Goal: Task Accomplishment & Management: Manage account settings

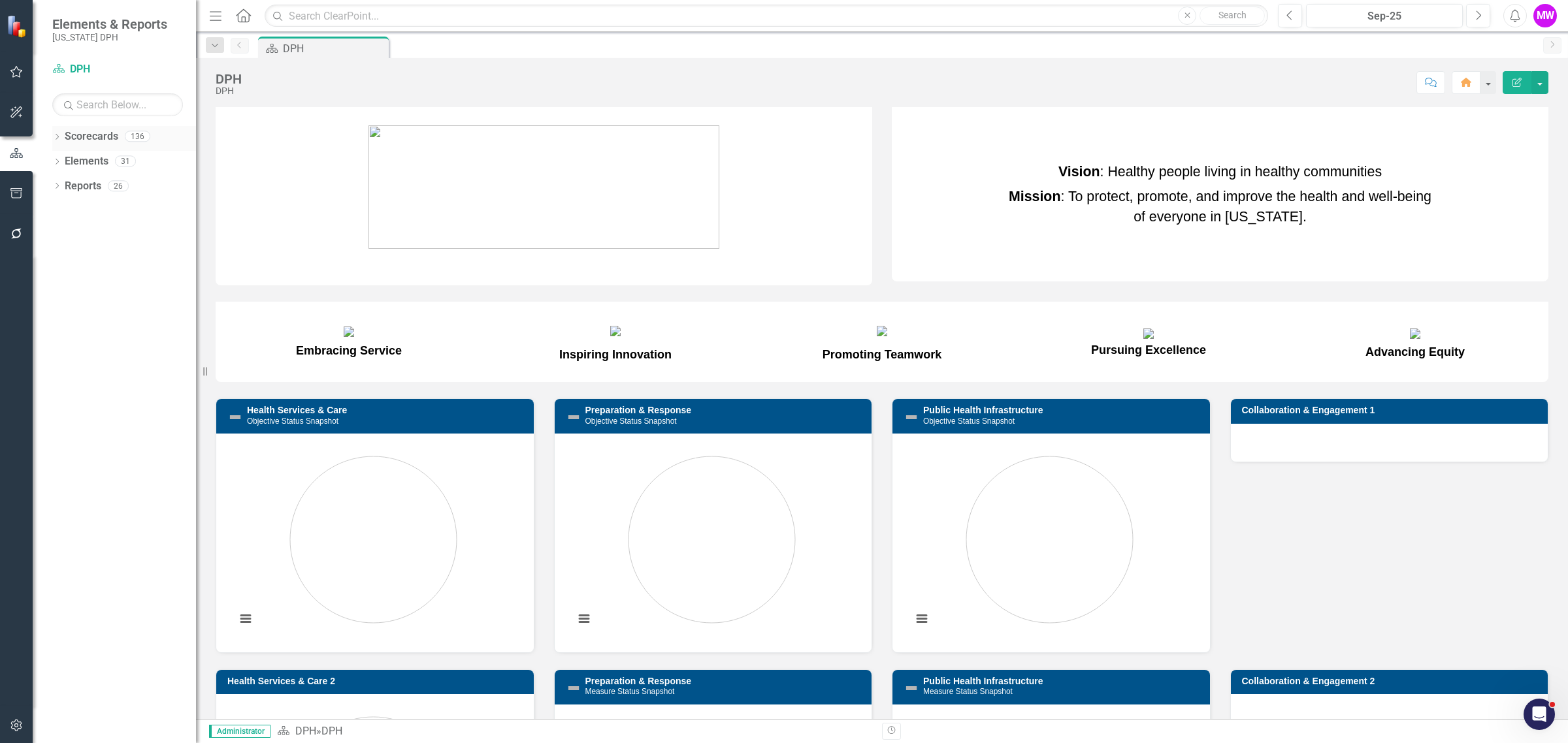
click at [77, 132] on link "Scorecards" at bounding box center [92, 136] width 53 height 15
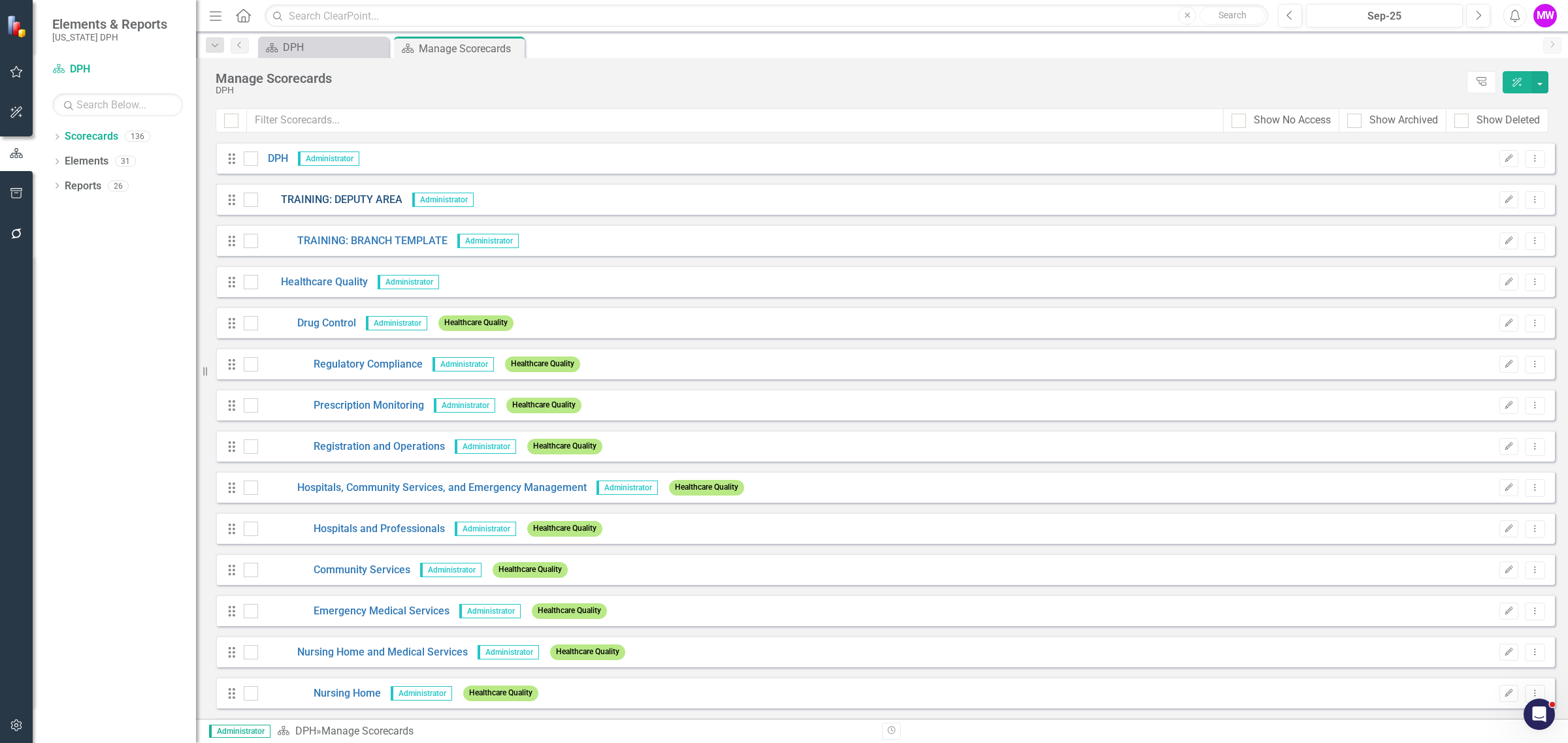
click at [309, 195] on link "TRAINING: DEPUTY AREA" at bounding box center [330, 200] width 144 height 15
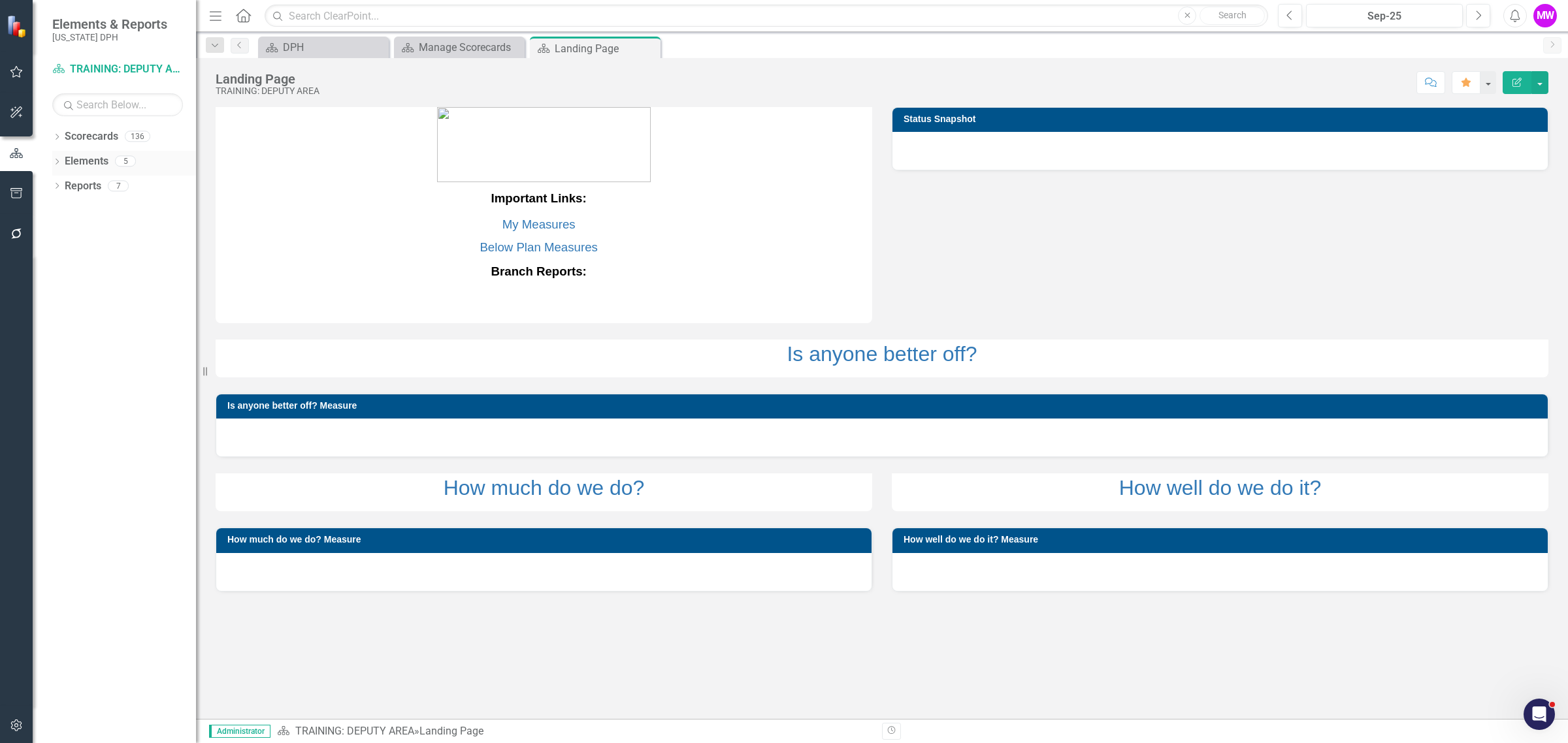
click at [78, 165] on link "Elements" at bounding box center [87, 161] width 44 height 15
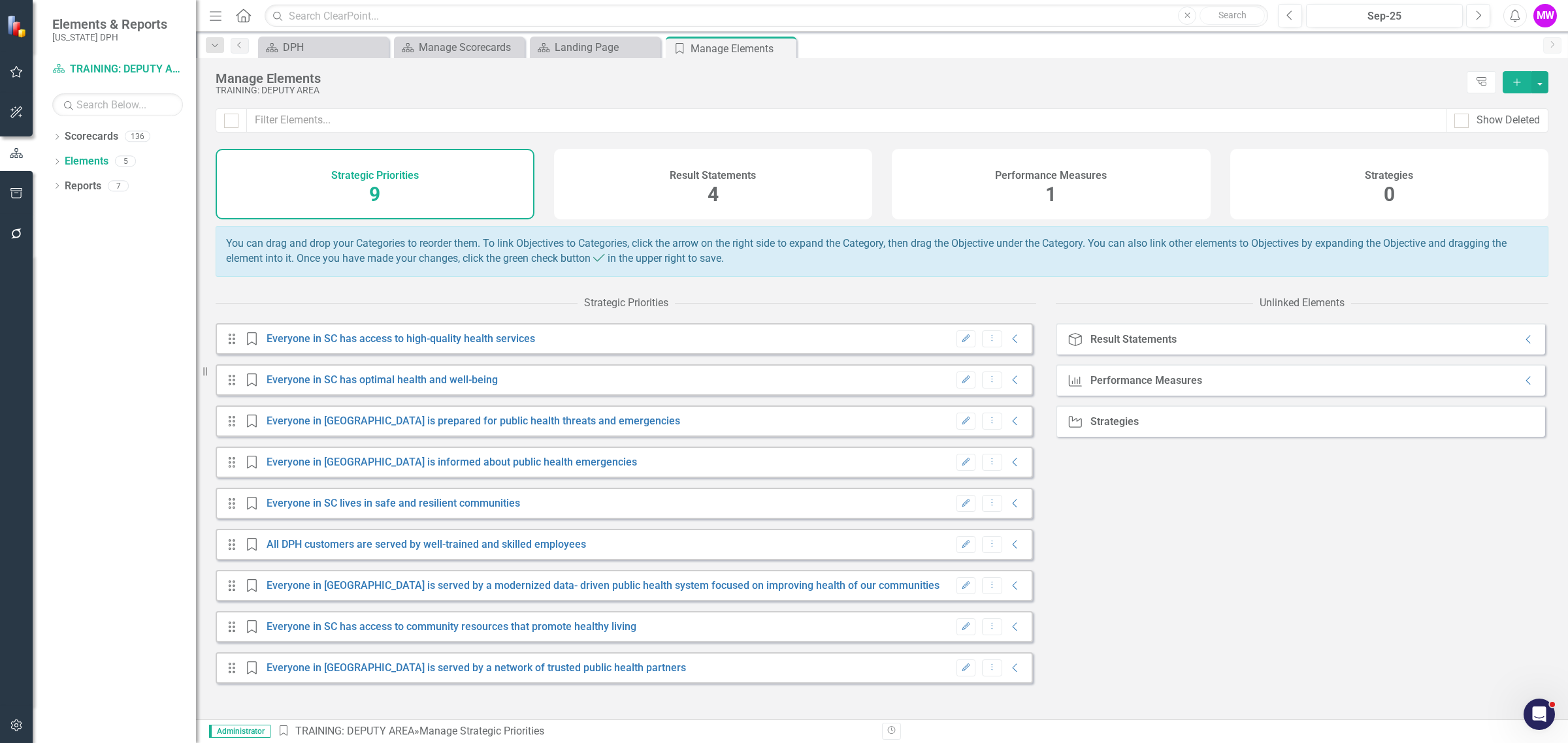
click at [968, 183] on div "Performance Measures 1" at bounding box center [1050, 184] width 319 height 70
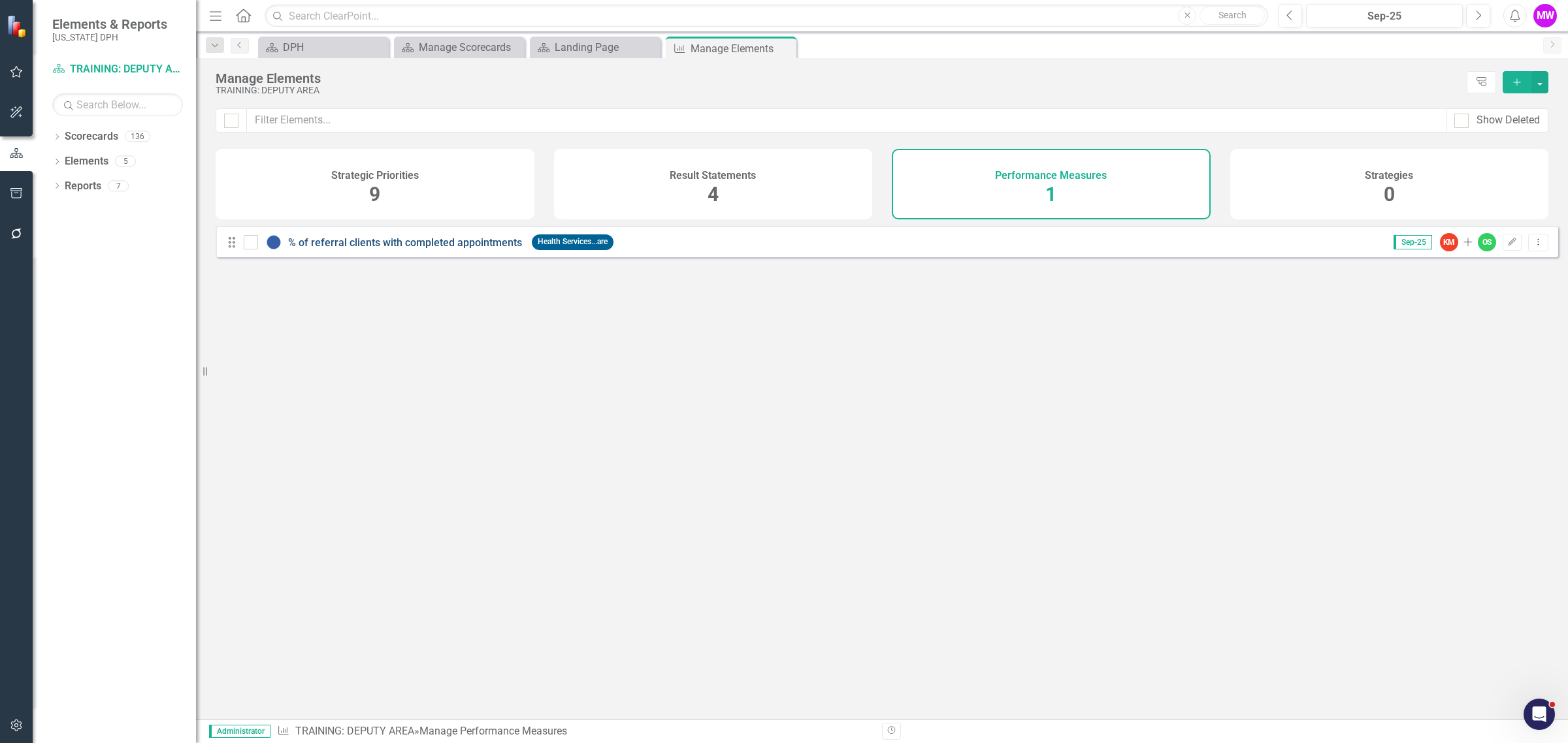
click at [490, 249] on link "% of referral clients with completed appointments" at bounding box center [405, 243] width 234 height 13
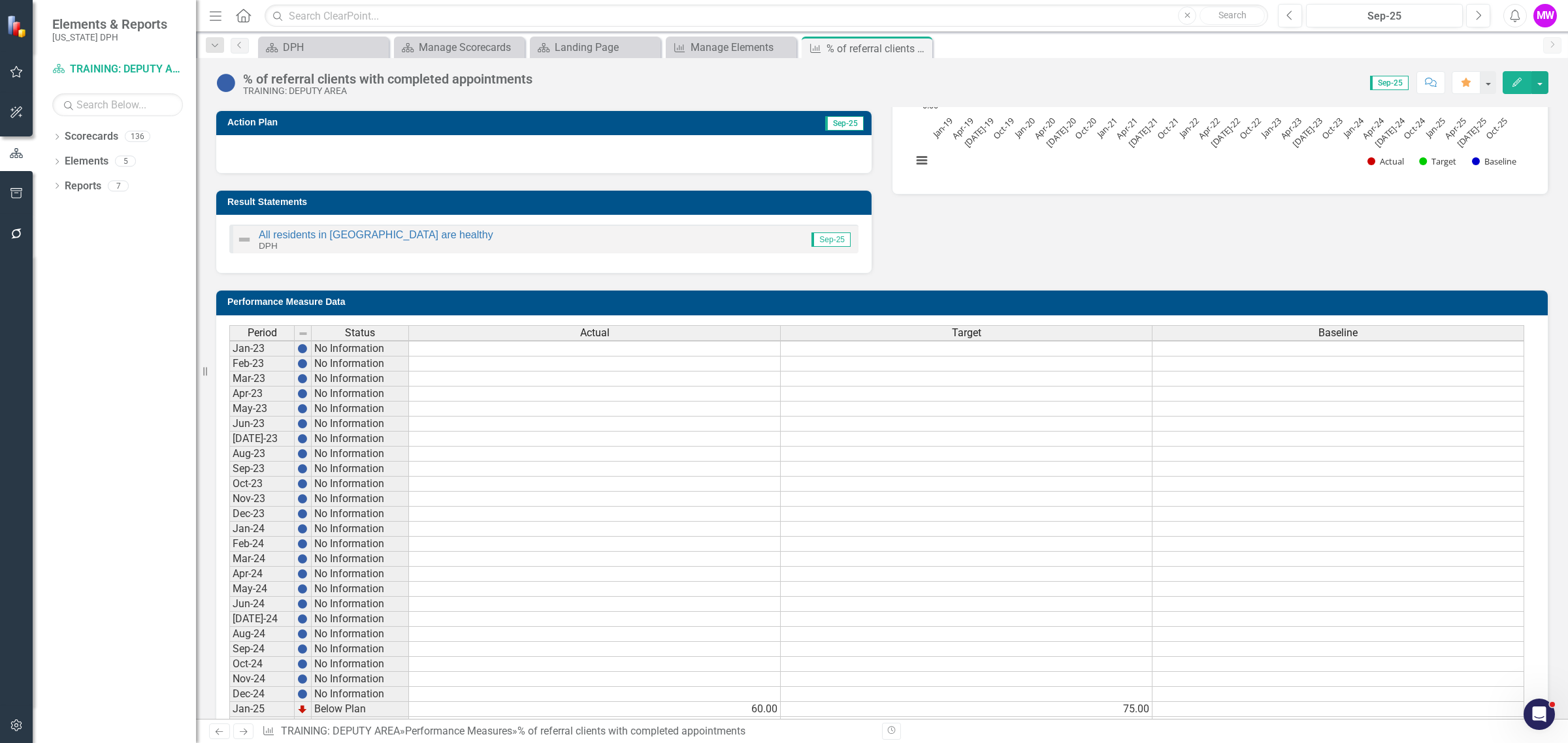
scroll to position [653, 0]
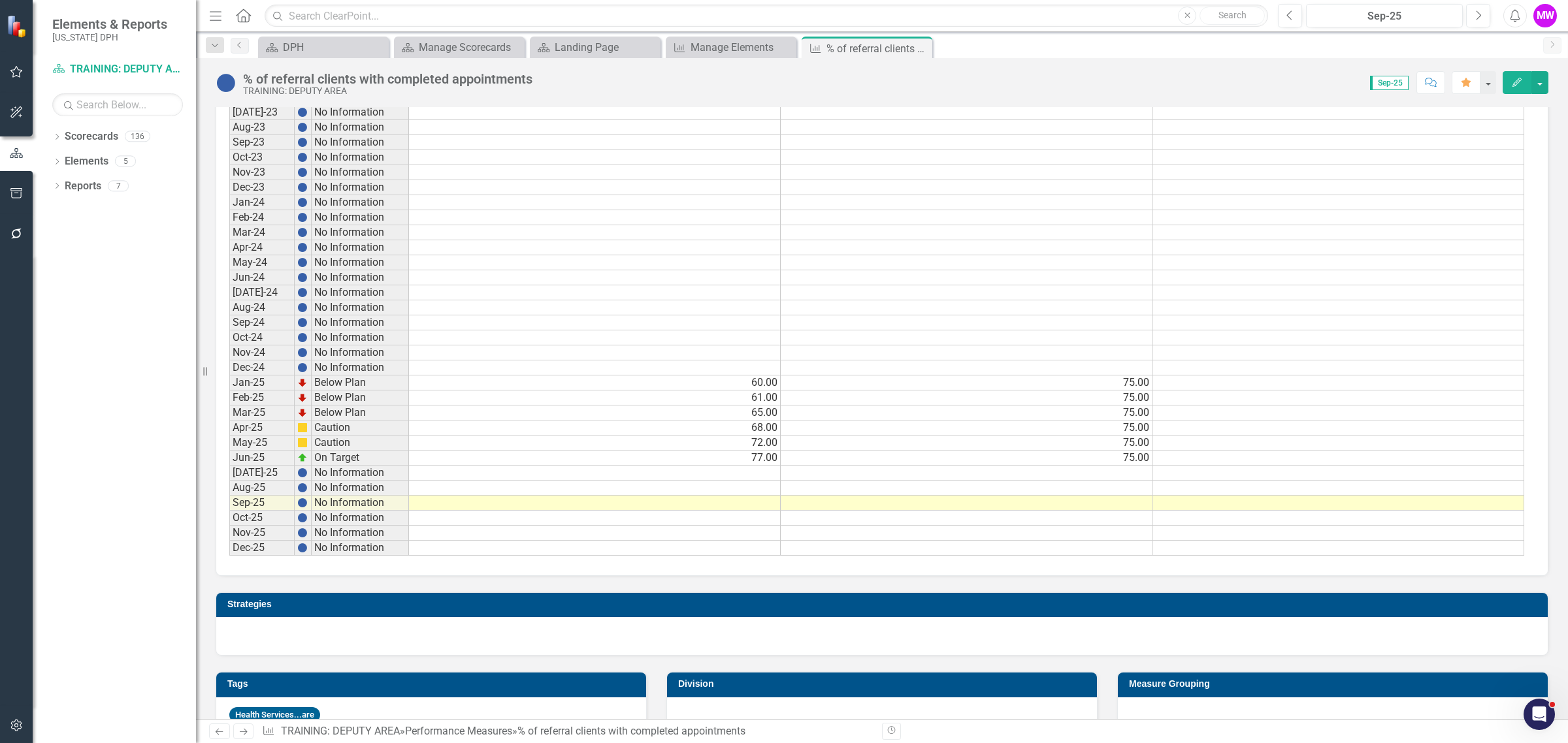
click at [757, 379] on td "60.00" at bounding box center [594, 383] width 372 height 15
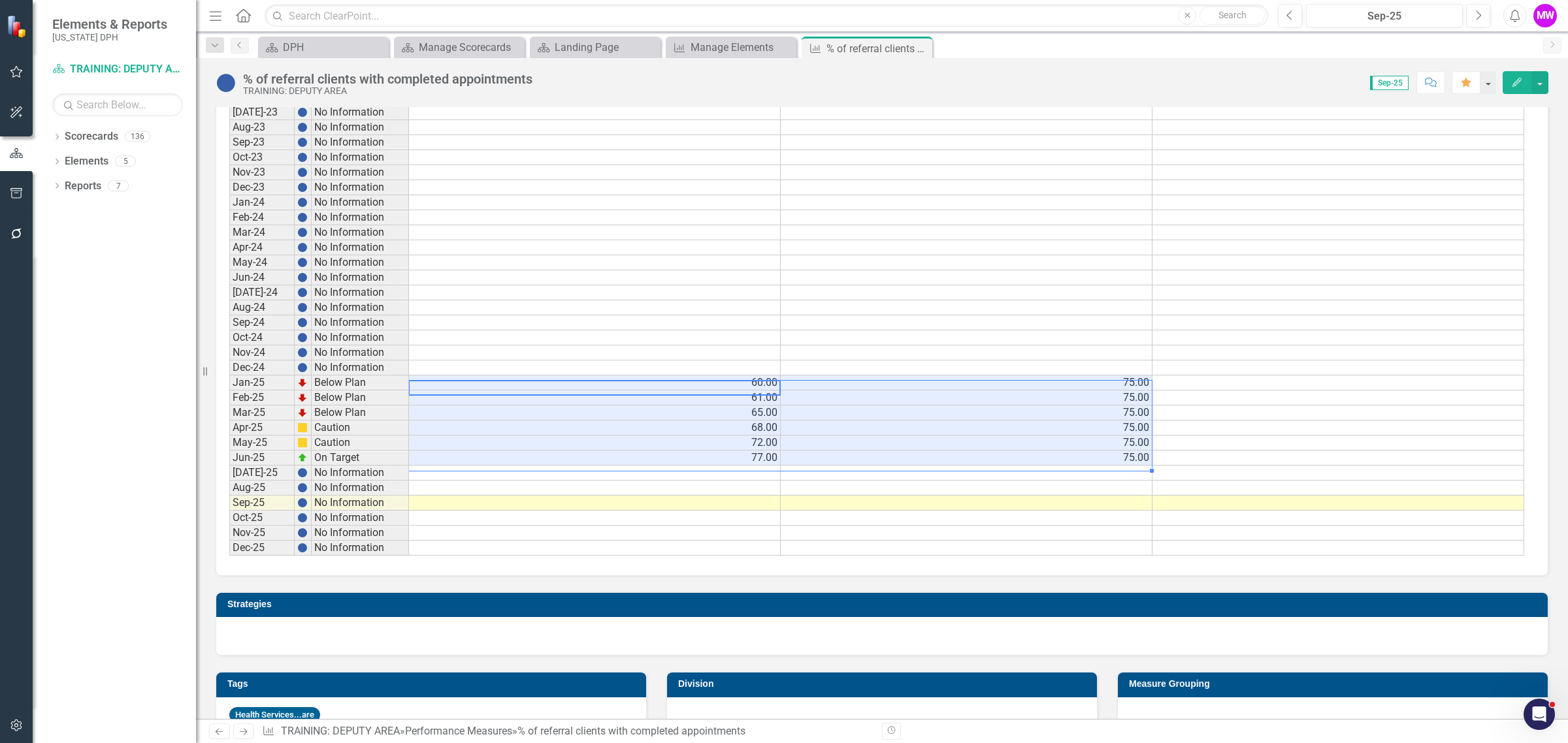
drag, startPoint x: 748, startPoint y: 381, endPoint x: 825, endPoint y: 455, distance: 106.8
click at [825, 455] on tbody "Jan-23 No Information Feb-23 No Information Mar-23 No Information Apr-23 No Inf…" at bounding box center [876, 284] width 1295 height 541
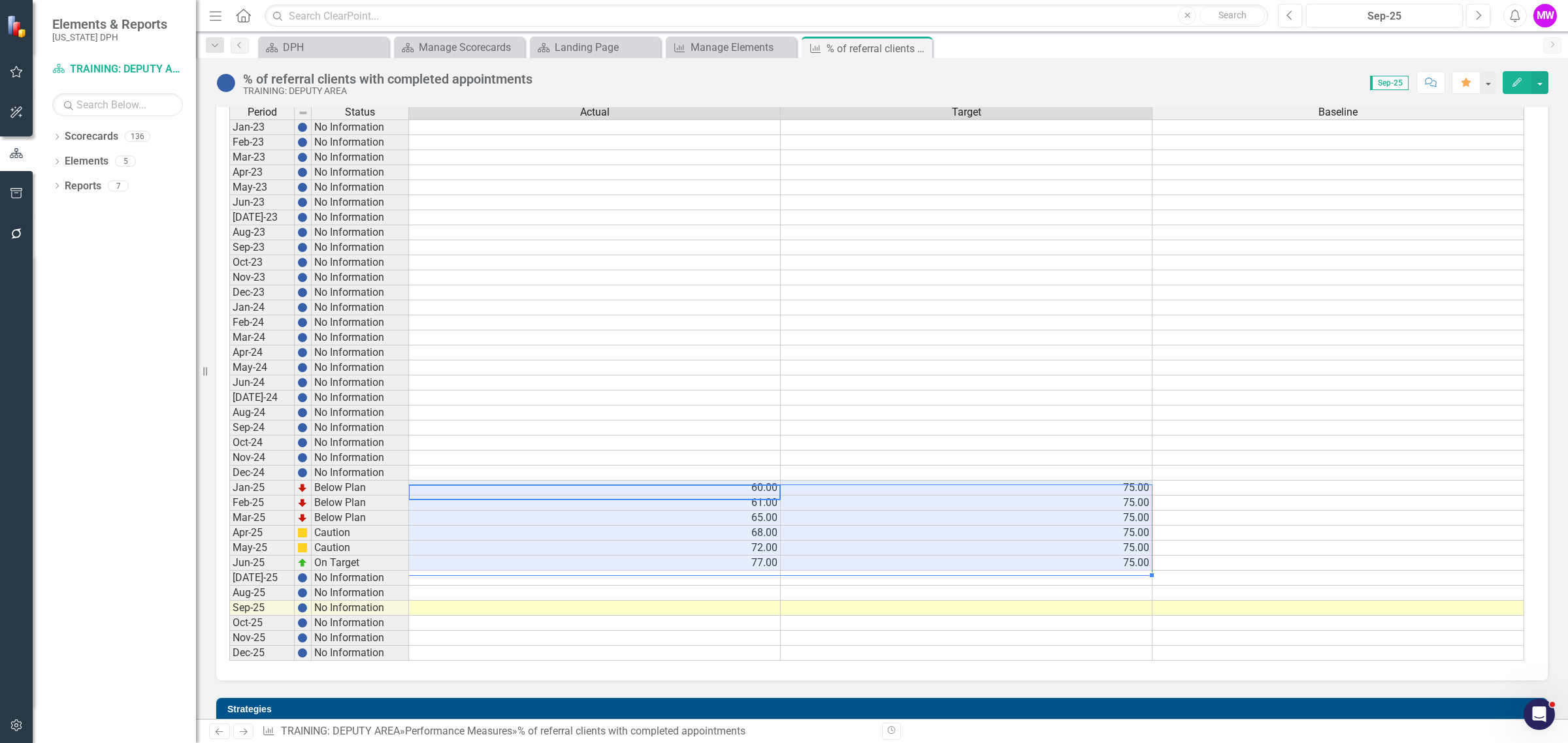
scroll to position [408, 0]
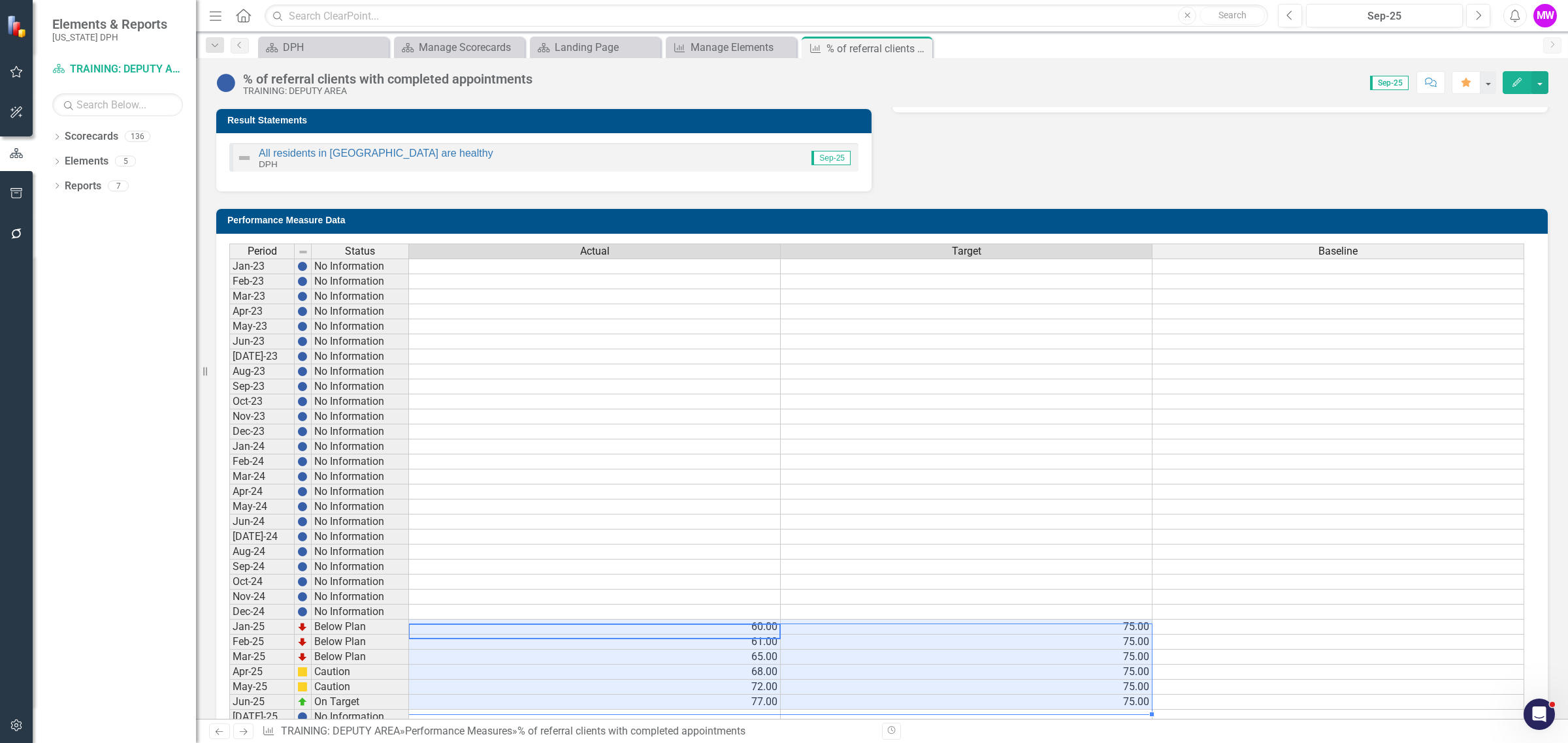
click at [969, 225] on h3 "Performance Measure Data" at bounding box center [883, 220] width 1313 height 10
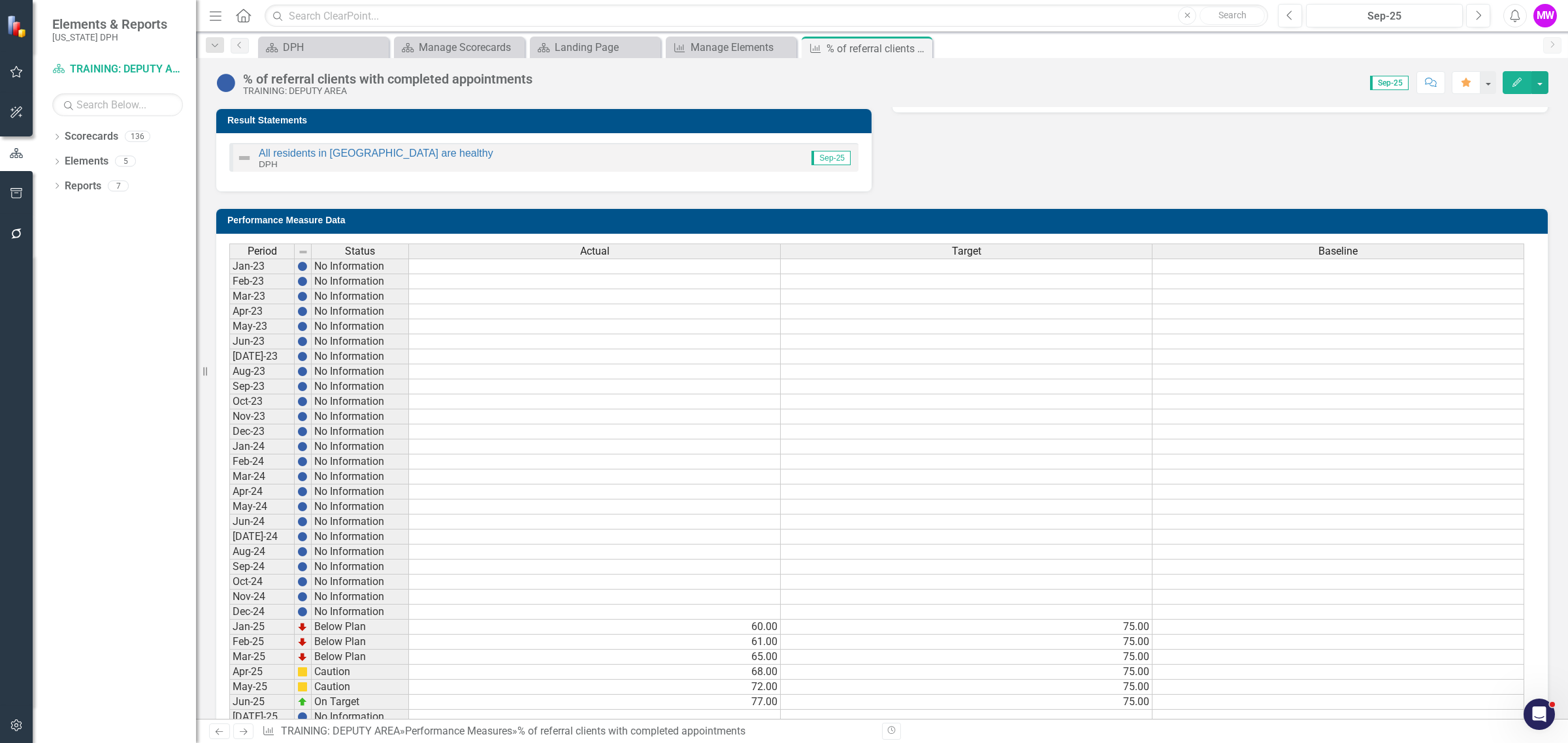
click at [969, 225] on h3 "Performance Measure Data" at bounding box center [883, 220] width 1313 height 10
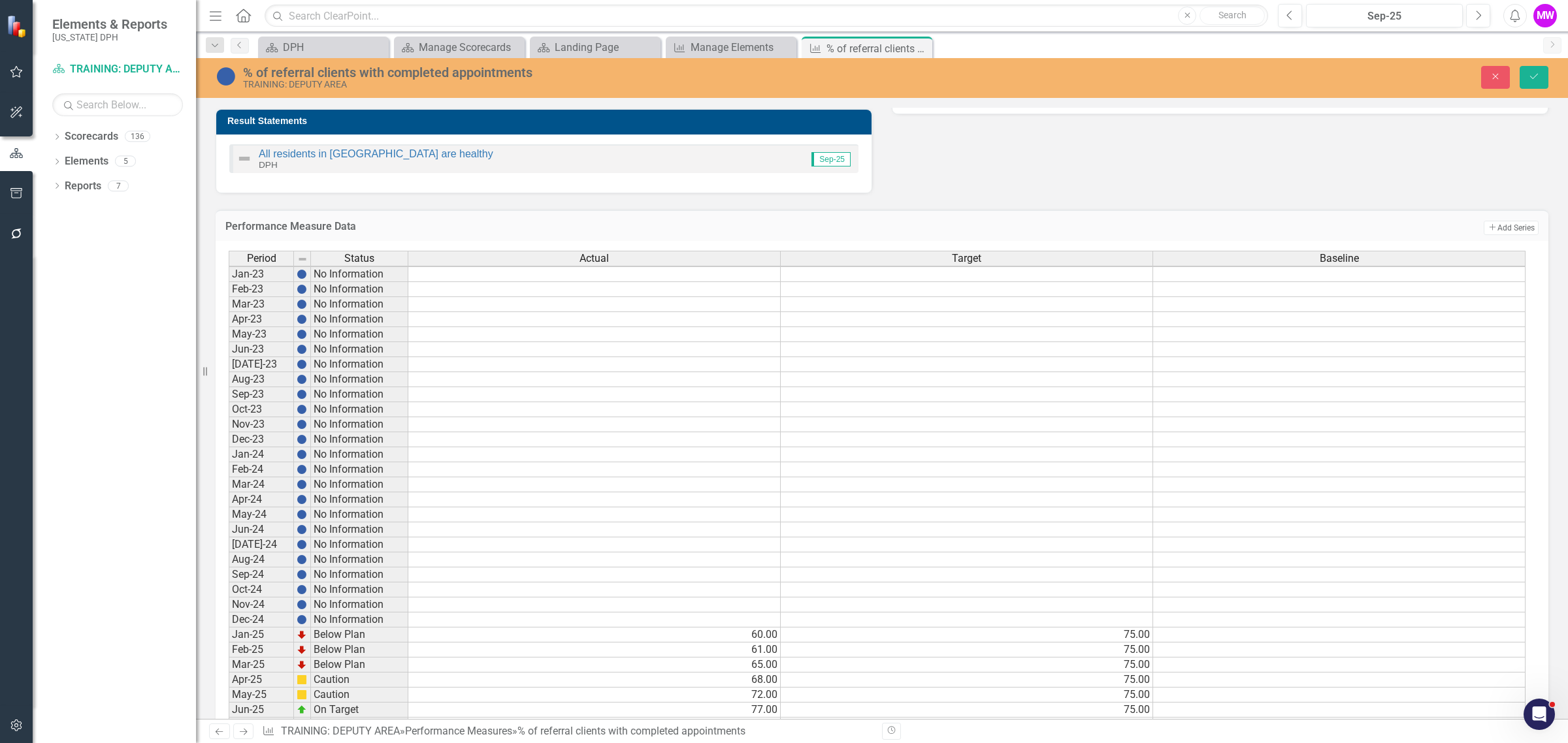
scroll to position [572, 0]
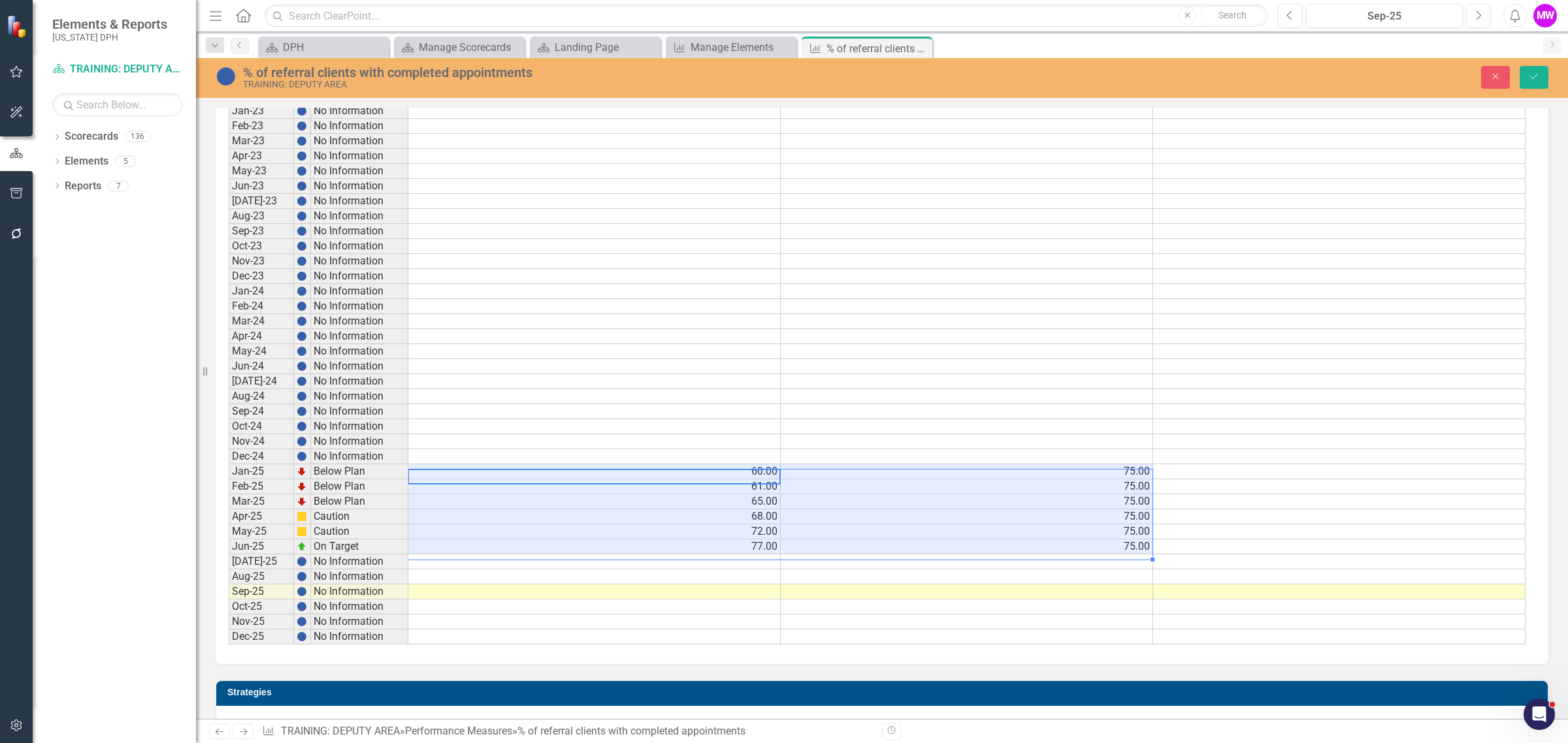
drag, startPoint x: 710, startPoint y: 471, endPoint x: 833, endPoint y: 549, distance: 145.6
click at [833, 549] on tbody "Jan-23 No Information Feb-23 No Information Mar-23 No Information Apr-23 No Inf…" at bounding box center [876, 373] width 1296 height 541
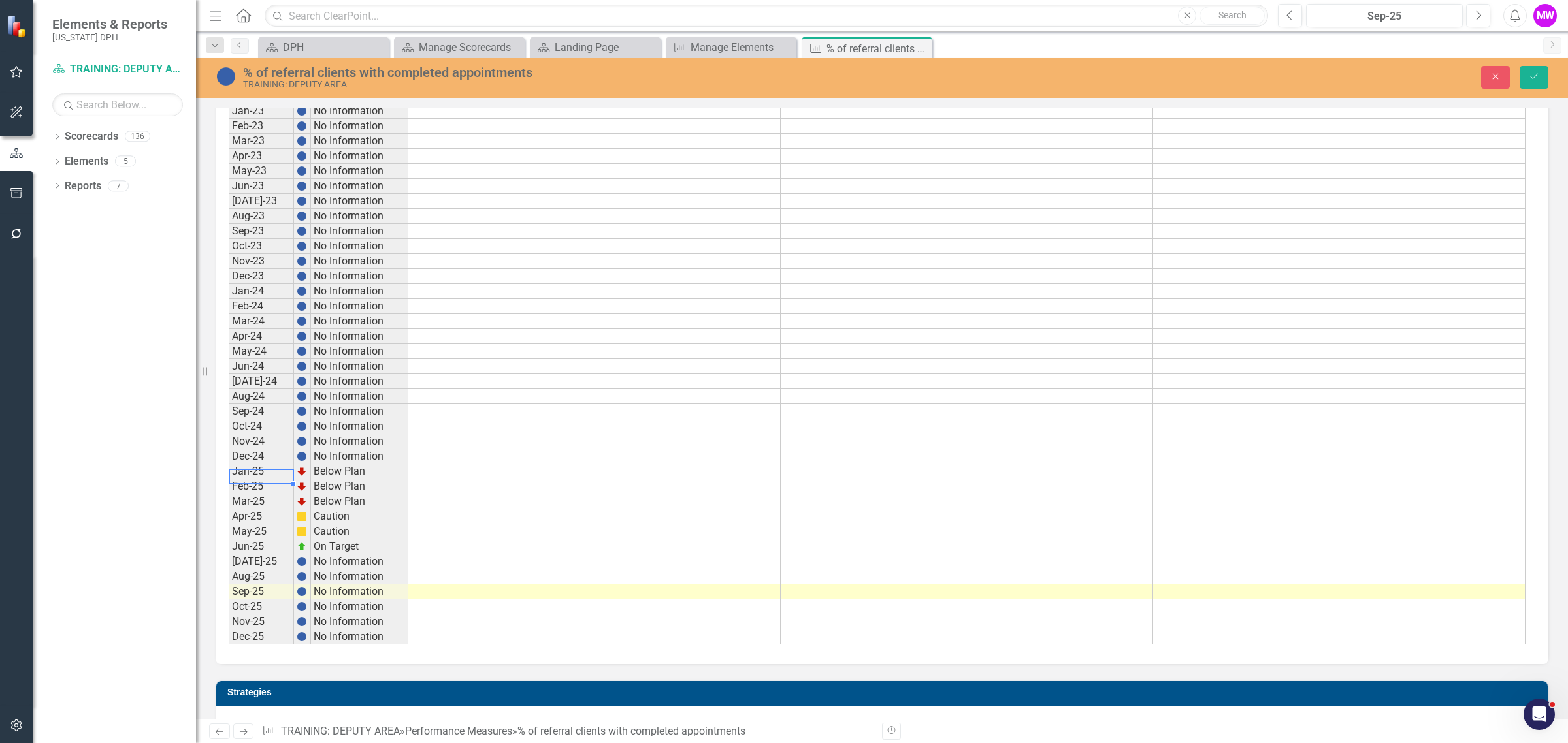
drag, startPoint x: 285, startPoint y: 475, endPoint x: 529, endPoint y: 485, distance: 244.2
click at [285, 475] on td "Jan-25" at bounding box center [261, 471] width 65 height 15
click at [533, 474] on td at bounding box center [594, 471] width 372 height 15
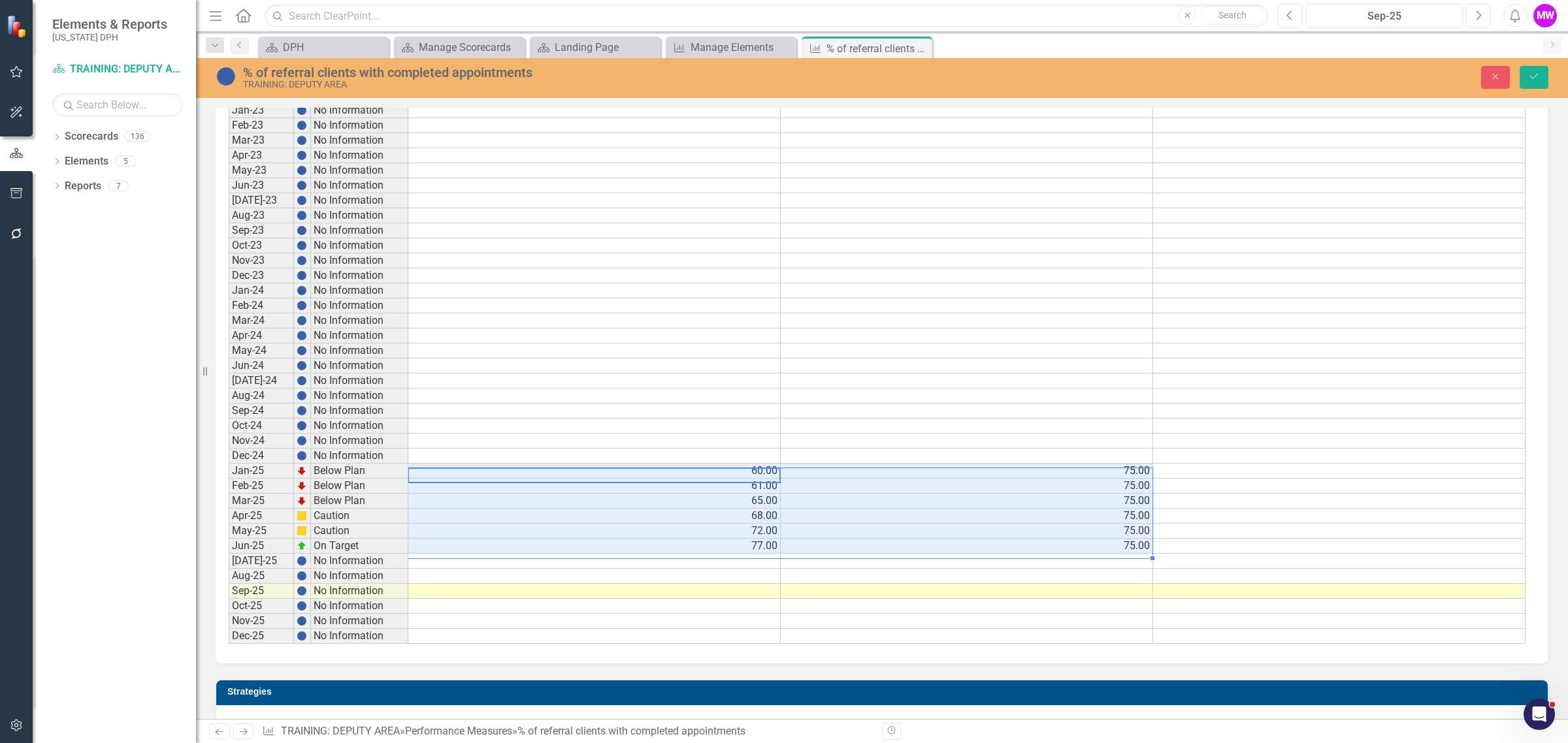
type textarea "60"
click at [1494, 77] on icon "button" at bounding box center [1496, 77] width 6 height 6
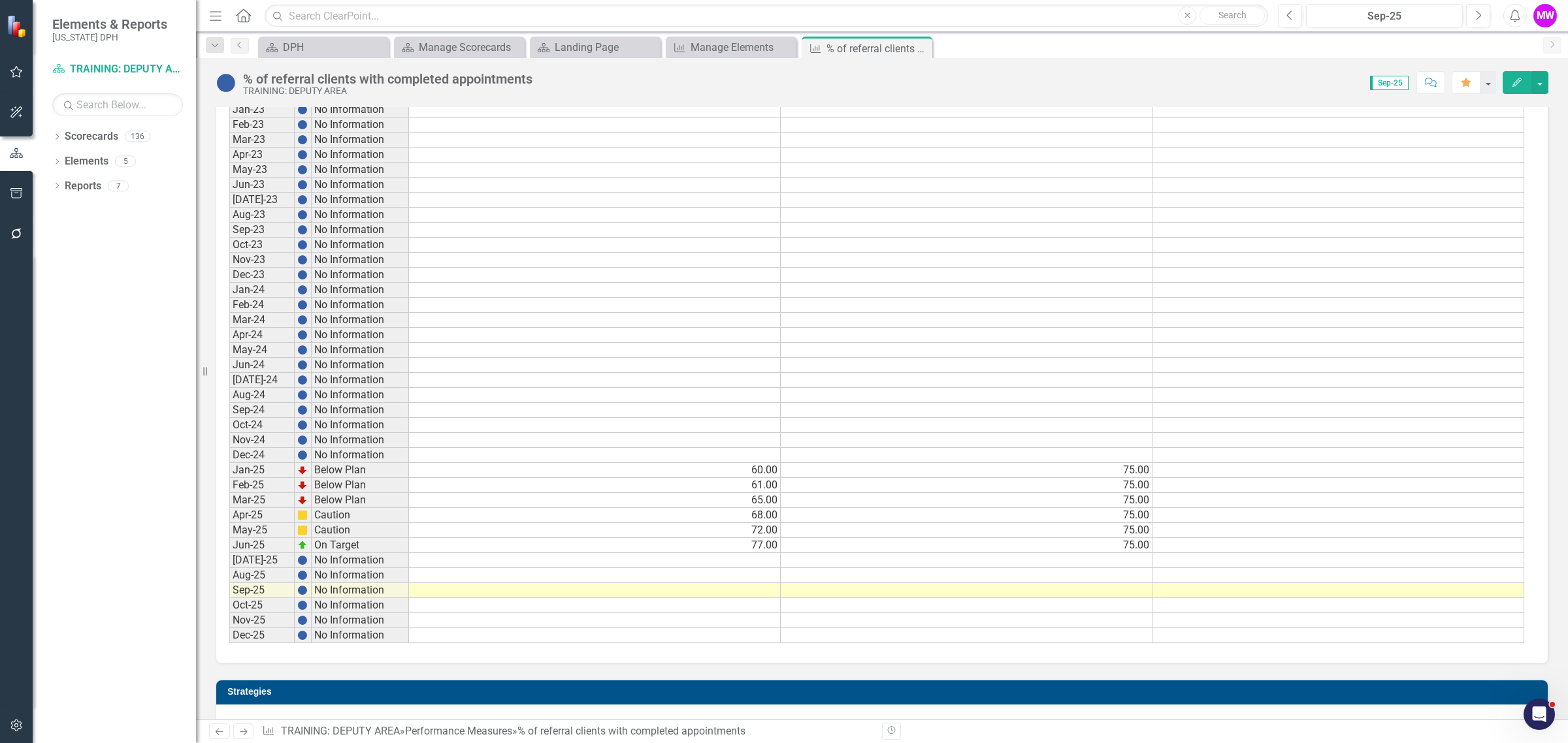
scroll to position [238, 0]
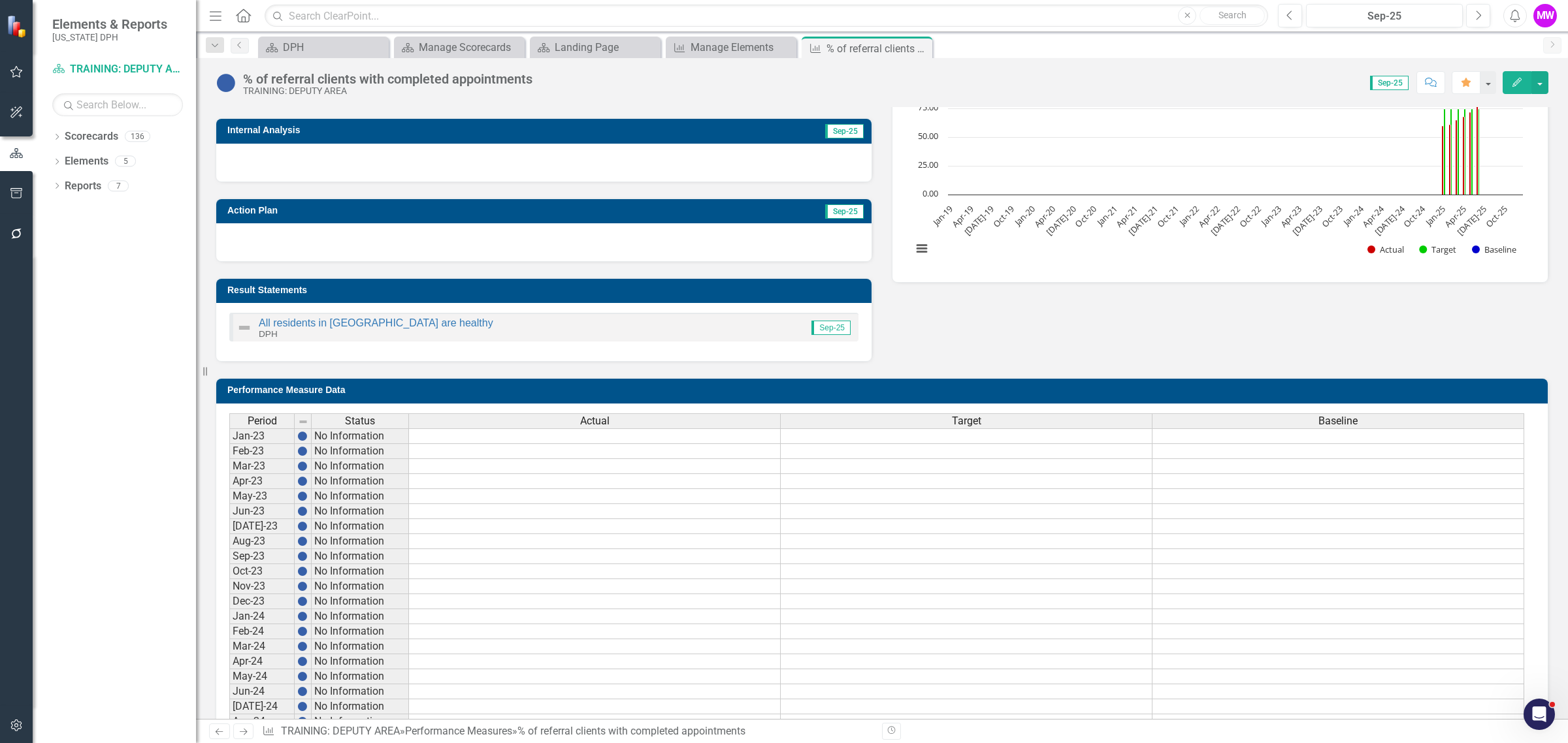
click at [1034, 393] on h3 "Performance Measure Data" at bounding box center [883, 390] width 1313 height 10
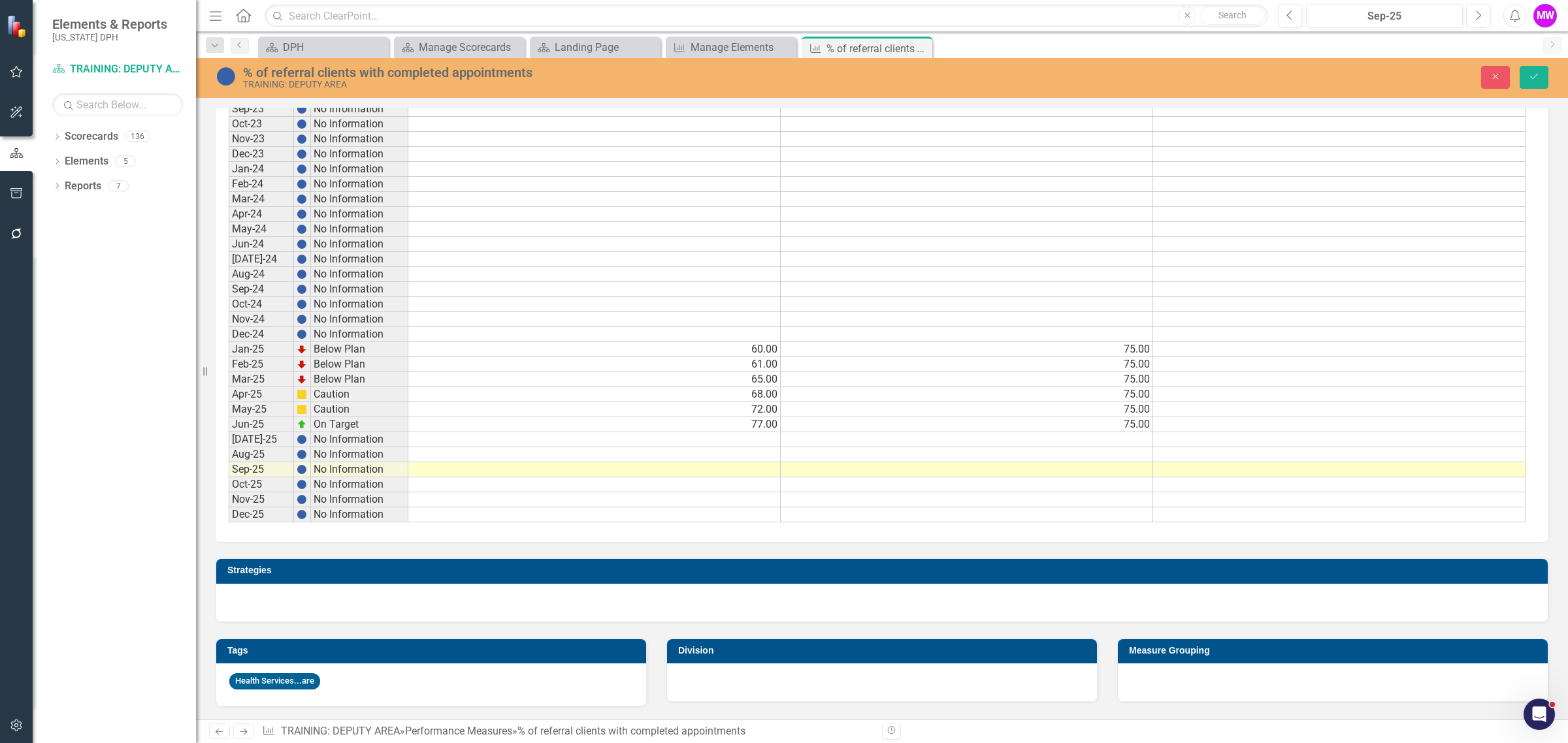
scroll to position [705, 0]
click at [735, 342] on td "60.00" at bounding box center [594, 349] width 372 height 15
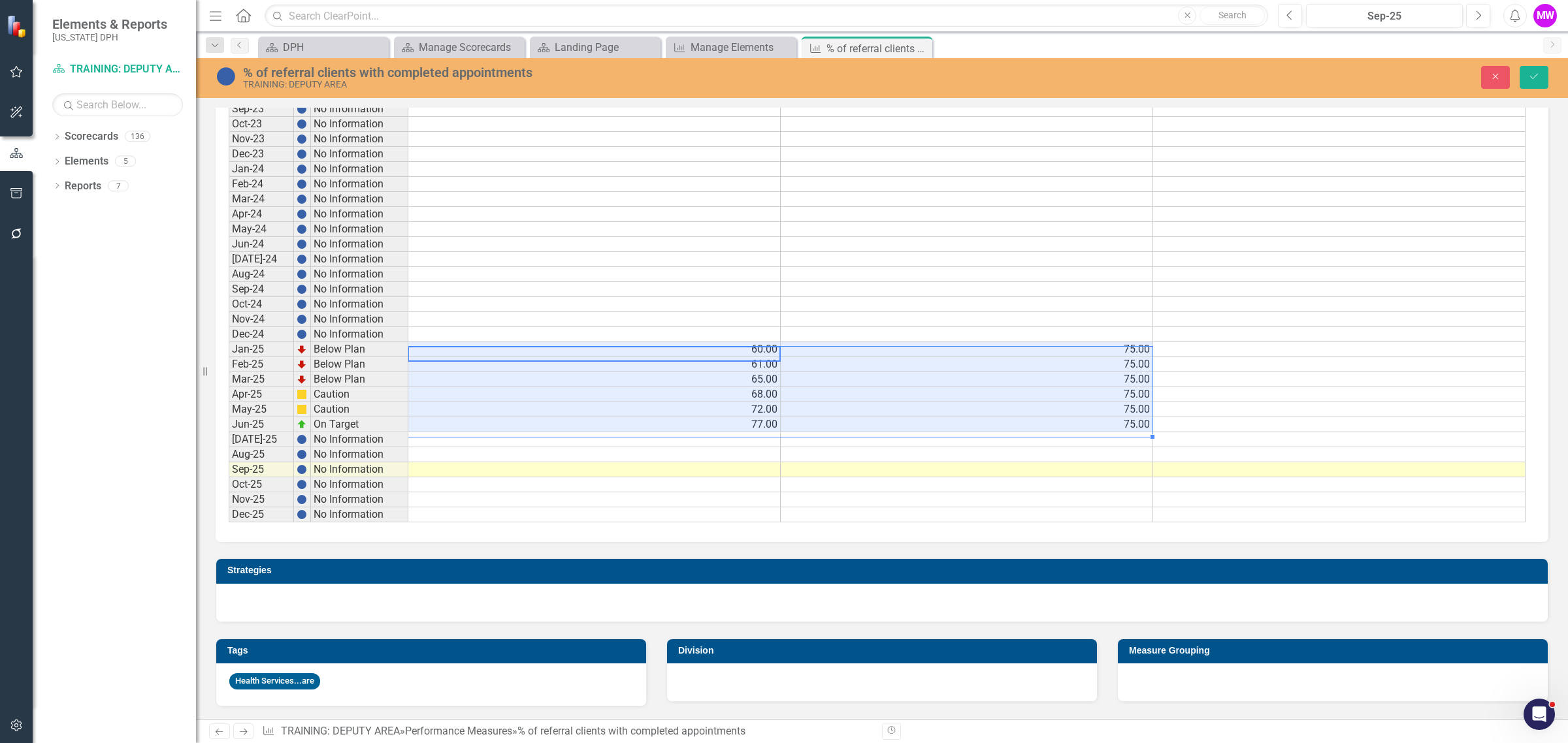
drag, startPoint x: 720, startPoint y: 344, endPoint x: 846, endPoint y: 418, distance: 146.1
click at [846, 418] on tbody "Jan-23 No Information Feb-23 No Information Mar-23 No Information Apr-23 No Inf…" at bounding box center [876, 251] width 1296 height 541
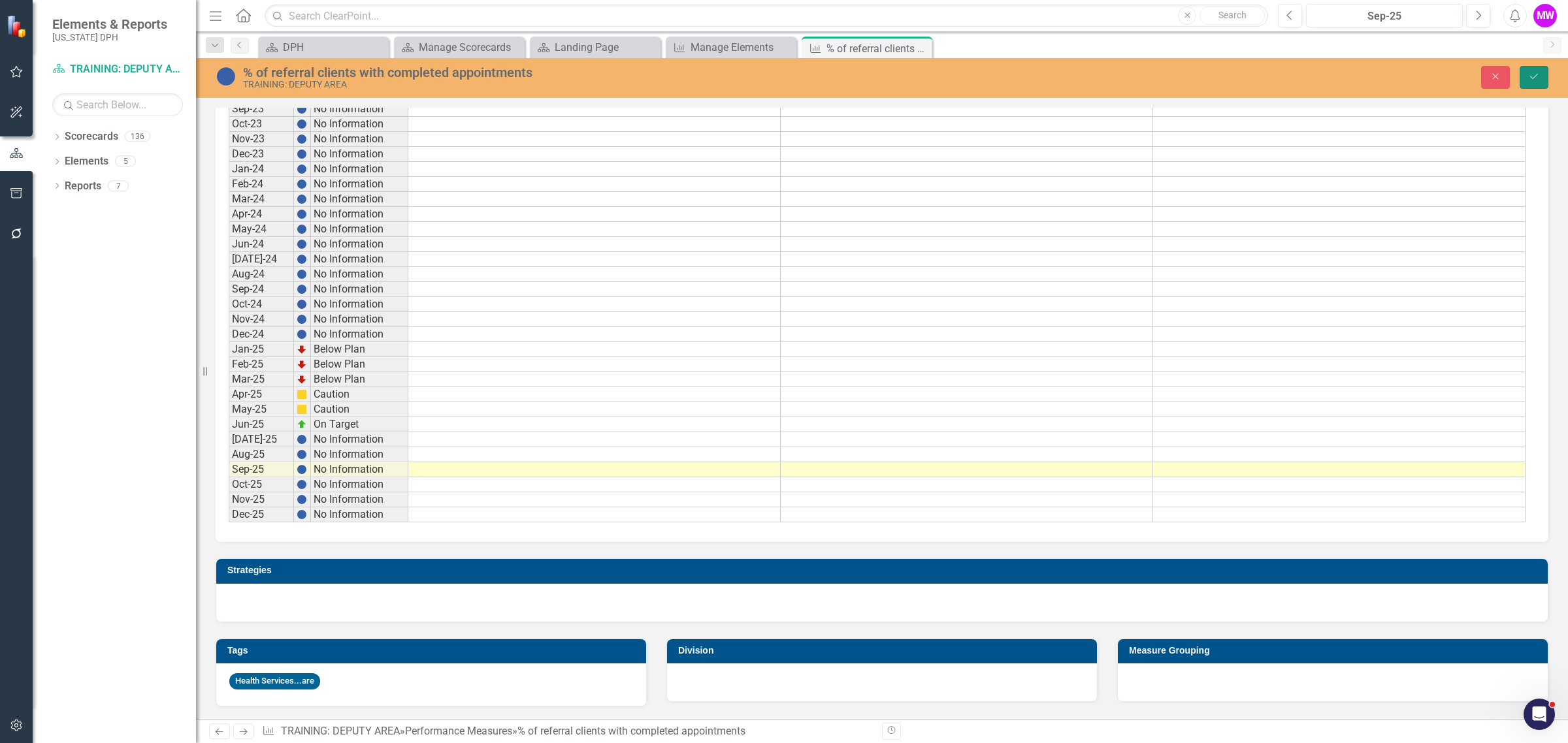
click at [1534, 77] on icon "Save" at bounding box center [1534, 77] width 12 height 9
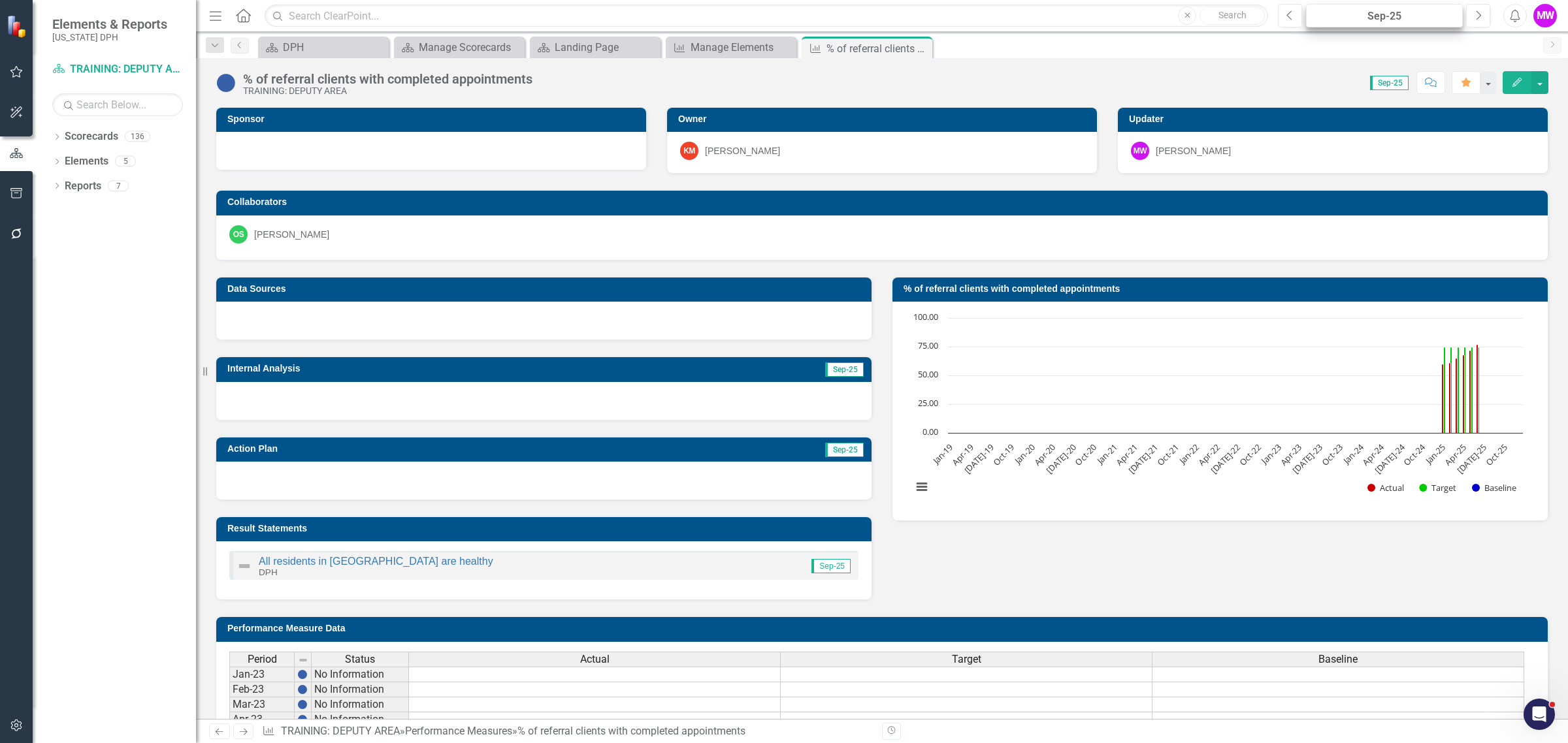
click at [1396, 18] on div "Sep-25" at bounding box center [1384, 16] width 147 height 16
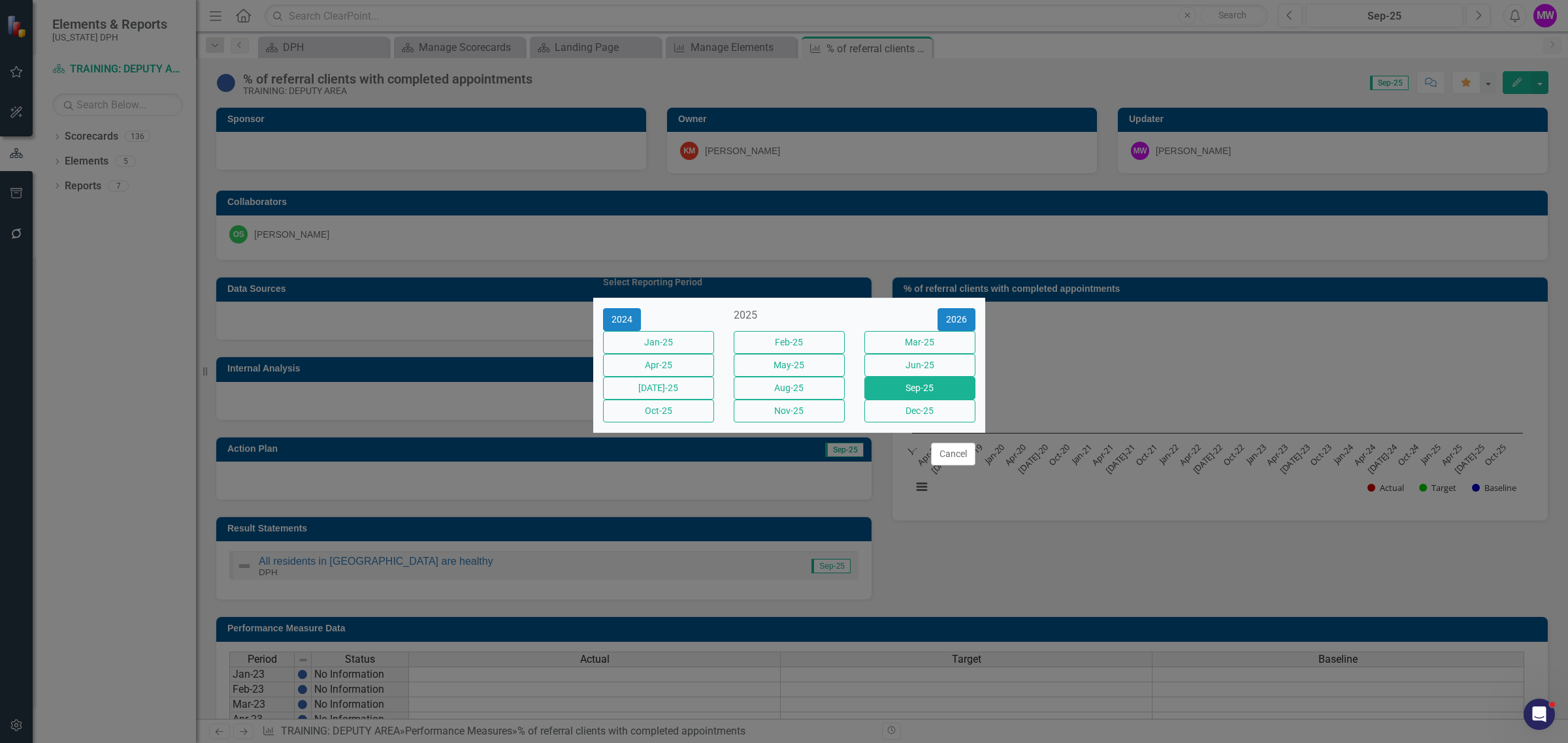
drag, startPoint x: 930, startPoint y: 364, endPoint x: 805, endPoint y: 370, distance: 125.1
click at [932, 363] on button "Jun-25" at bounding box center [919, 365] width 111 height 23
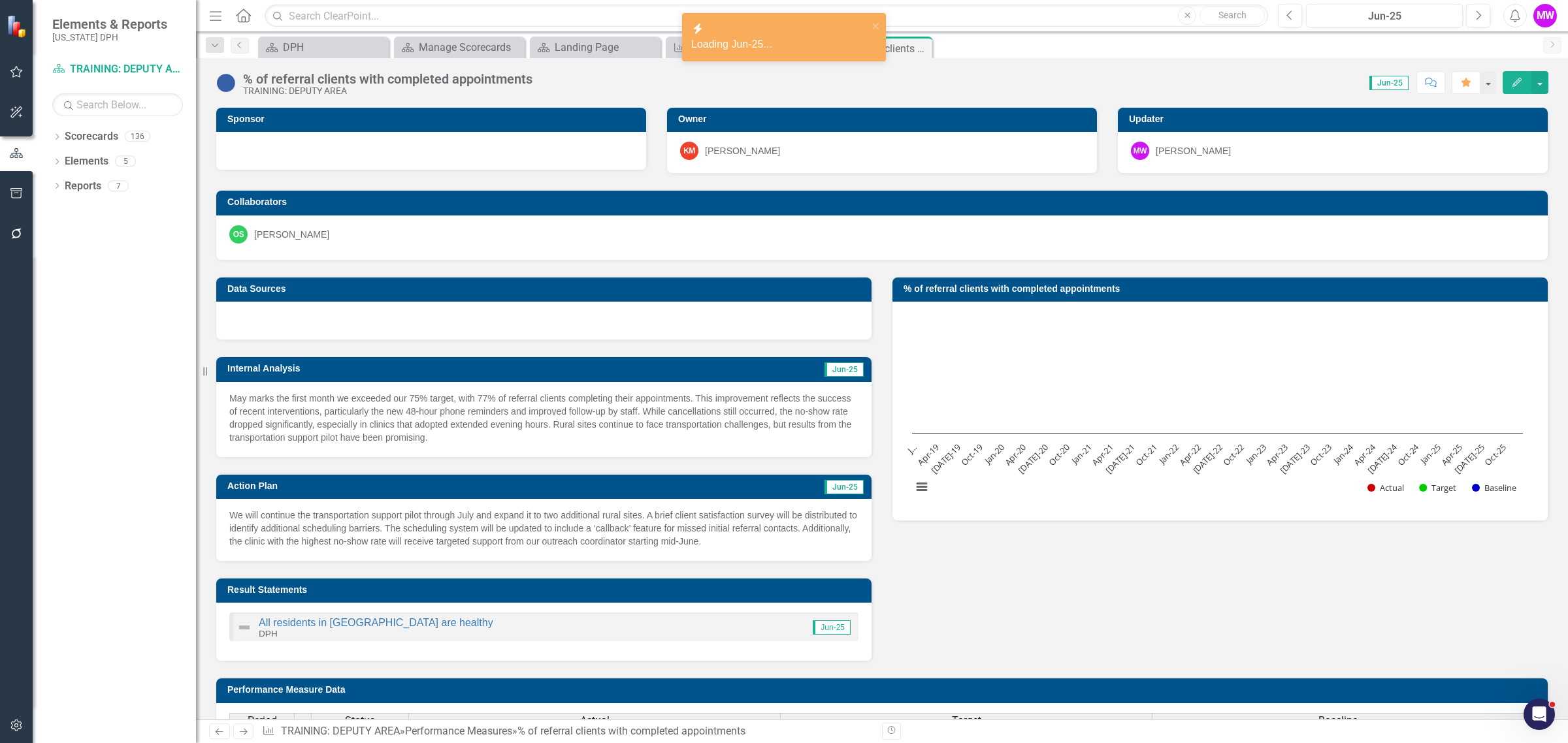
click at [561, 373] on h3 "Internal Analysis" at bounding box center [432, 369] width 410 height 10
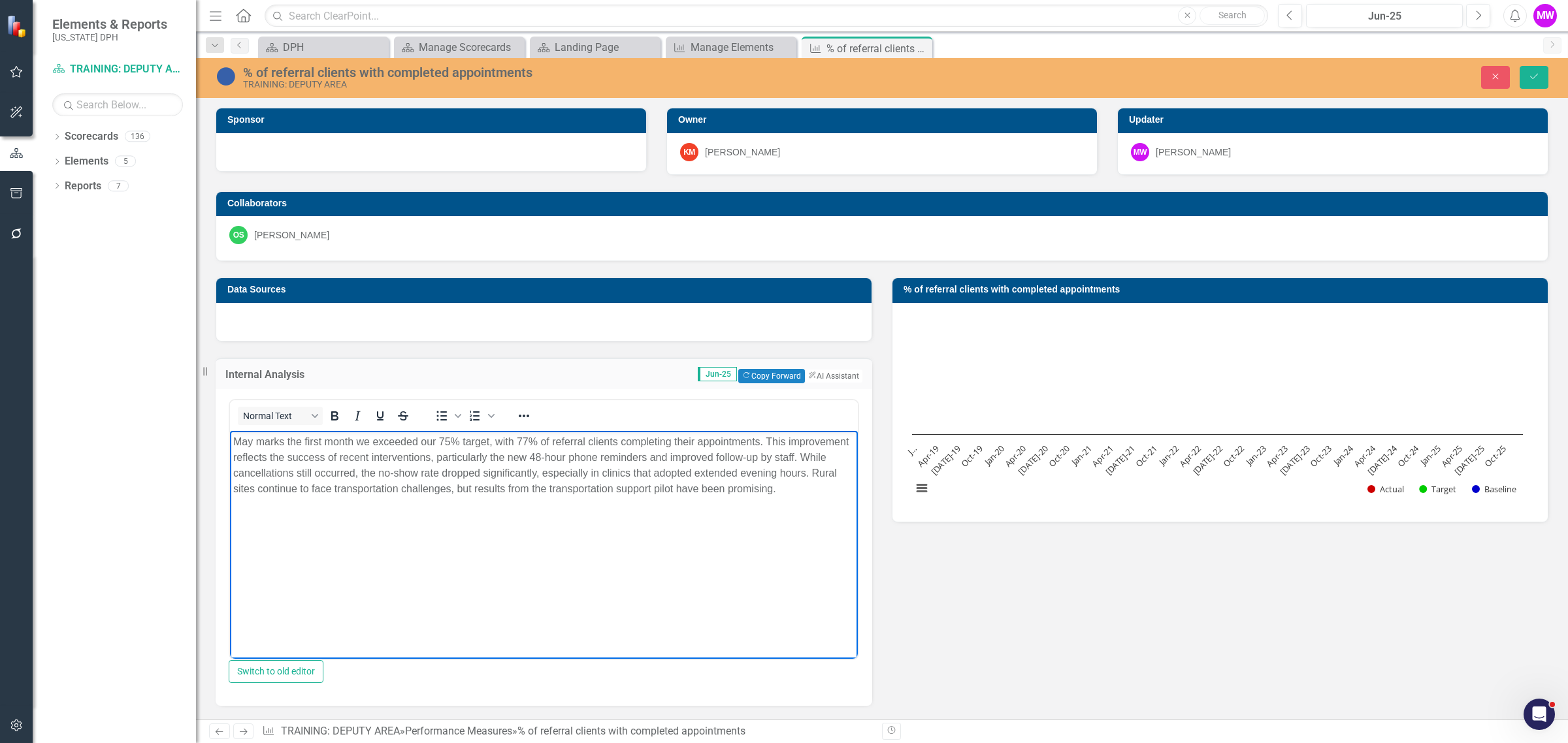
click at [513, 449] on p "May marks the first month we exceeded our 75% target, with 77% of referral clie…" at bounding box center [544, 466] width 621 height 63
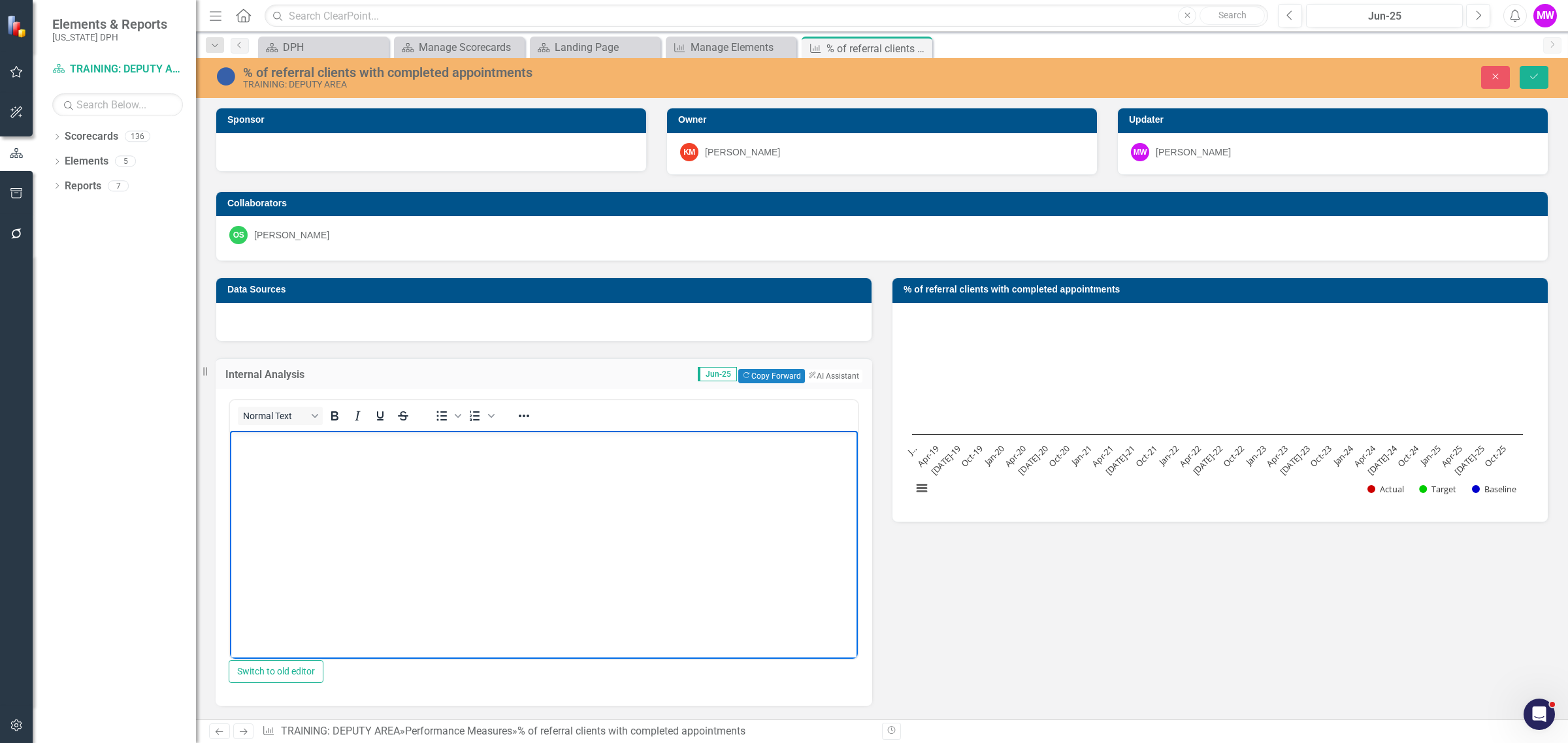
click at [539, 370] on td "Jun-25 Copy Forward Copy Forward ClearPoint AI AI Assistant" at bounding box center [647, 377] width 431 height 17
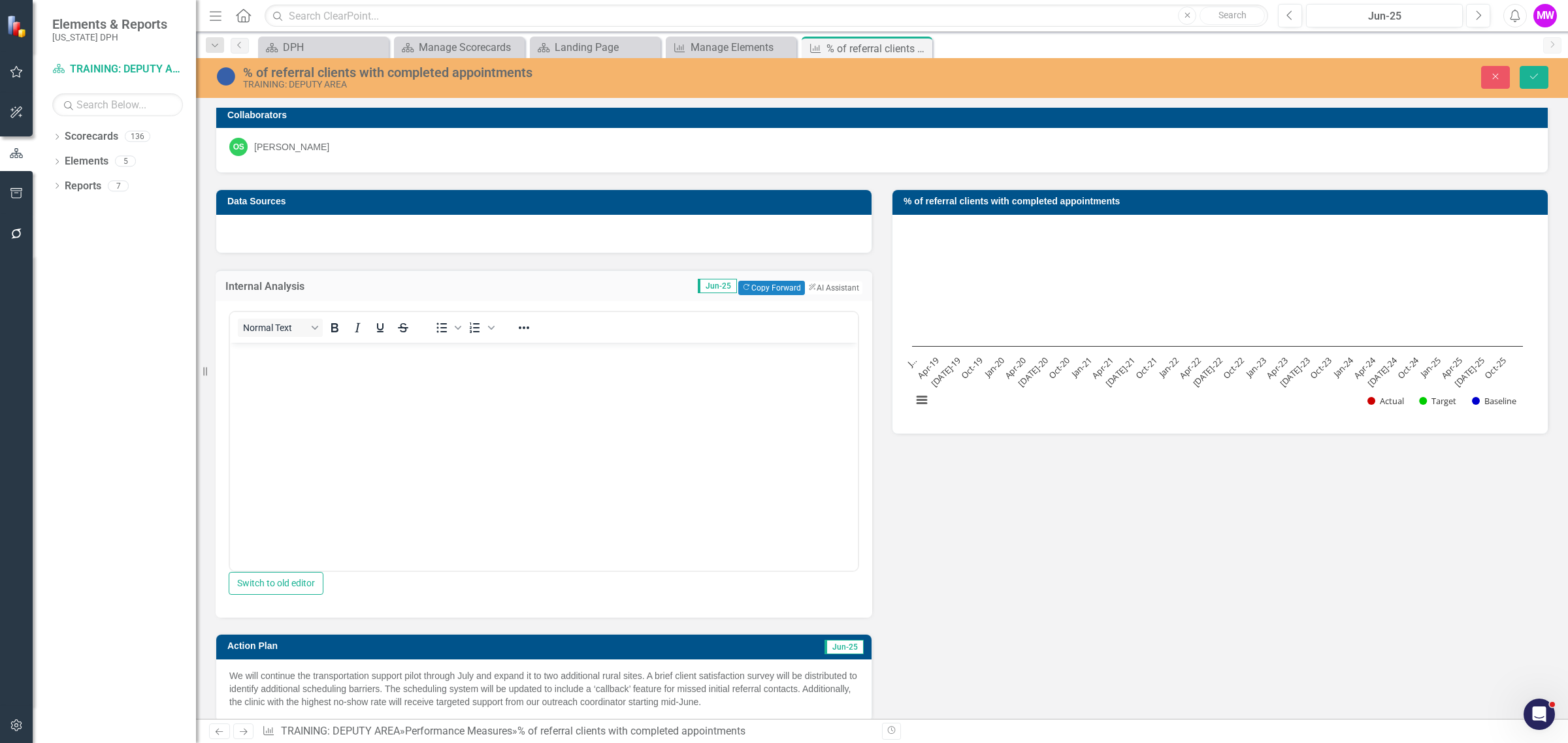
scroll to position [163, 0]
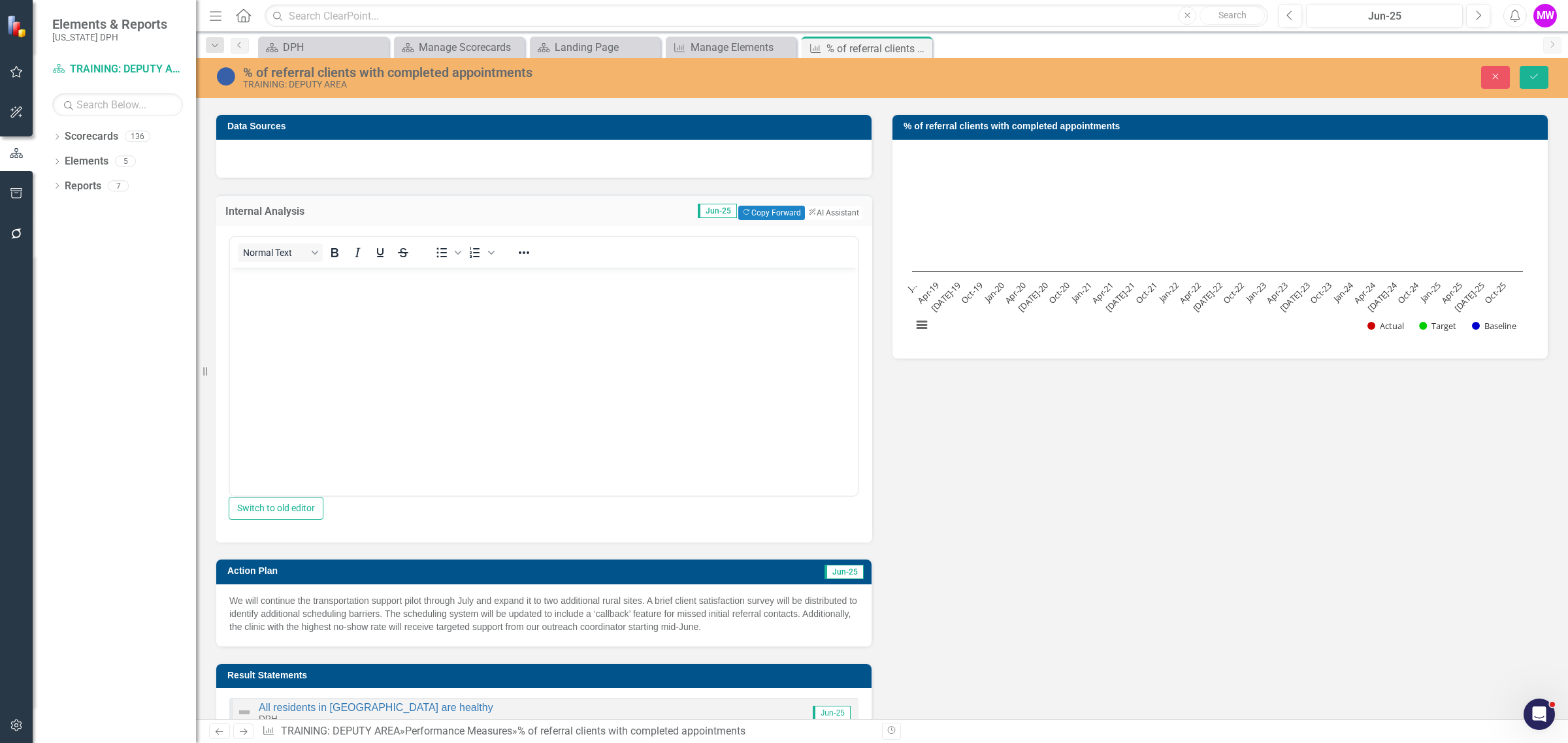
click at [501, 572] on td "Action Plan" at bounding box center [403, 572] width 353 height 20
click at [1534, 70] on button "Save" at bounding box center [1534, 77] width 29 height 23
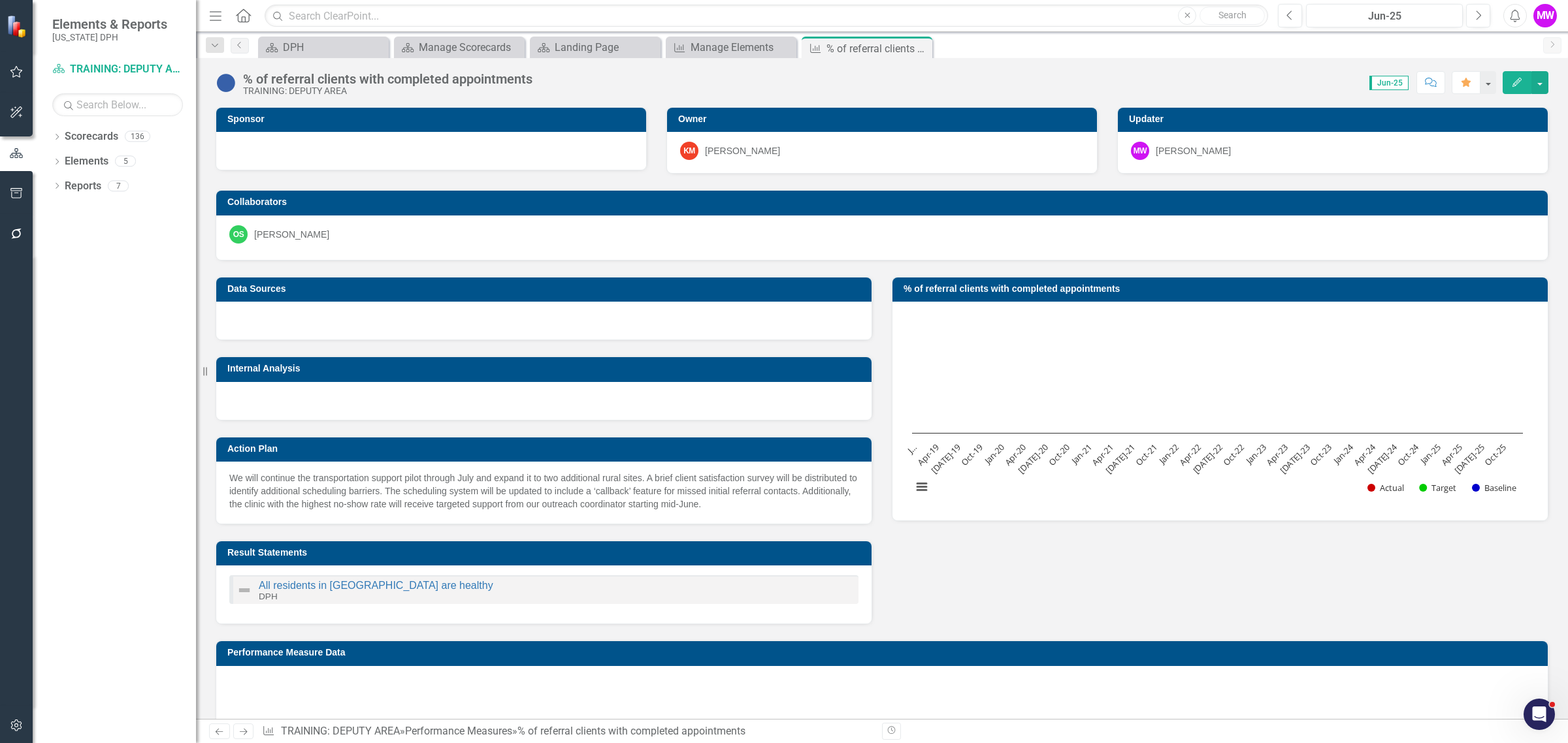
click at [550, 294] on h3 "Data Sources" at bounding box center [546, 289] width 638 height 10
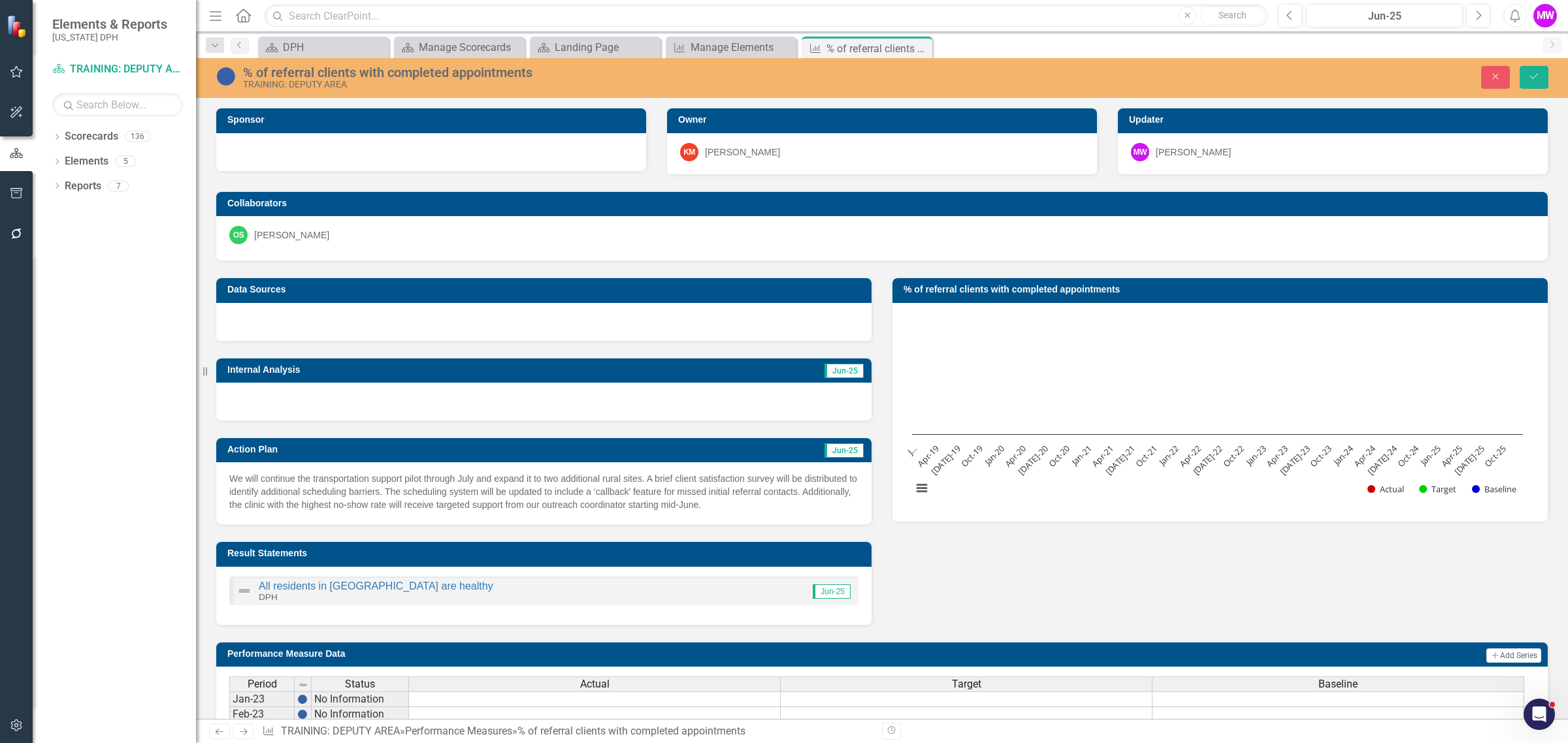
click at [526, 458] on td "Action Plan" at bounding box center [403, 451] width 353 height 20
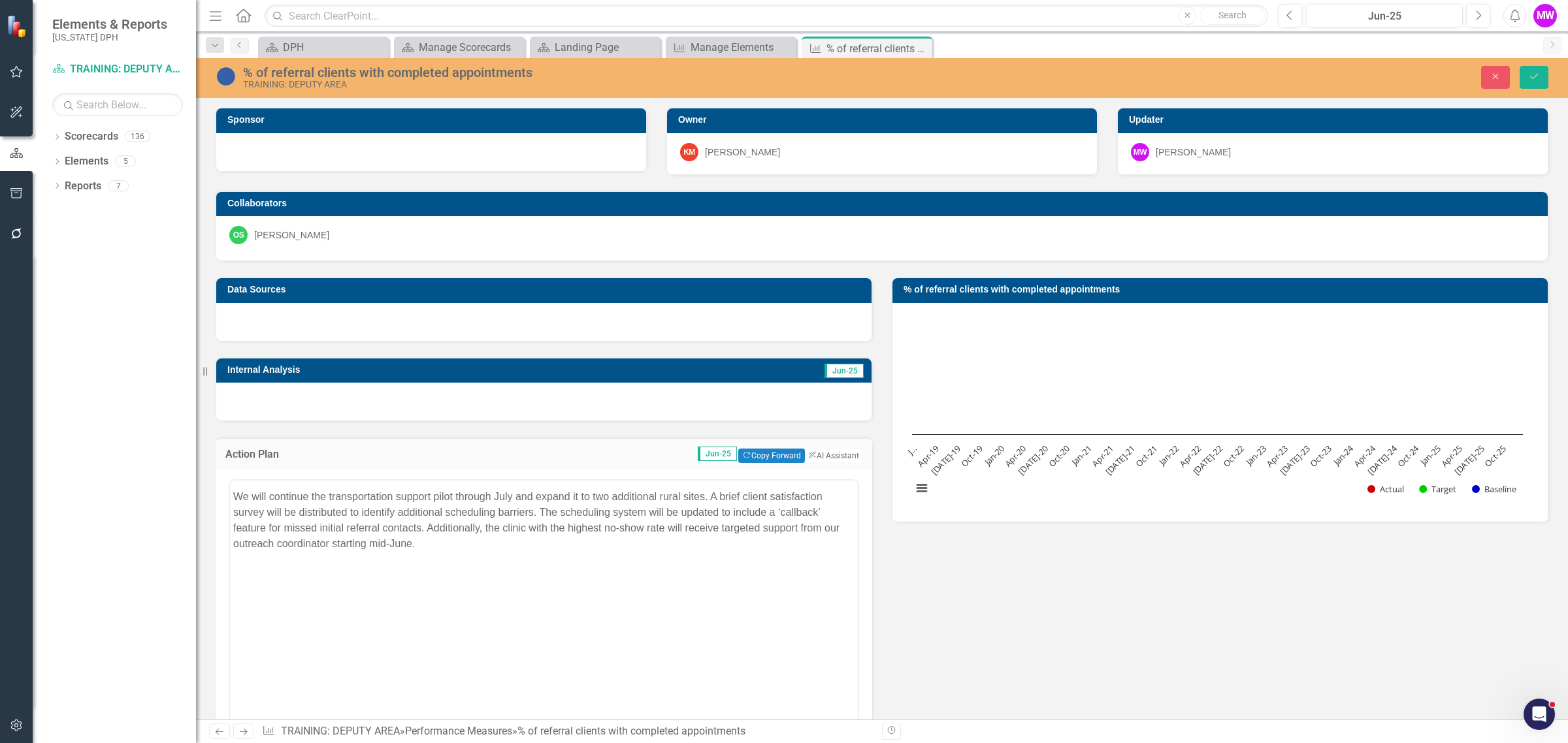
scroll to position [0, 0]
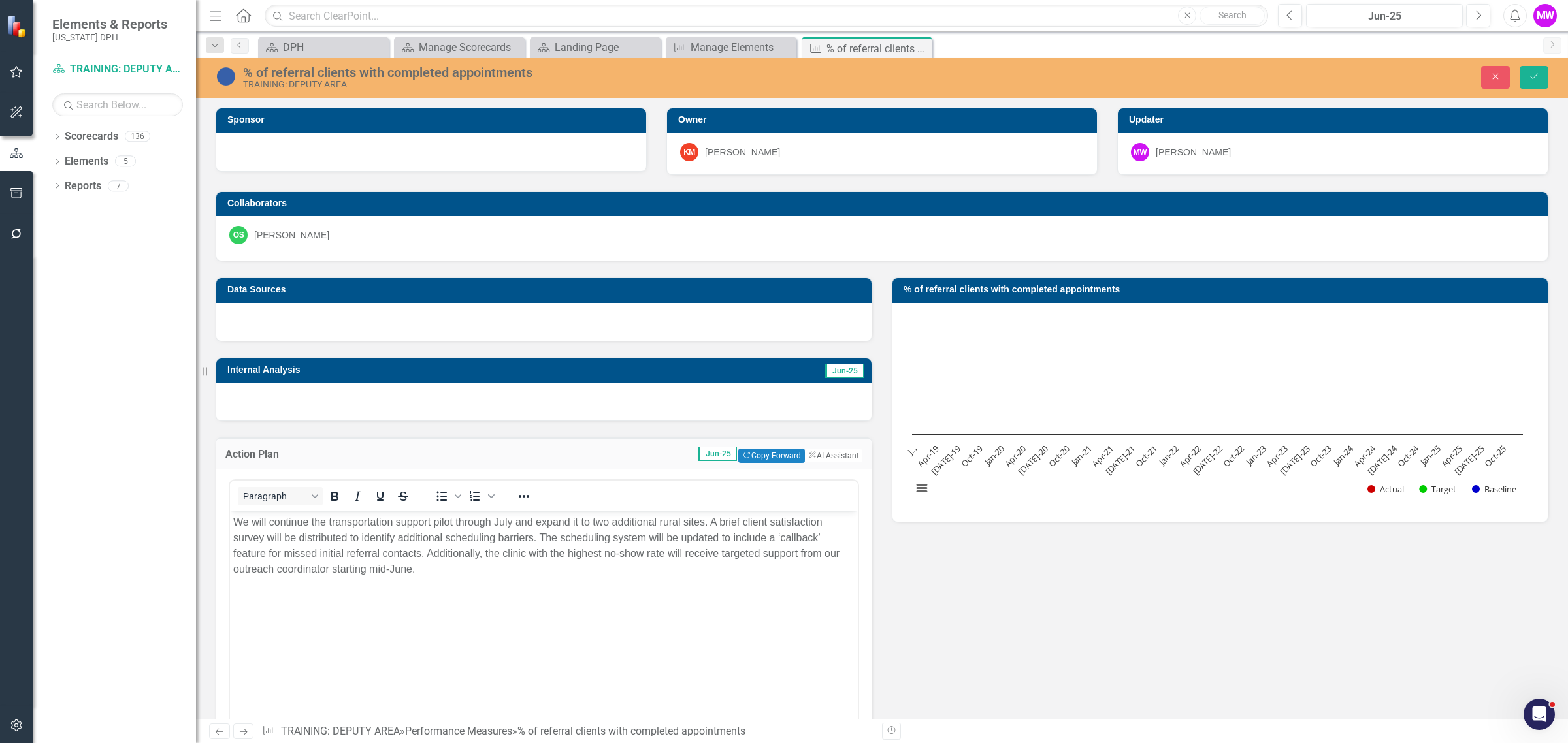
click at [530, 530] on p "We will continue the transportation support pilot through July and expand it to…" at bounding box center [544, 545] width 621 height 63
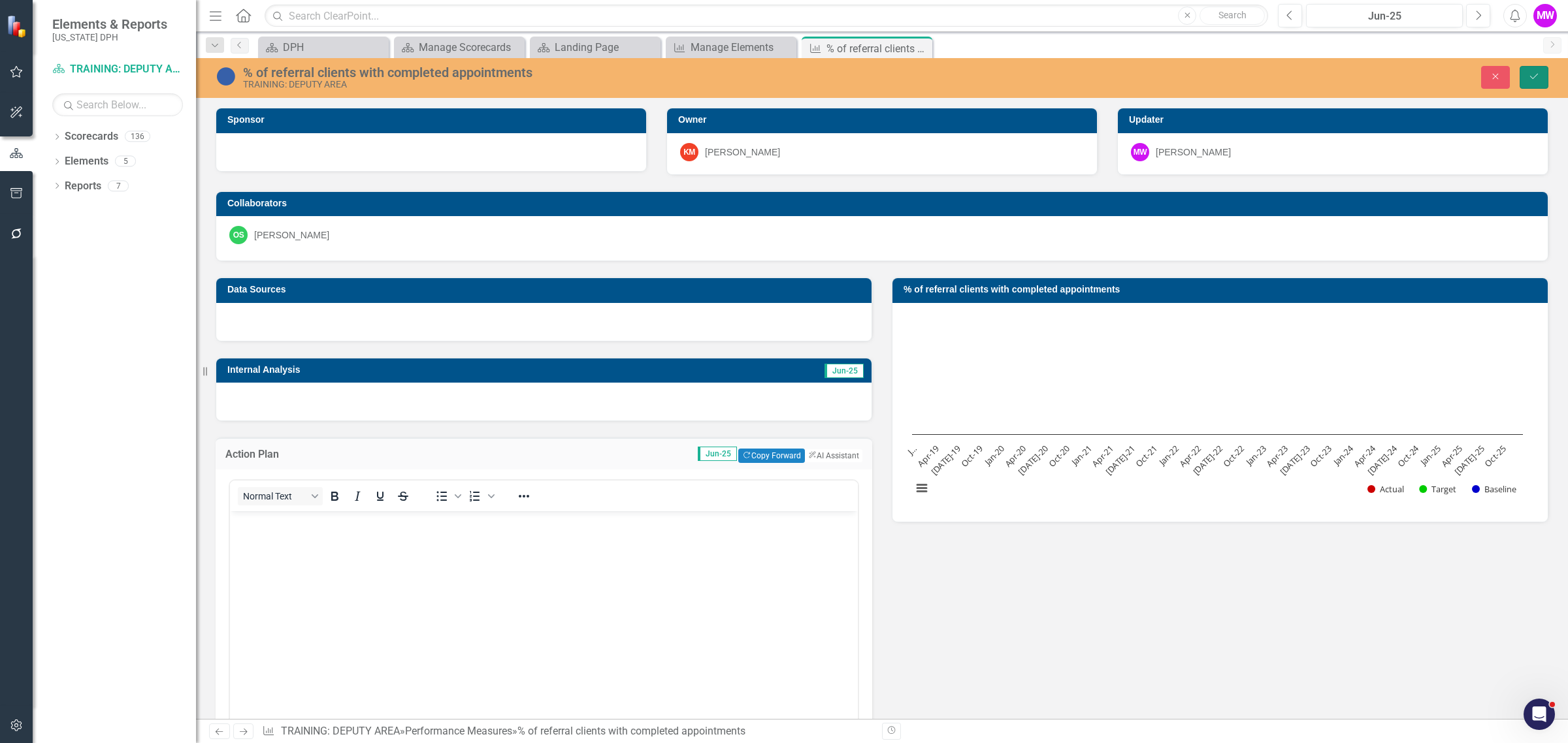
click at [1530, 74] on icon "Save" at bounding box center [1534, 77] width 12 height 9
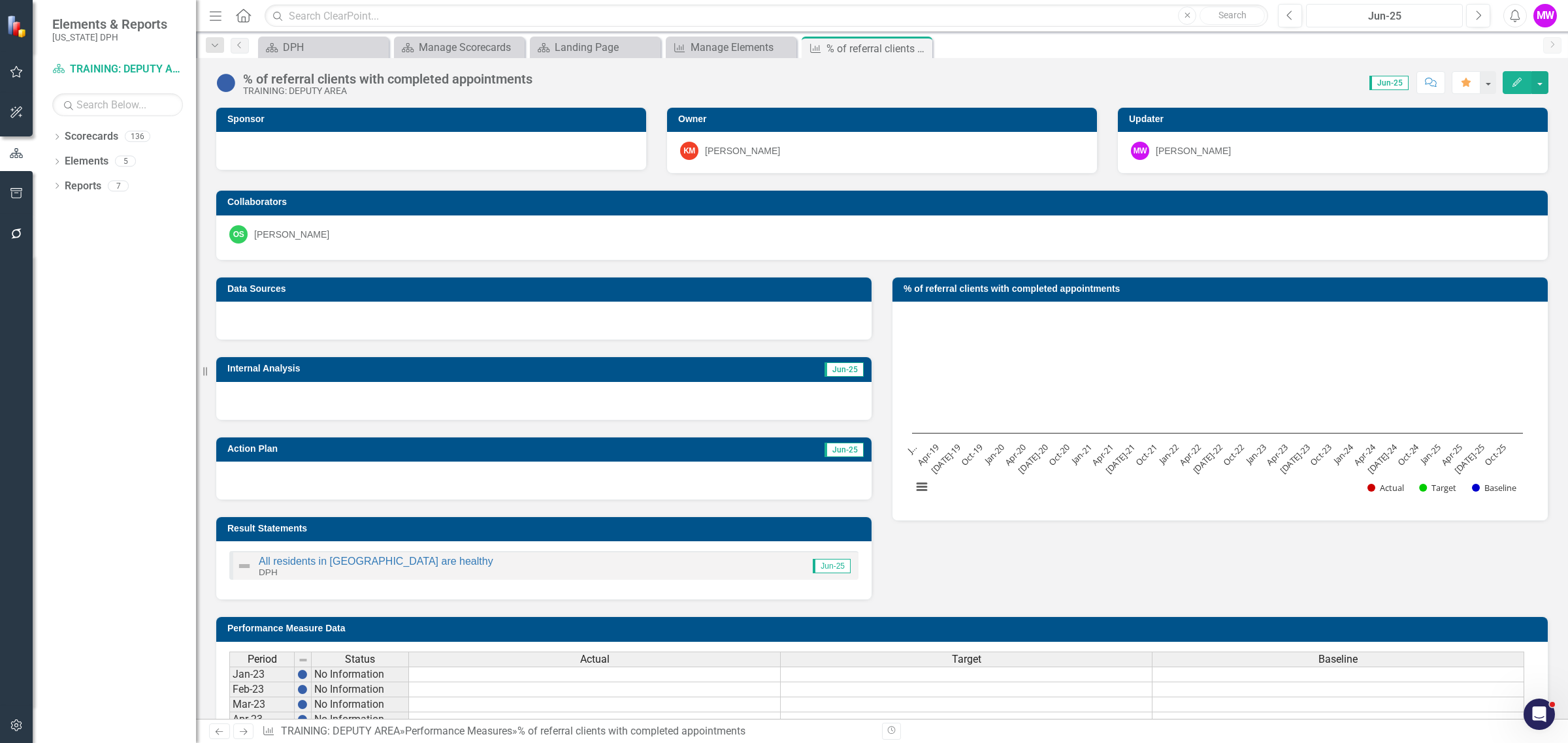
click at [1403, 16] on div "Jun-25" at bounding box center [1384, 16] width 147 height 16
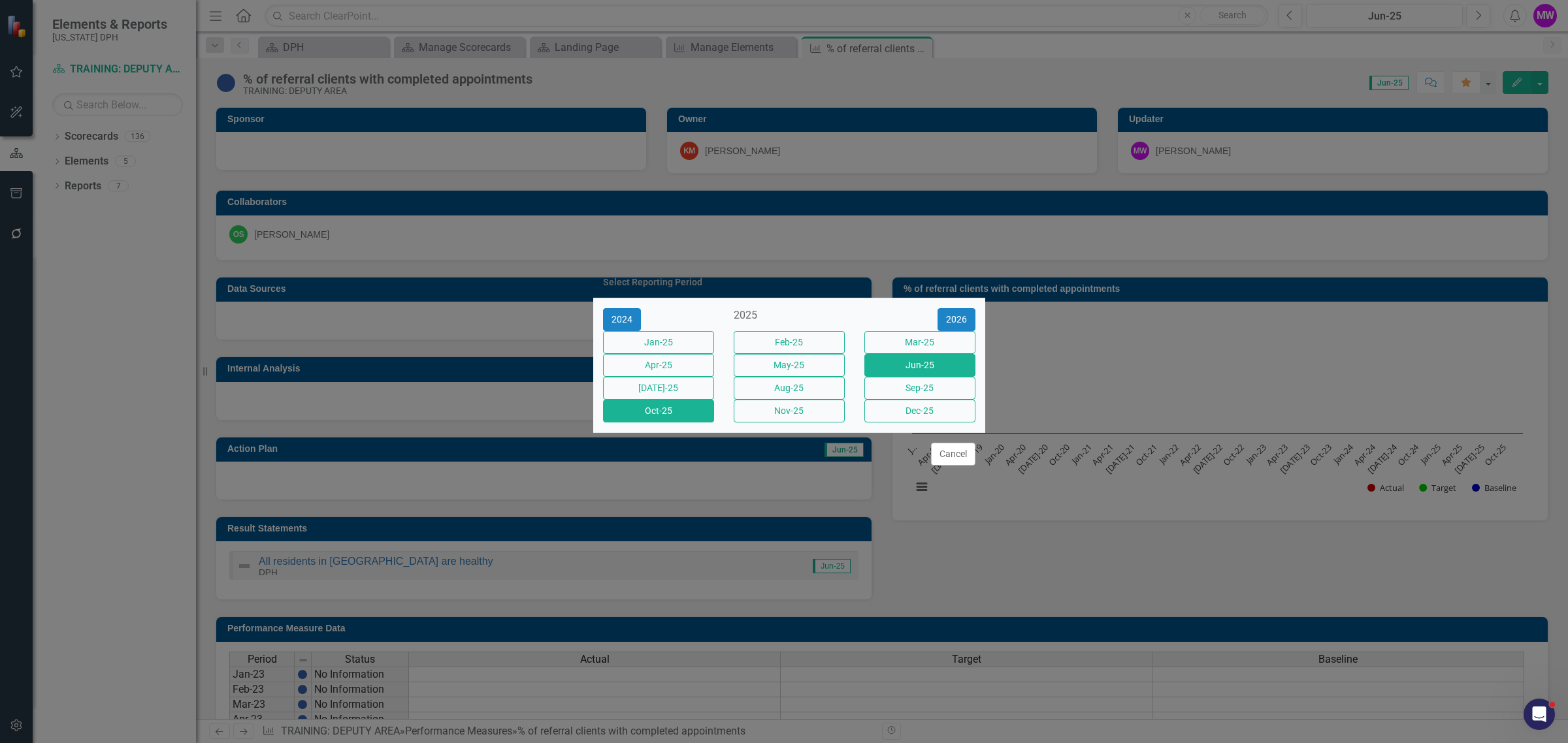
click at [697, 423] on button "Oct-25" at bounding box center [659, 410] width 111 height 23
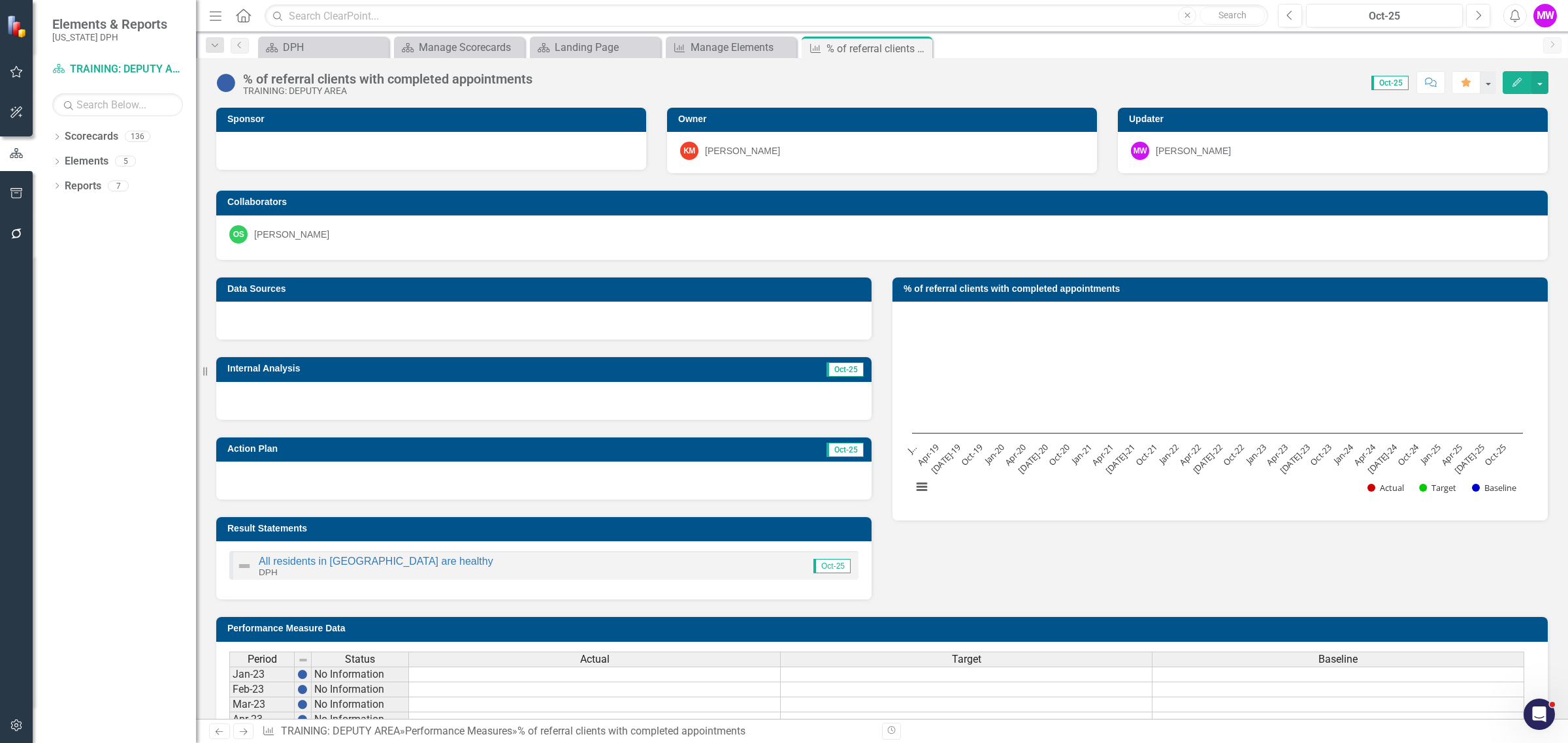
click at [1516, 73] on button "Edit" at bounding box center [1516, 82] width 29 height 23
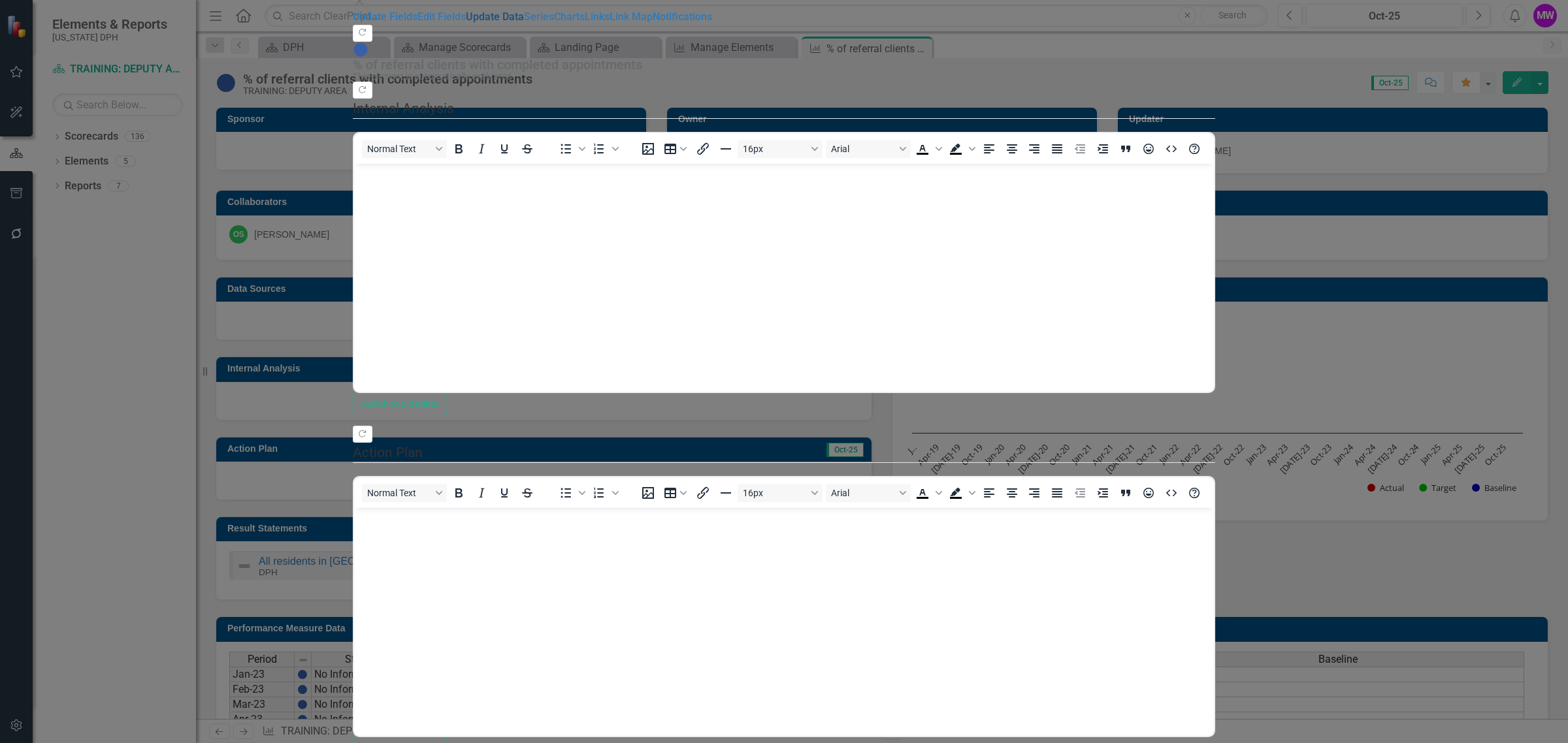
click at [466, 23] on link "Update Data" at bounding box center [495, 16] width 58 height 13
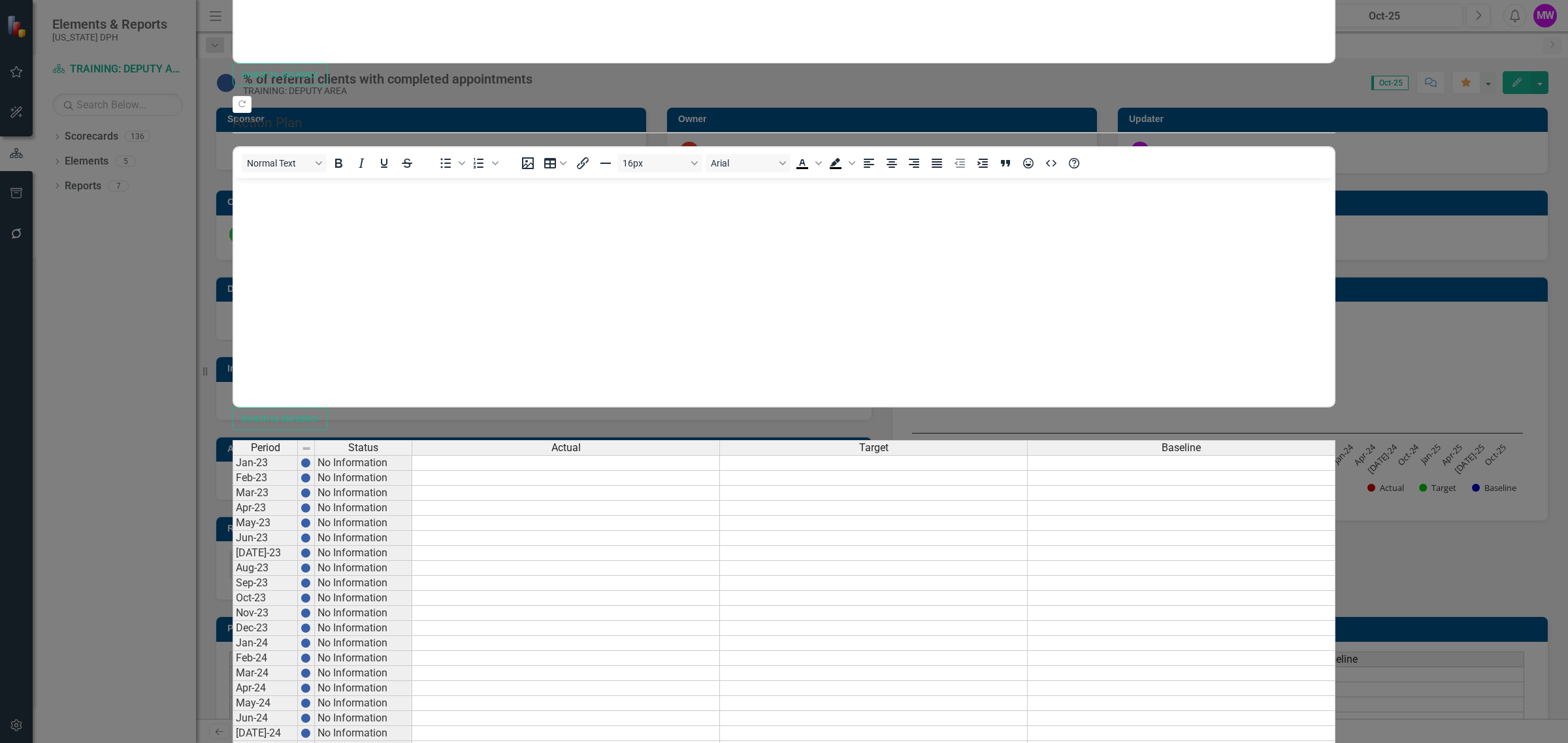
click at [720, 666] on td at bounding box center [565, 673] width 308 height 15
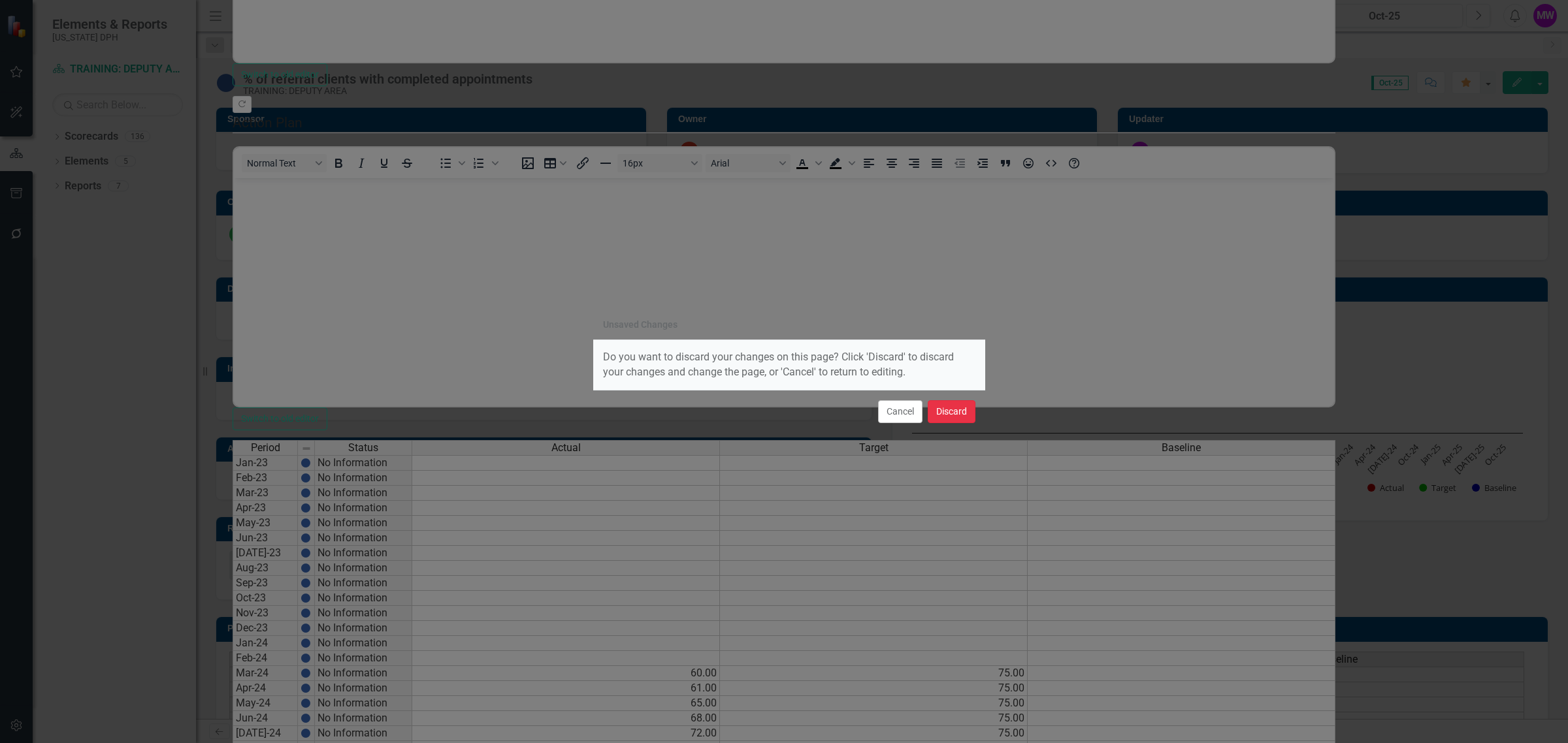
click at [948, 409] on button "Discard" at bounding box center [951, 411] width 48 height 23
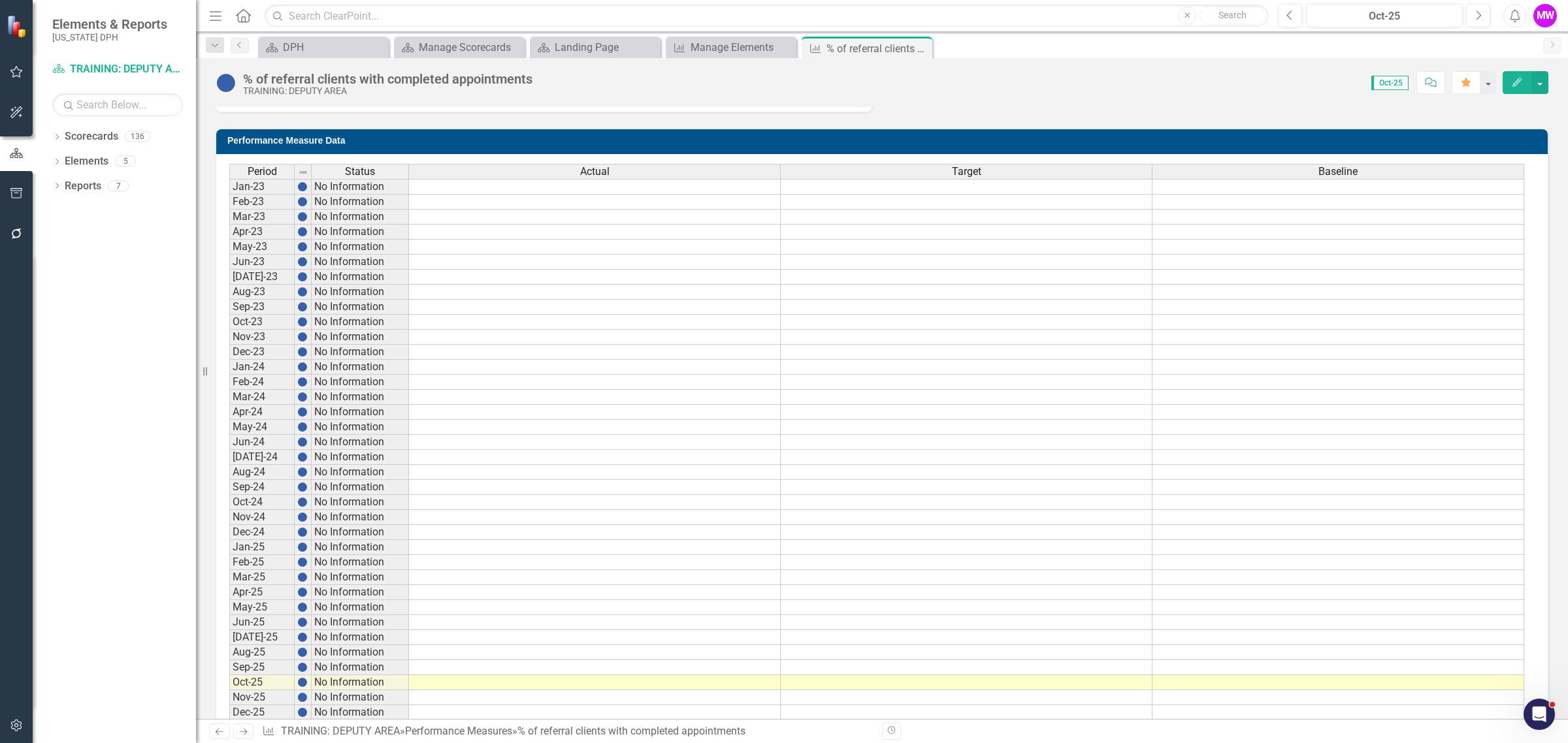
scroll to position [505, 0]
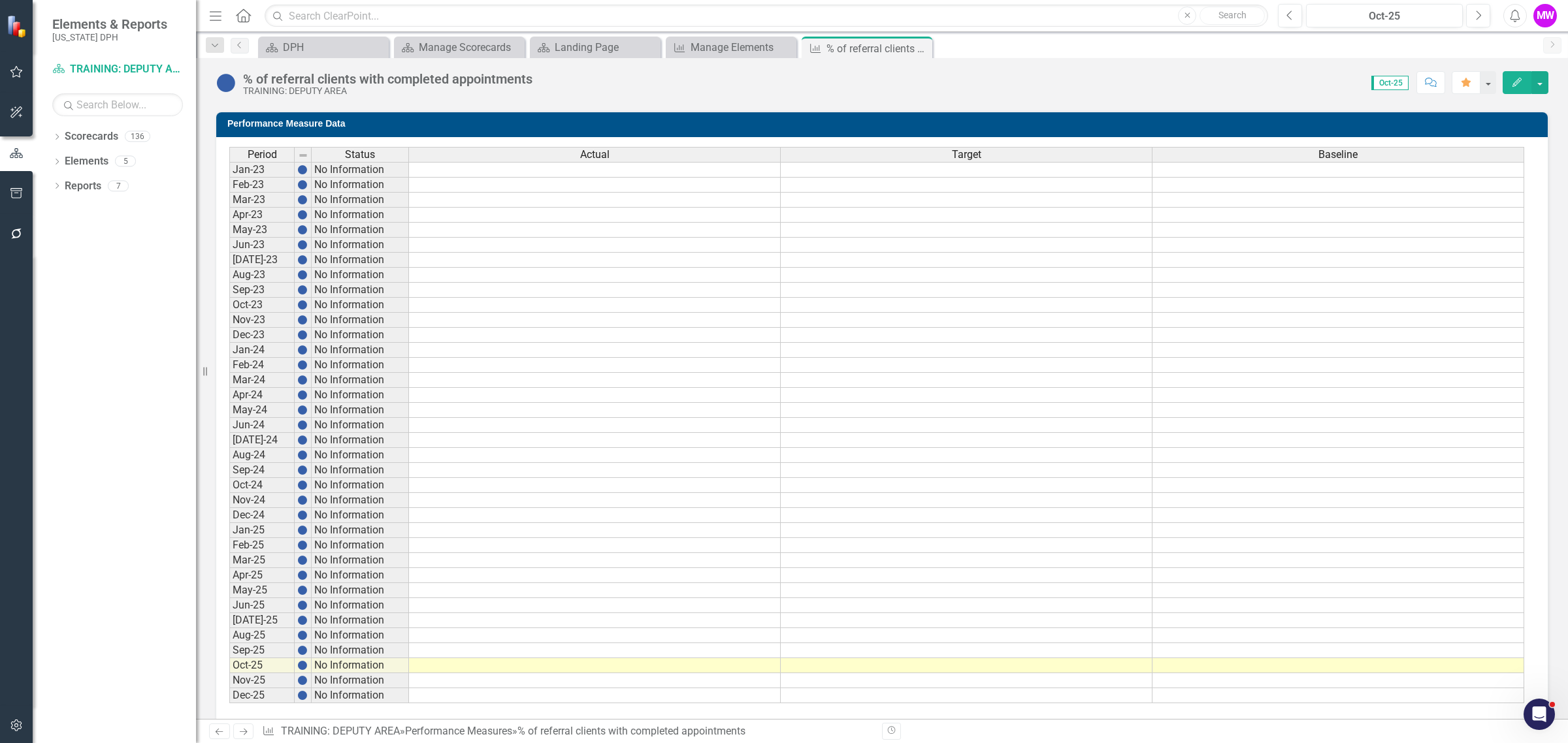
click at [1076, 124] on h3 "Performance Measure Data" at bounding box center [883, 124] width 1313 height 10
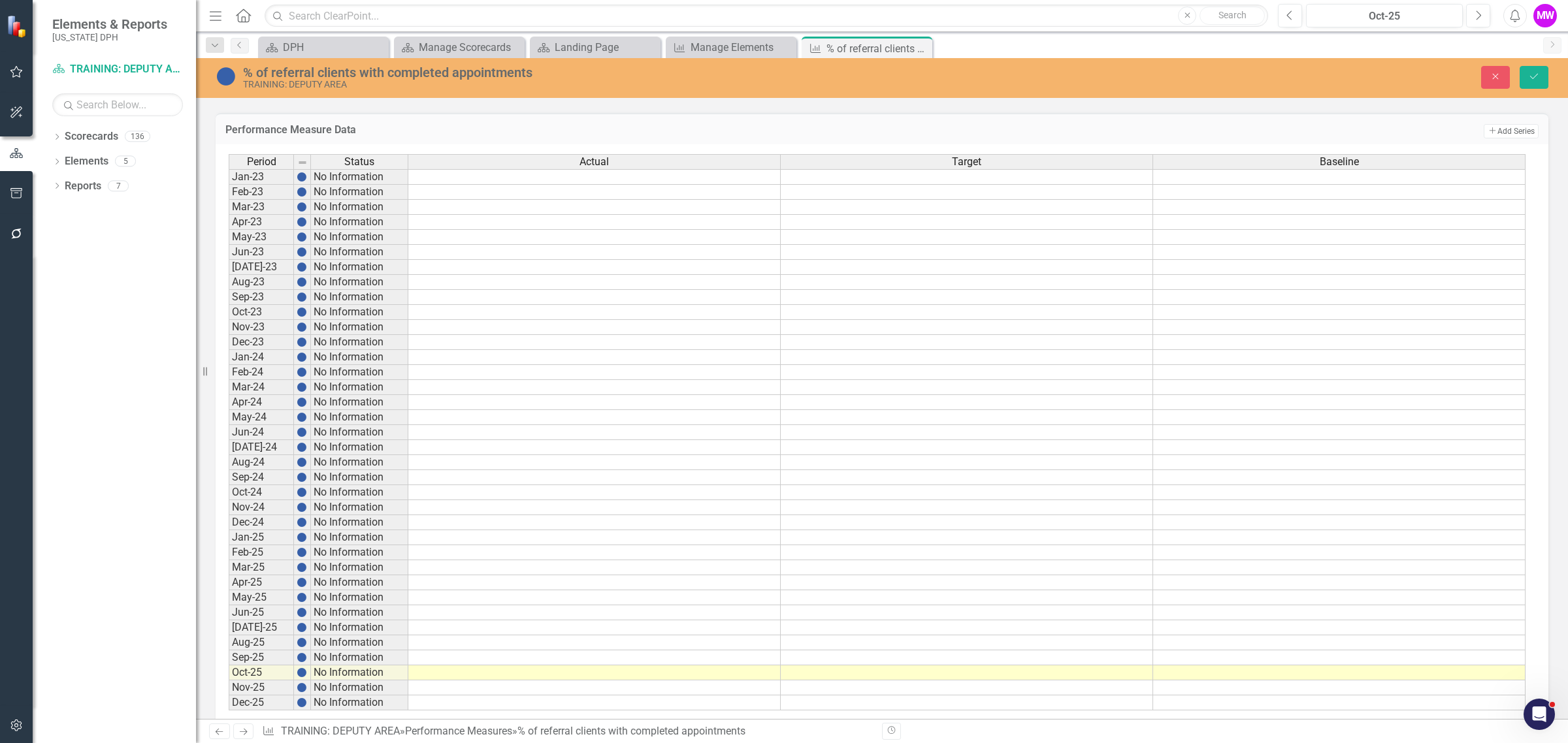
click at [547, 540] on td at bounding box center [594, 537] width 372 height 15
click at [1533, 82] on button "Save" at bounding box center [1534, 77] width 29 height 23
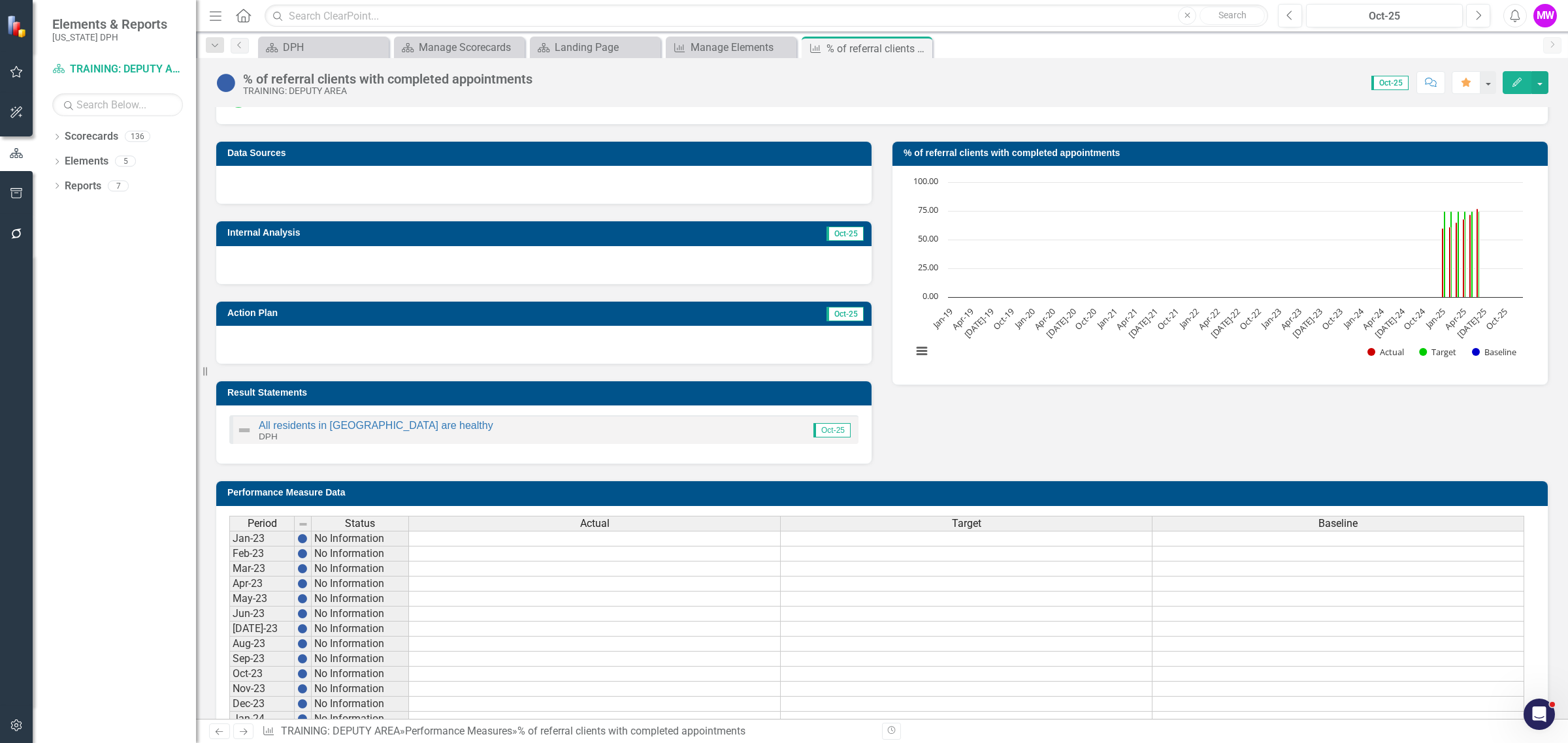
scroll to position [0, 0]
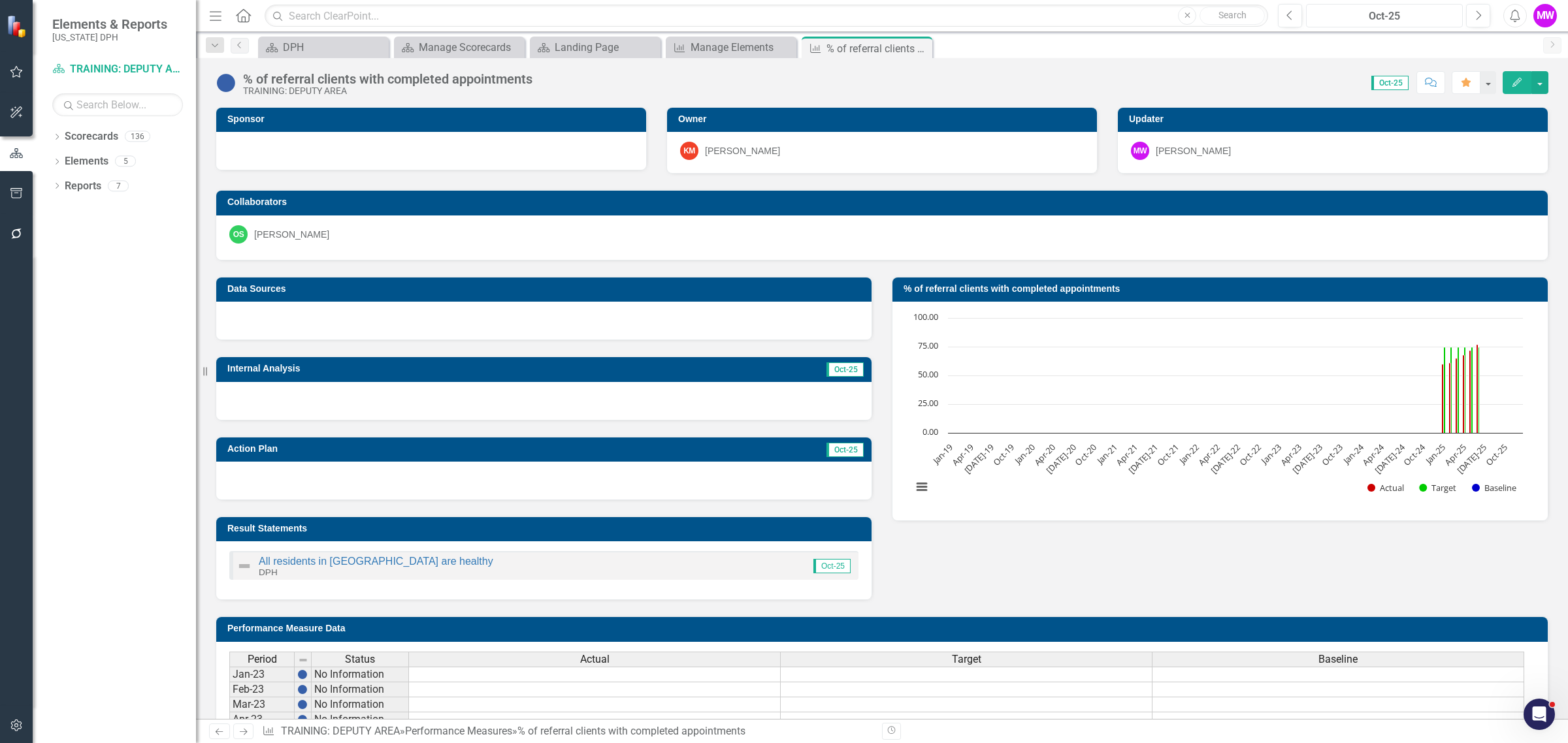
click at [1376, 23] on div "Oct-25" at bounding box center [1384, 16] width 147 height 16
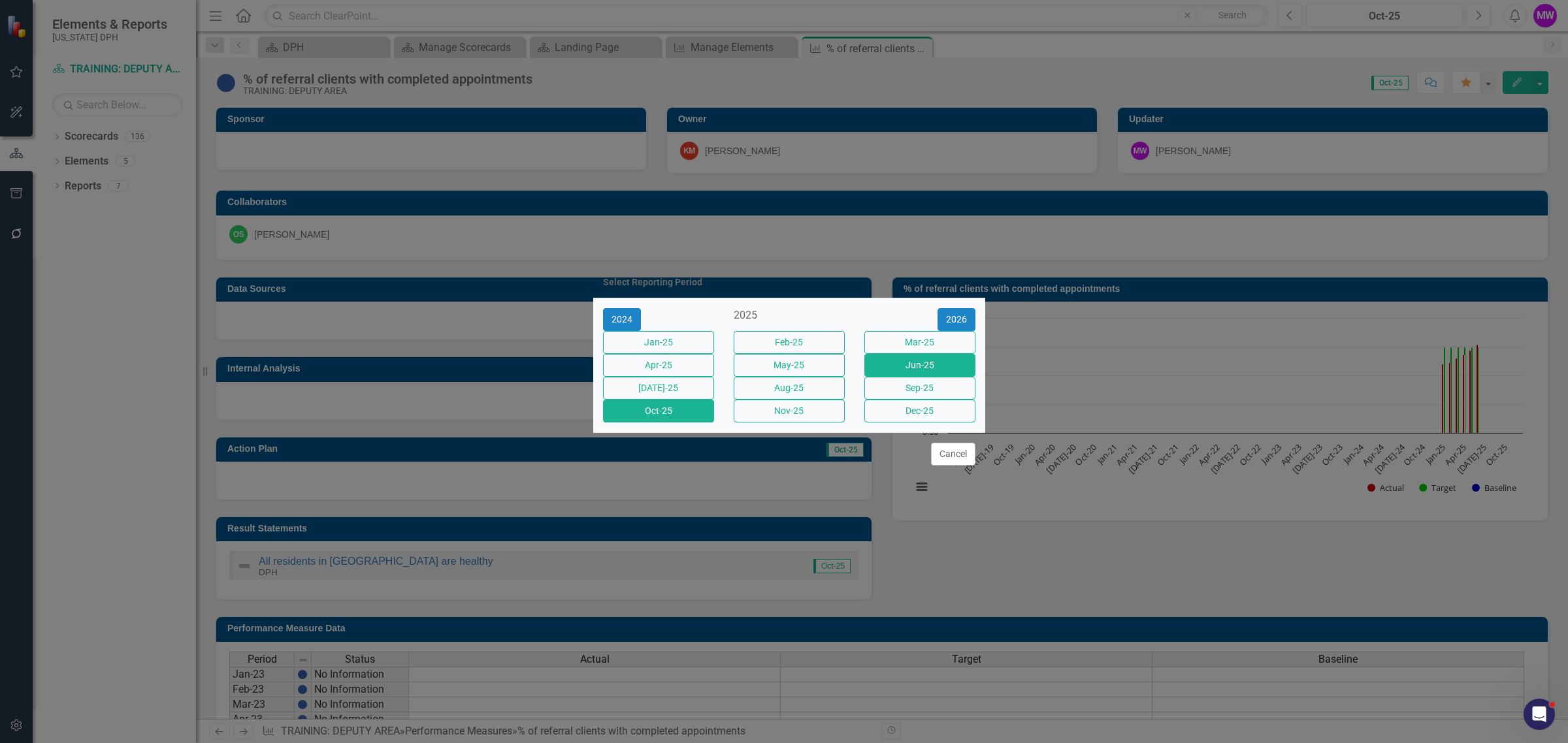
click at [923, 364] on button "Jun-25" at bounding box center [919, 365] width 111 height 23
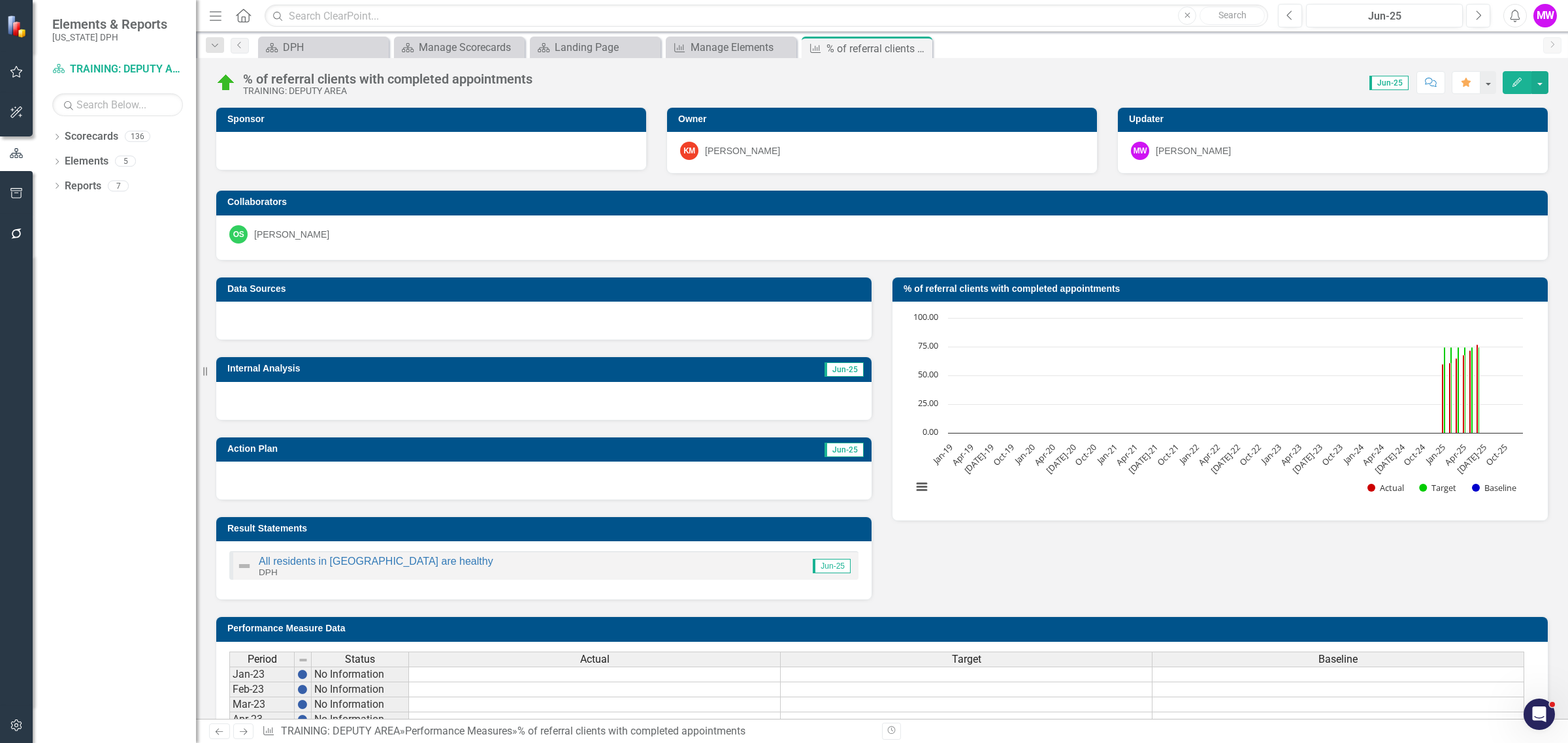
click at [450, 368] on h3 "Internal Analysis" at bounding box center [432, 369] width 410 height 10
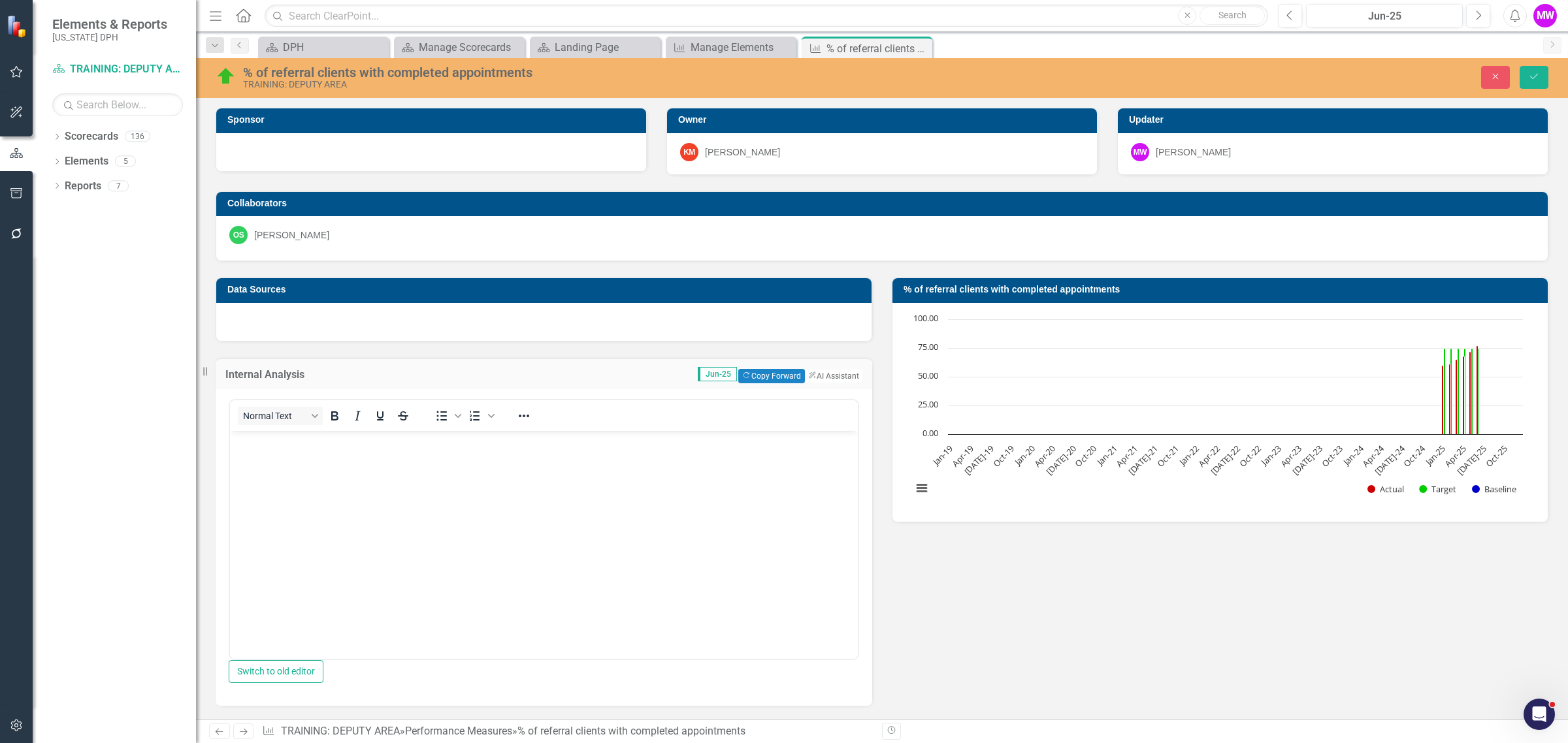
scroll to position [81, 0]
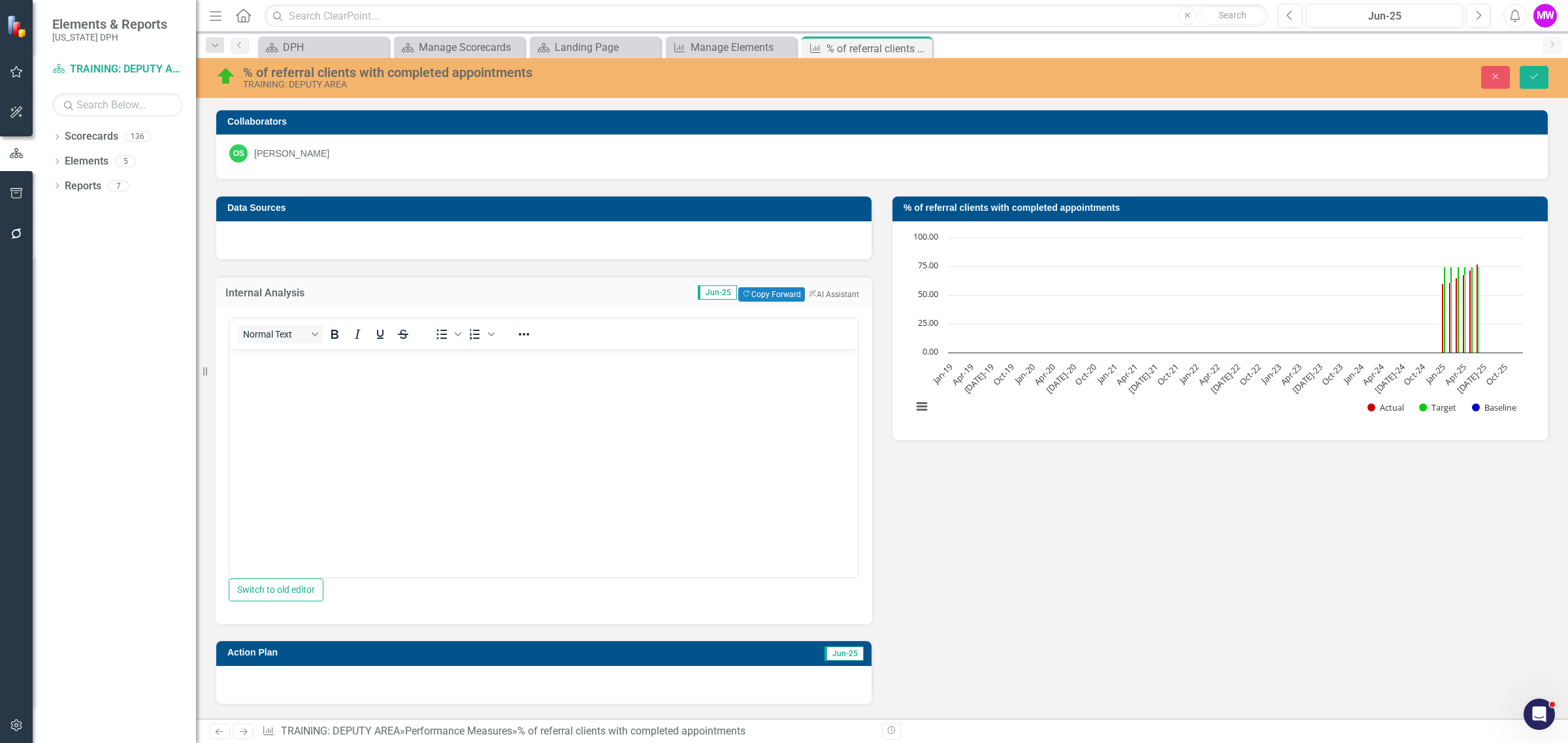
click at [316, 406] on body "Rich Text Area. Press ALT-0 for help." at bounding box center [544, 447] width 627 height 196
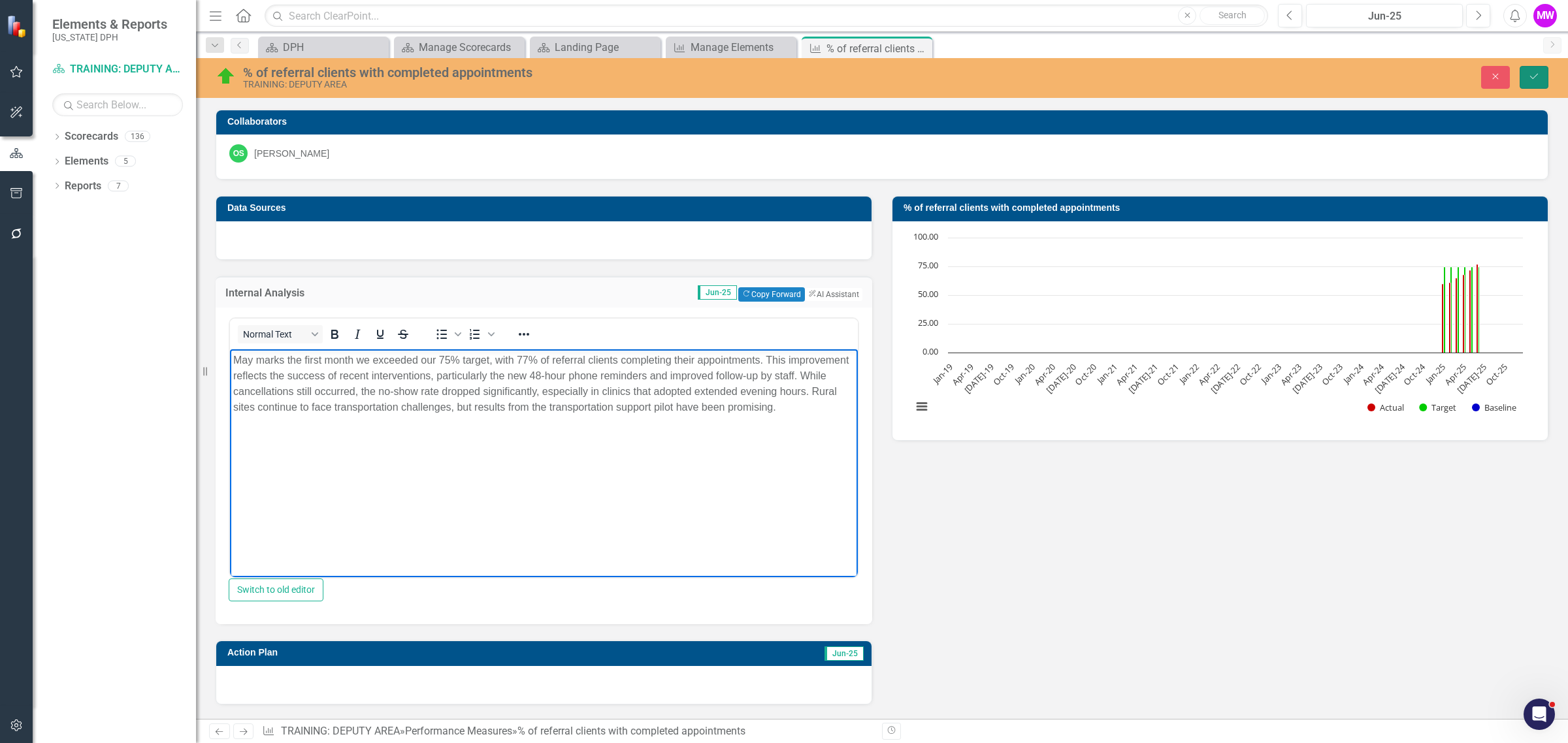
click at [1536, 78] on icon "Save" at bounding box center [1534, 77] width 12 height 9
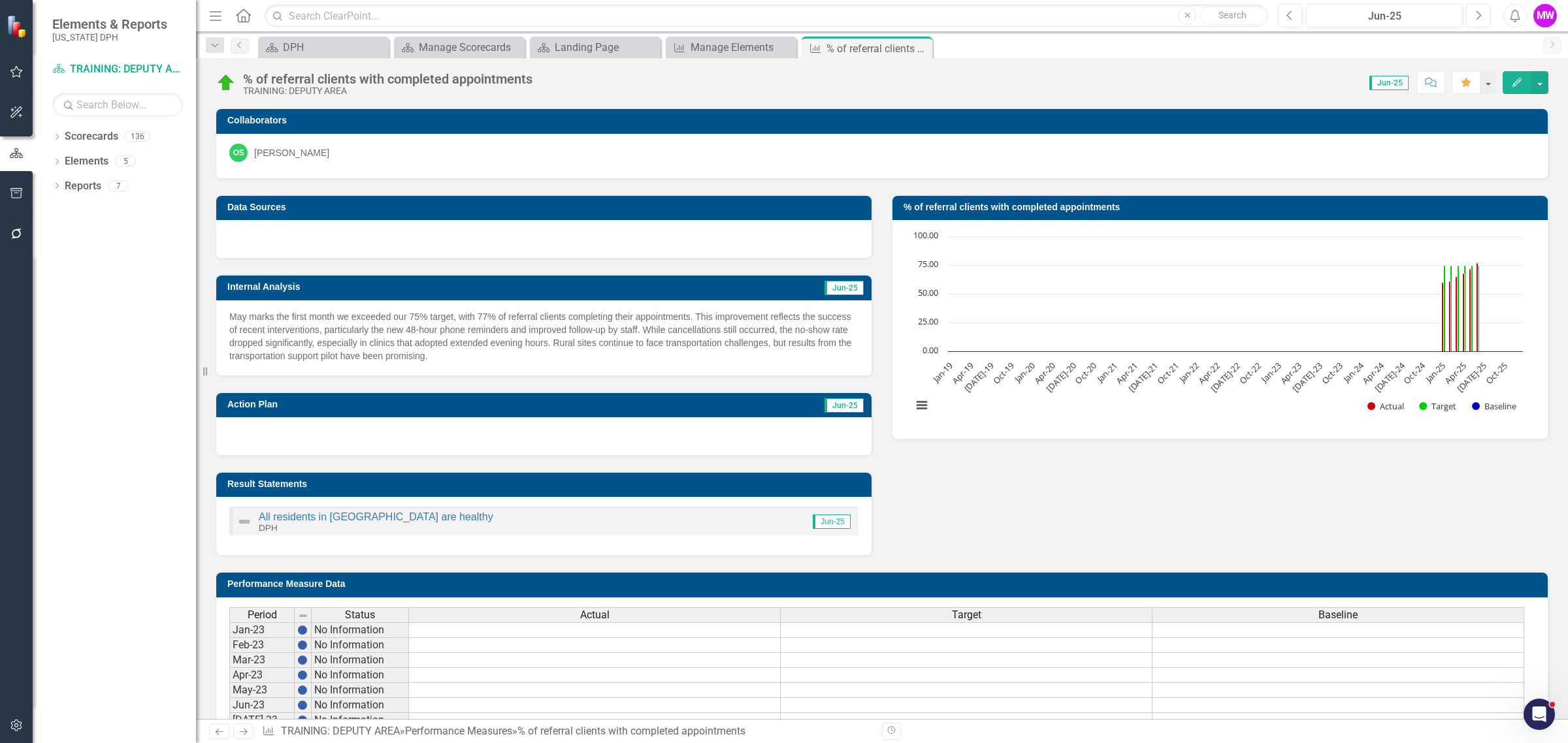
click at [580, 406] on td "Jun-25" at bounding box center [722, 406] width 284 height 20
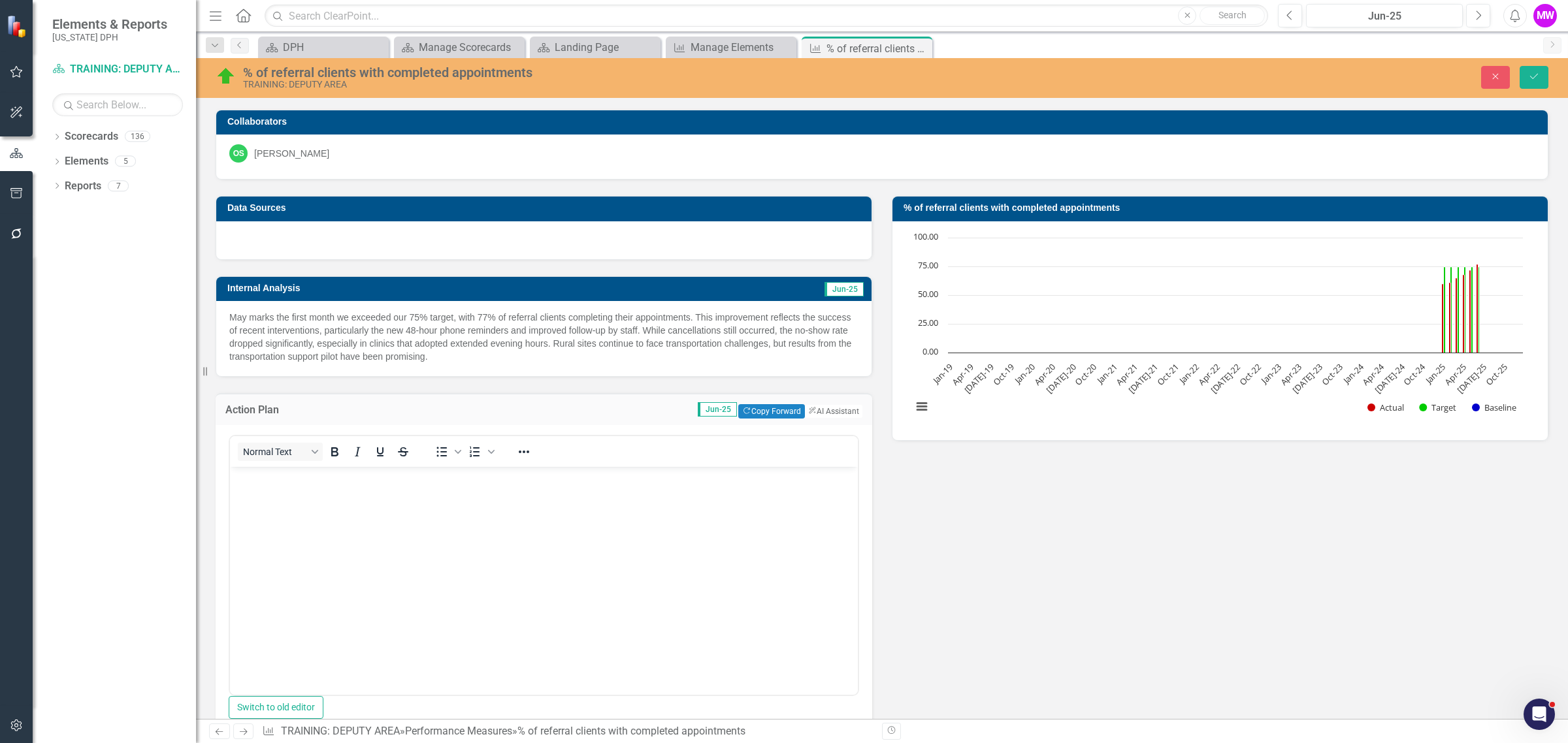
scroll to position [0, 0]
click at [299, 514] on body "Rich Text Area. Press ALT-0 for help." at bounding box center [544, 564] width 627 height 196
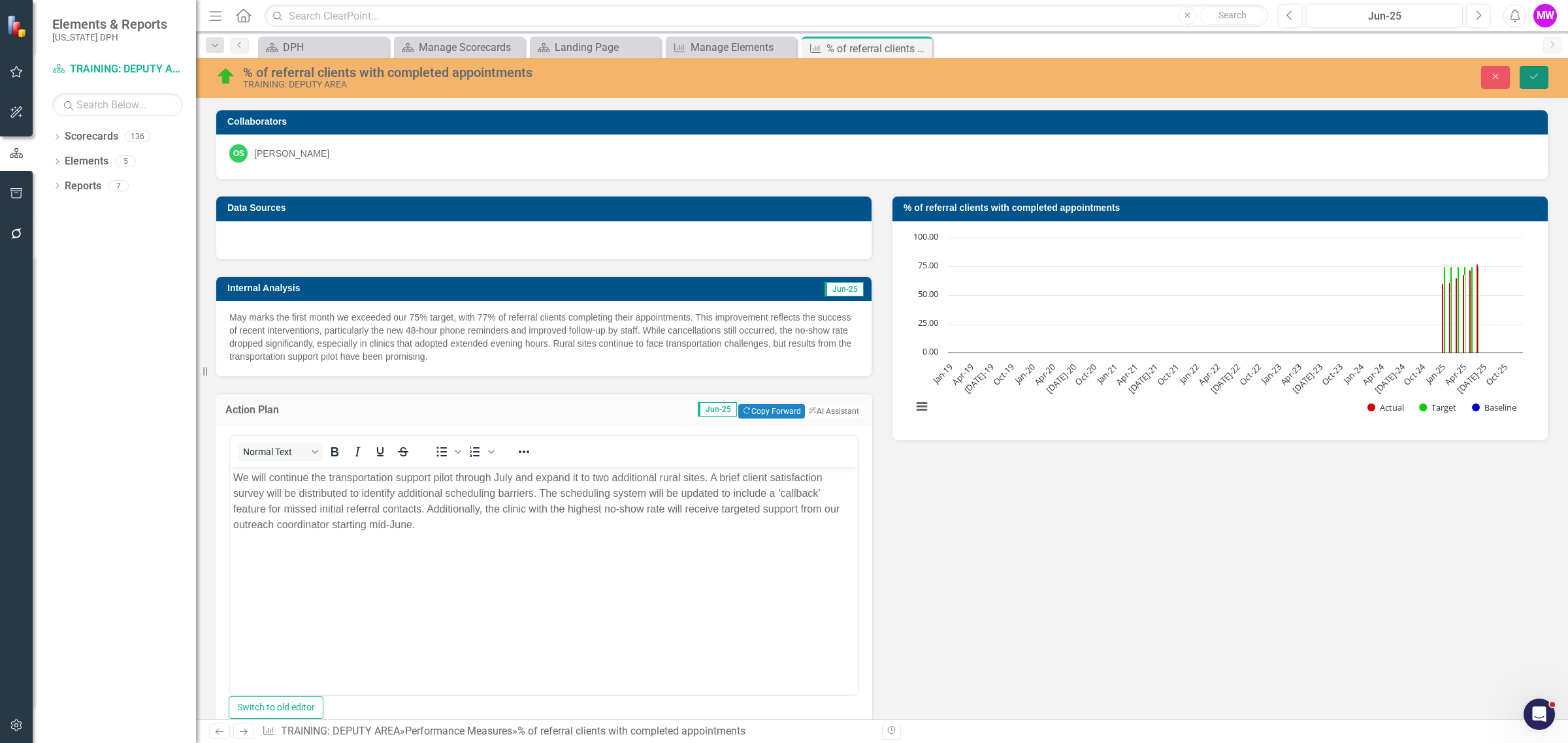
click at [1526, 72] on button "Save" at bounding box center [1534, 77] width 29 height 23
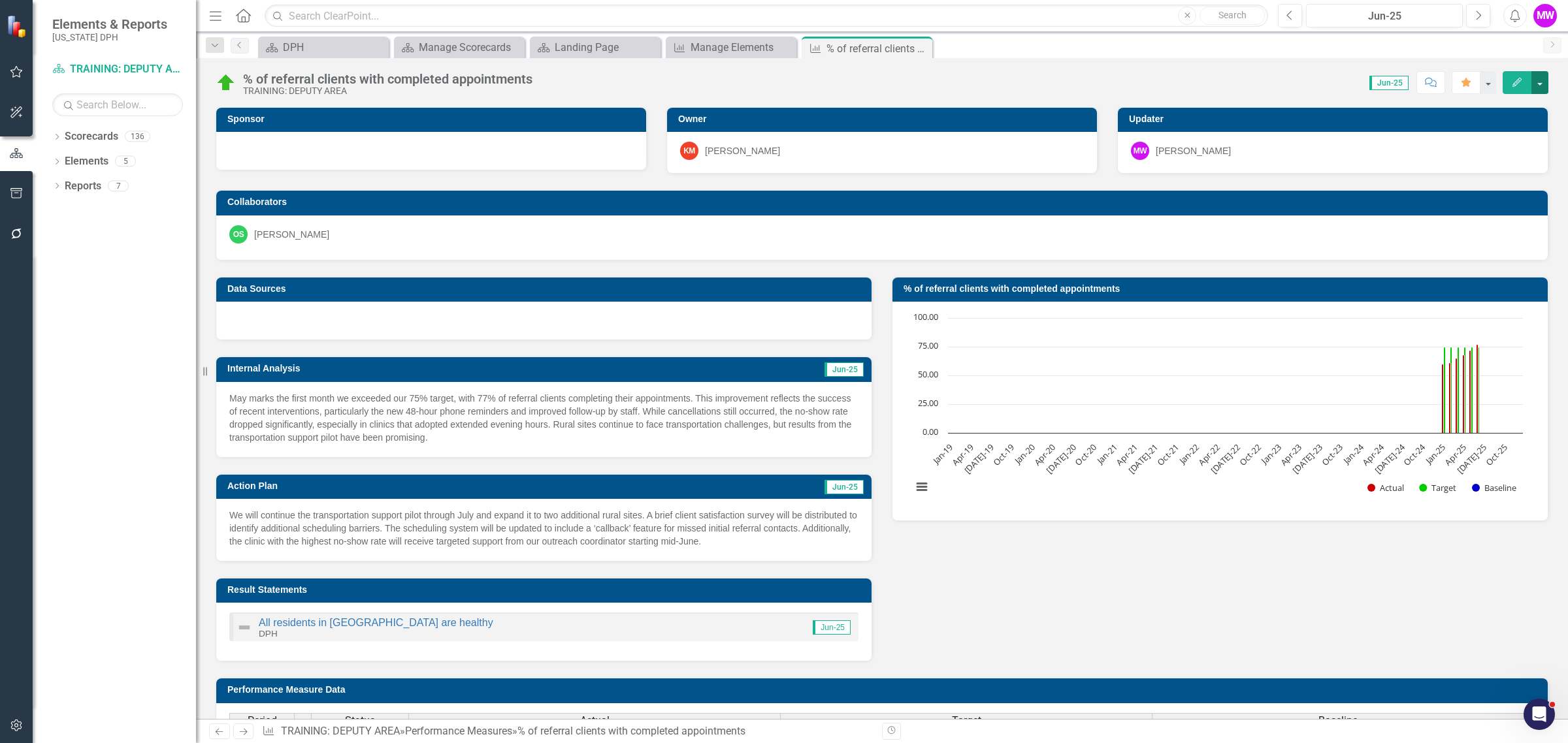
click at [1541, 79] on button "button" at bounding box center [1540, 82] width 17 height 23
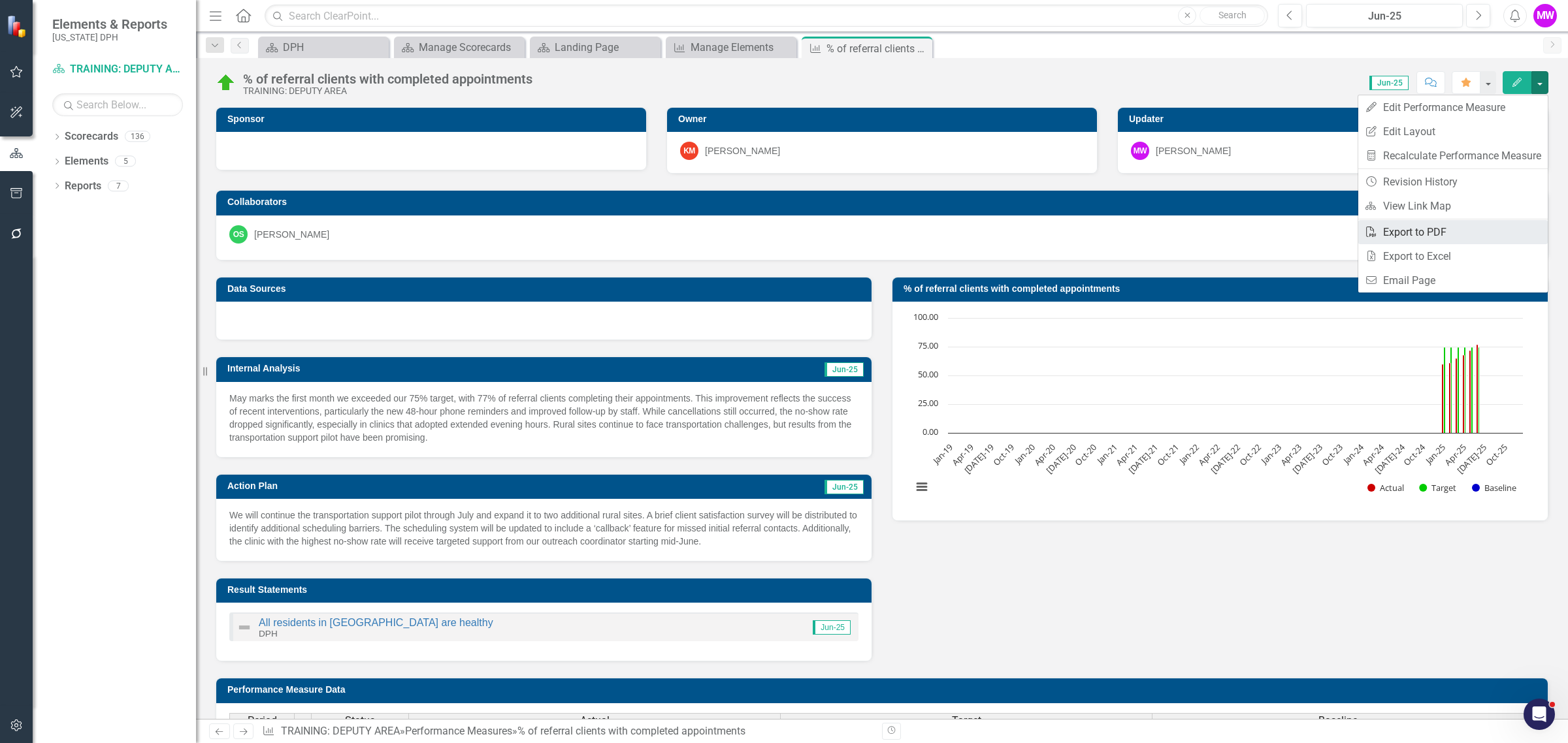
click at [1469, 235] on link "PDF Export to PDF" at bounding box center [1453, 232] width 190 height 24
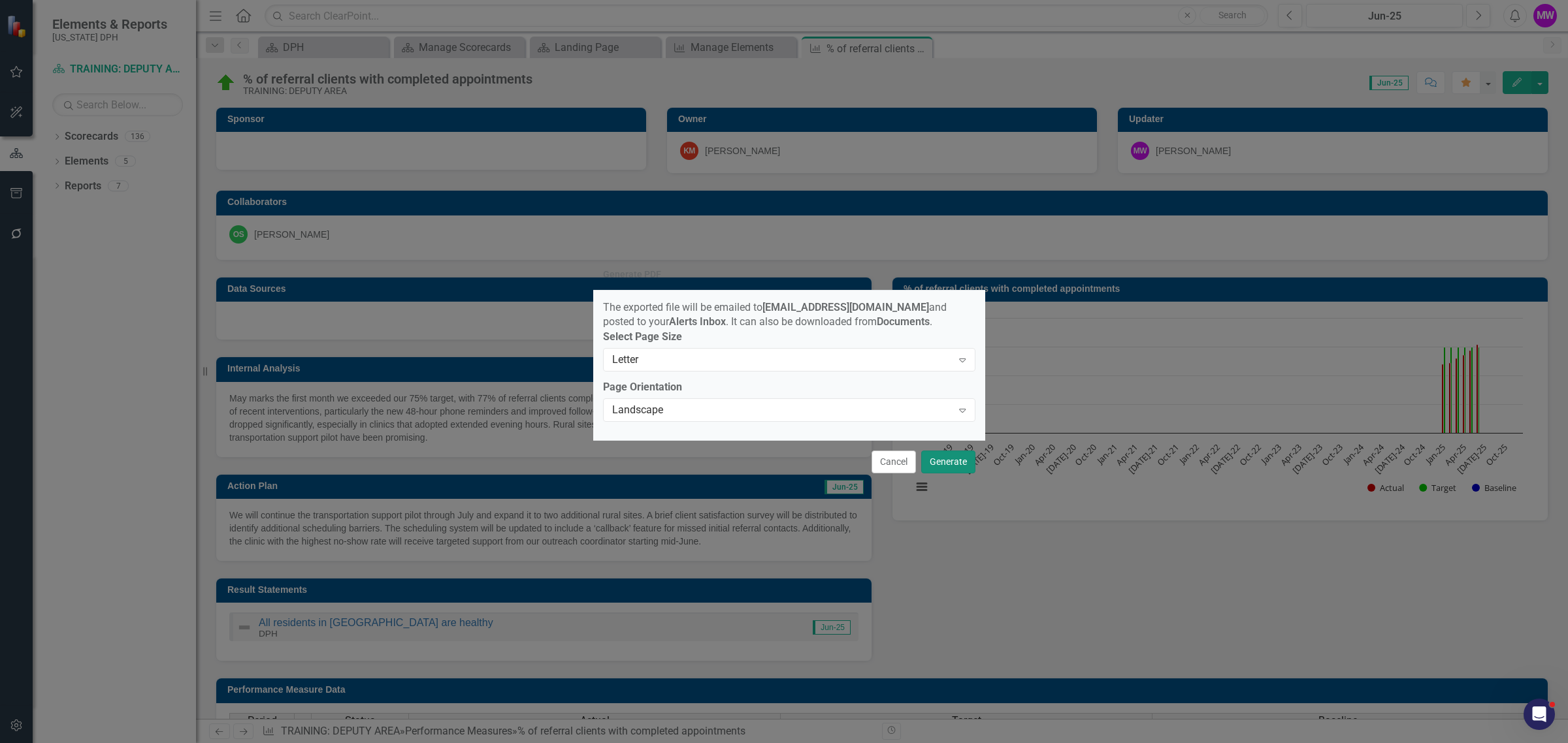
click at [934, 468] on button "Generate" at bounding box center [948, 461] width 54 height 23
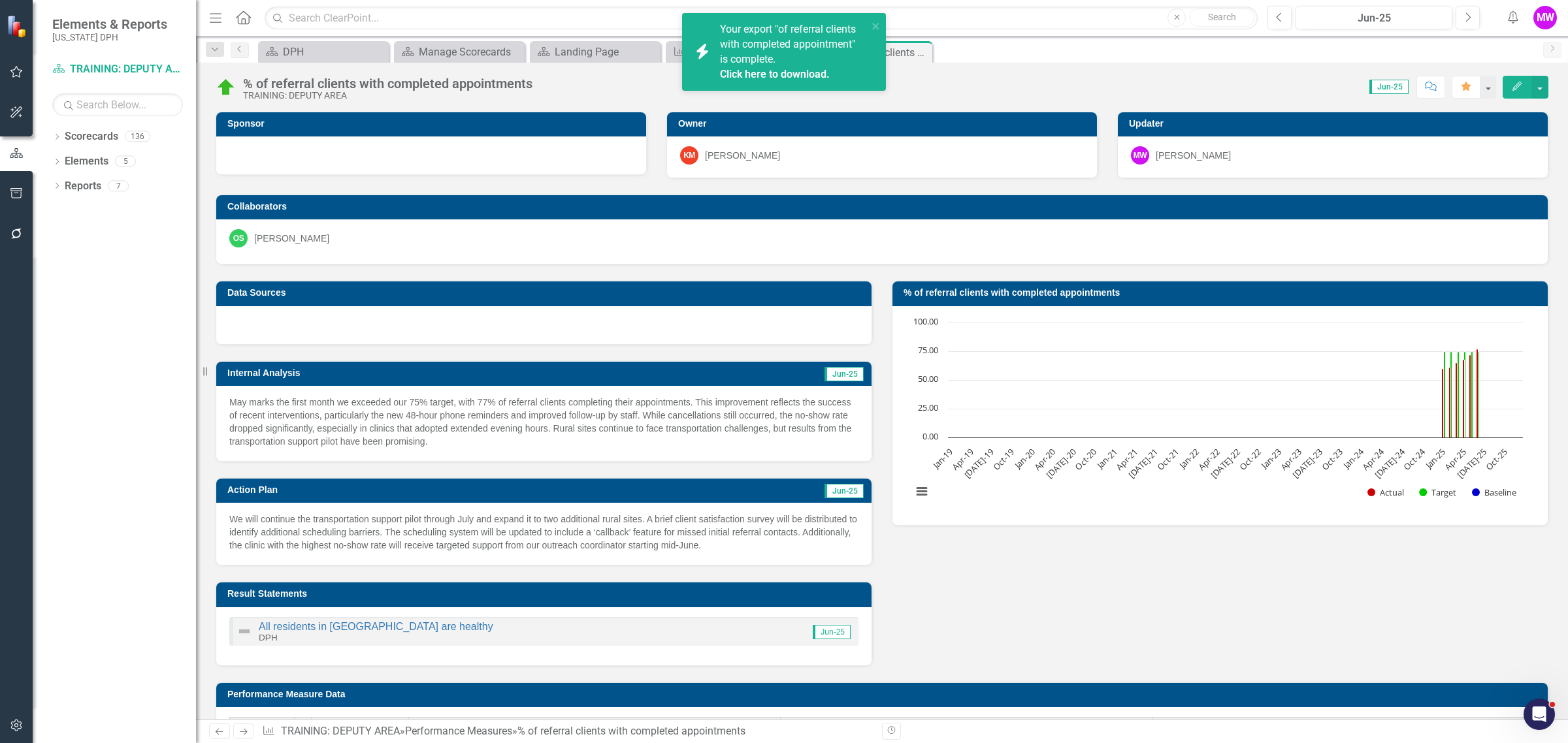
click at [1517, 17] on icon "Alerts" at bounding box center [1512, 16] width 14 height 13
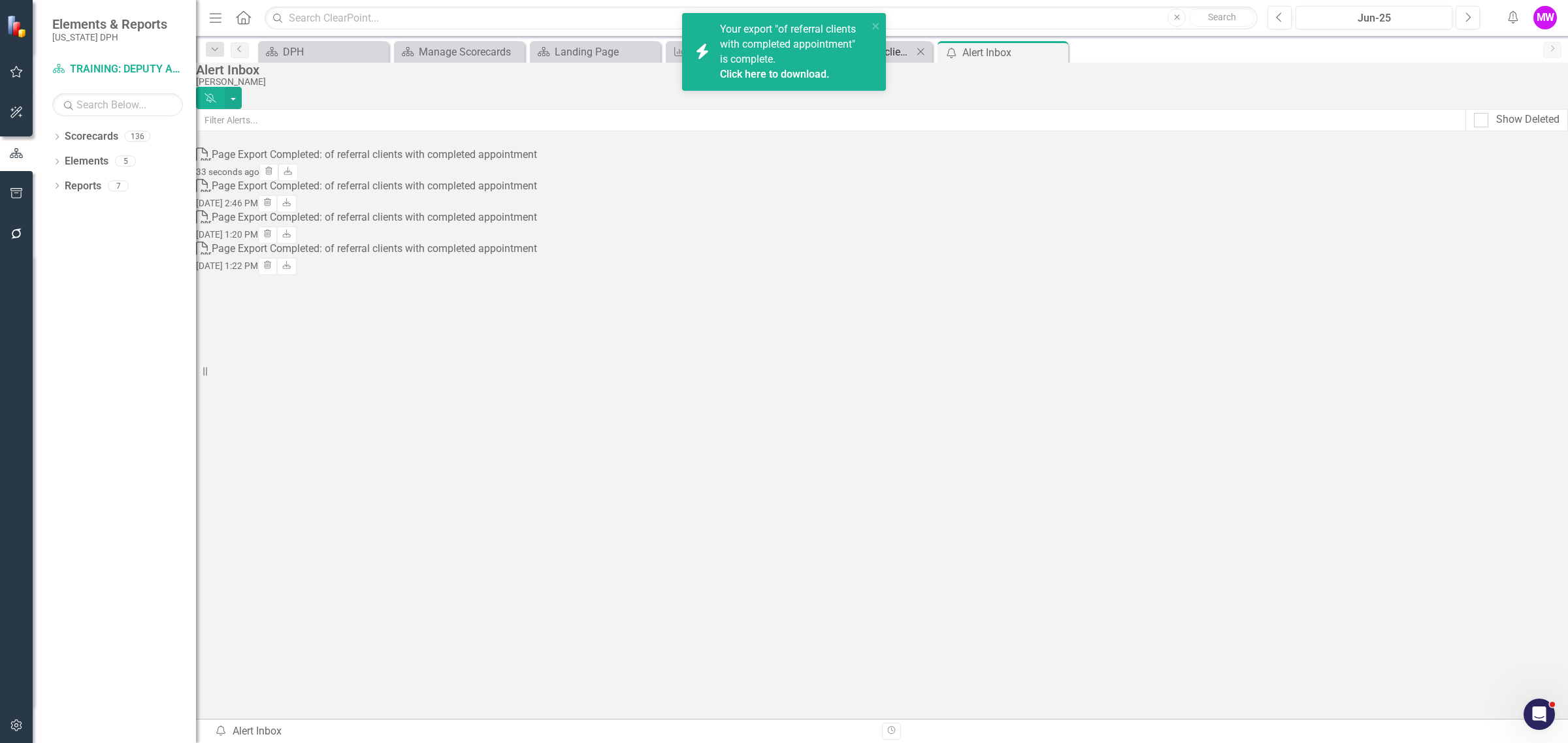
click at [895, 51] on div "% of referral clients with completed appointments" at bounding box center [869, 52] width 86 height 16
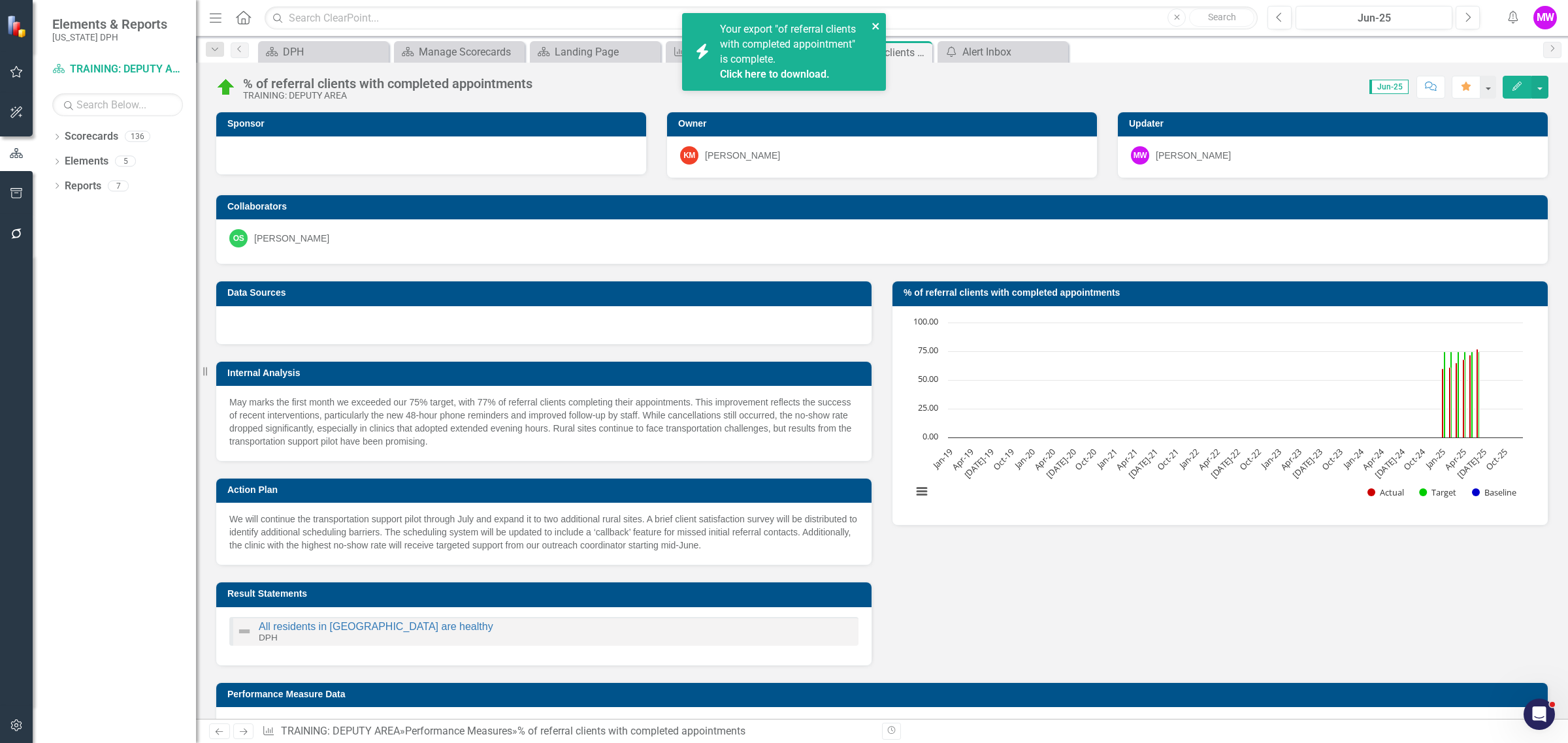
click at [877, 27] on icon "close" at bounding box center [875, 26] width 6 height 6
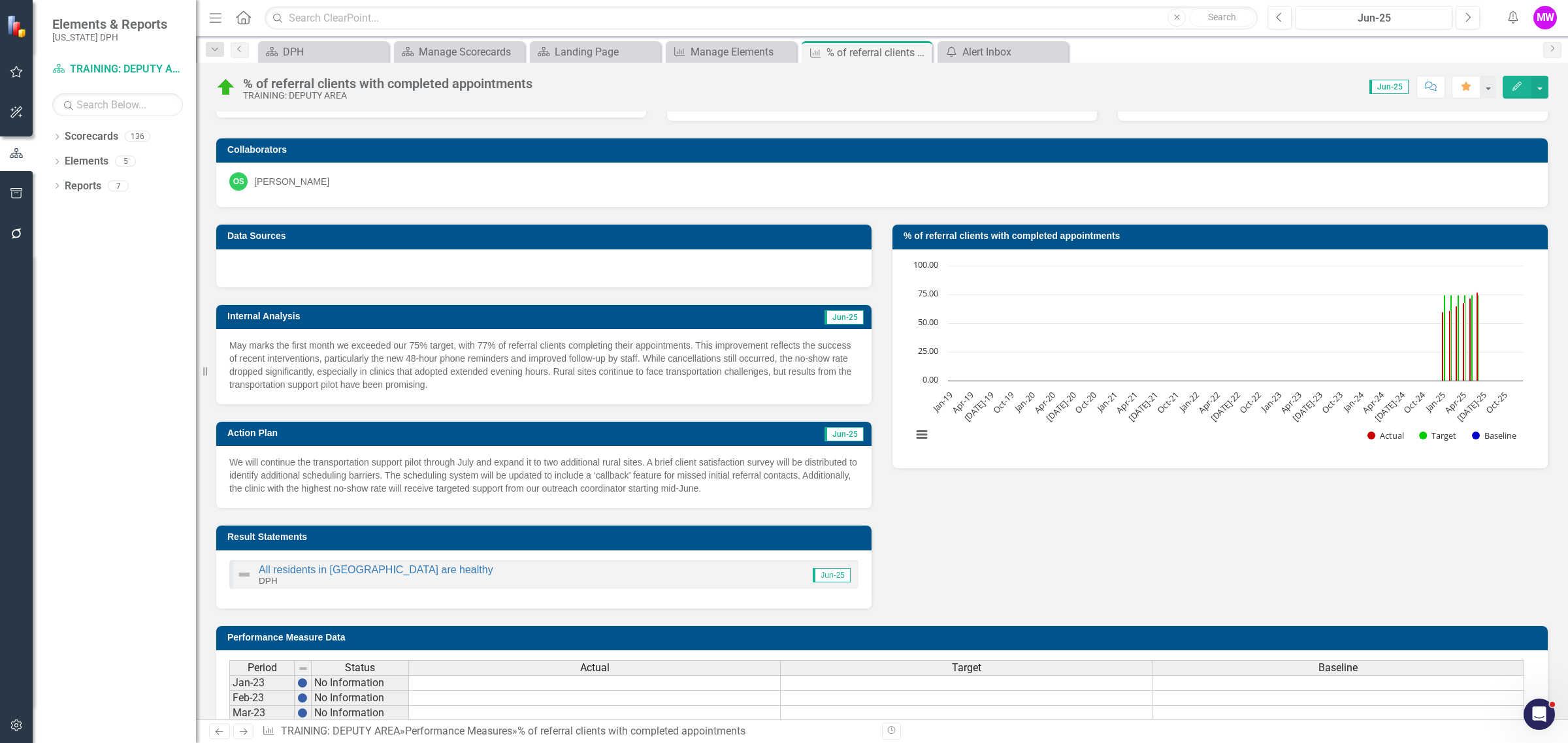
scroll to position [81, 0]
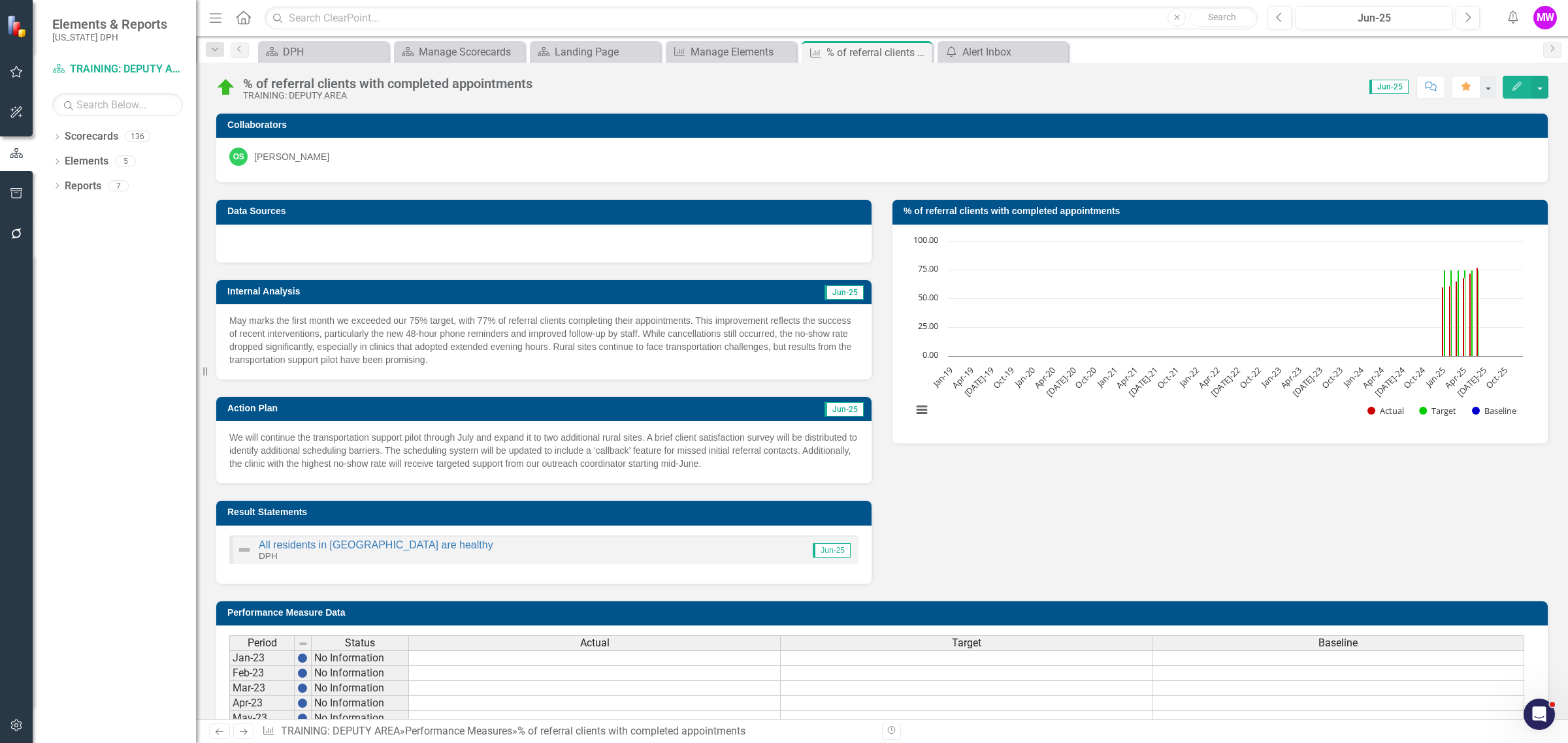
click at [1517, 85] on icon "Edit" at bounding box center [1516, 86] width 12 height 9
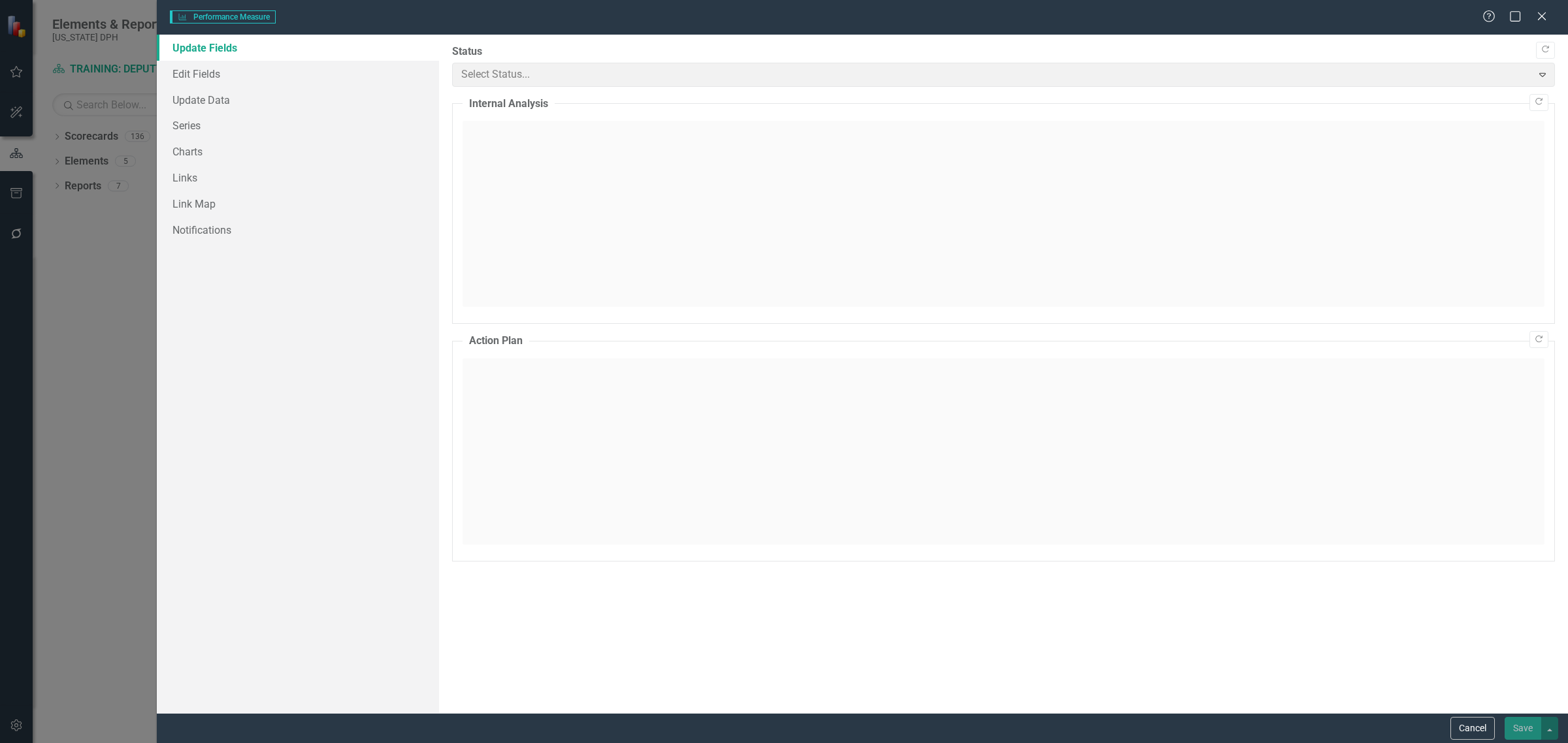
click at [1542, 14] on div "Performance Measure Performance Measure Help Maximize Close" at bounding box center [862, 17] width 1411 height 34
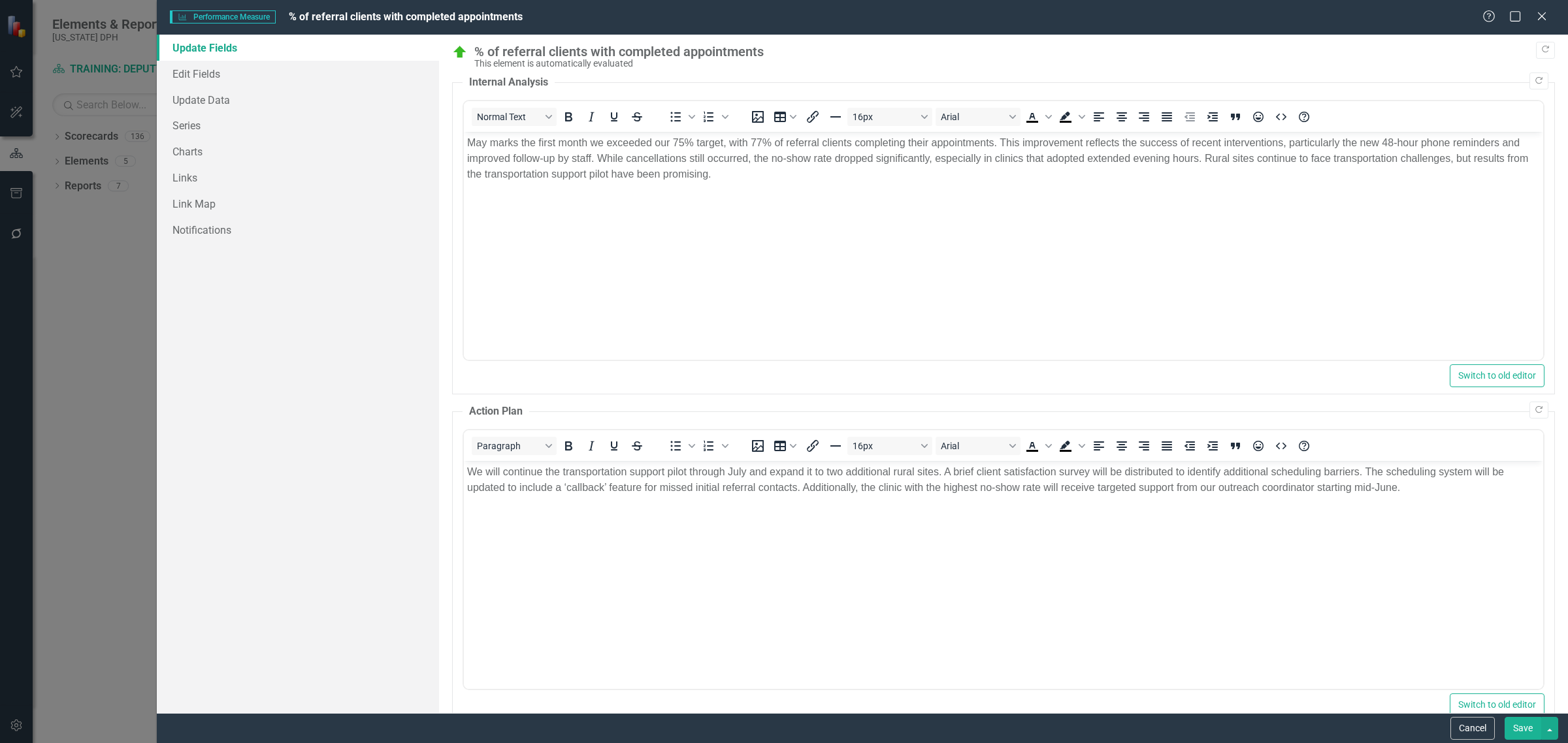
scroll to position [0, 0]
click at [1111, 173] on p "May marks the first month we exceeded our 75% target, with 77% of referral clie…" at bounding box center [1003, 159] width 1072 height 47
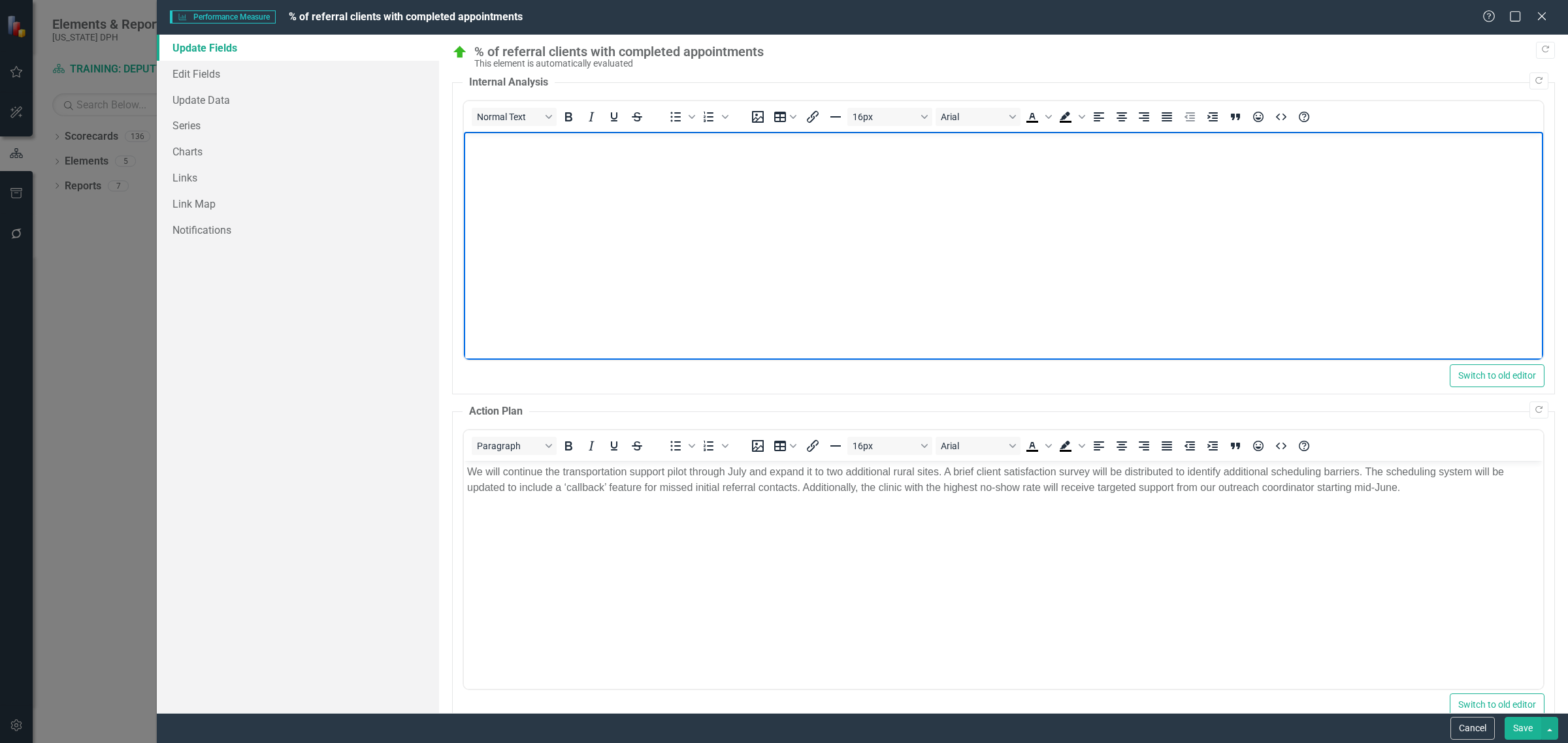
click at [934, 525] on body "We will continue the transportation support pilot through July and expand it to…" at bounding box center [1003, 558] width 1079 height 196
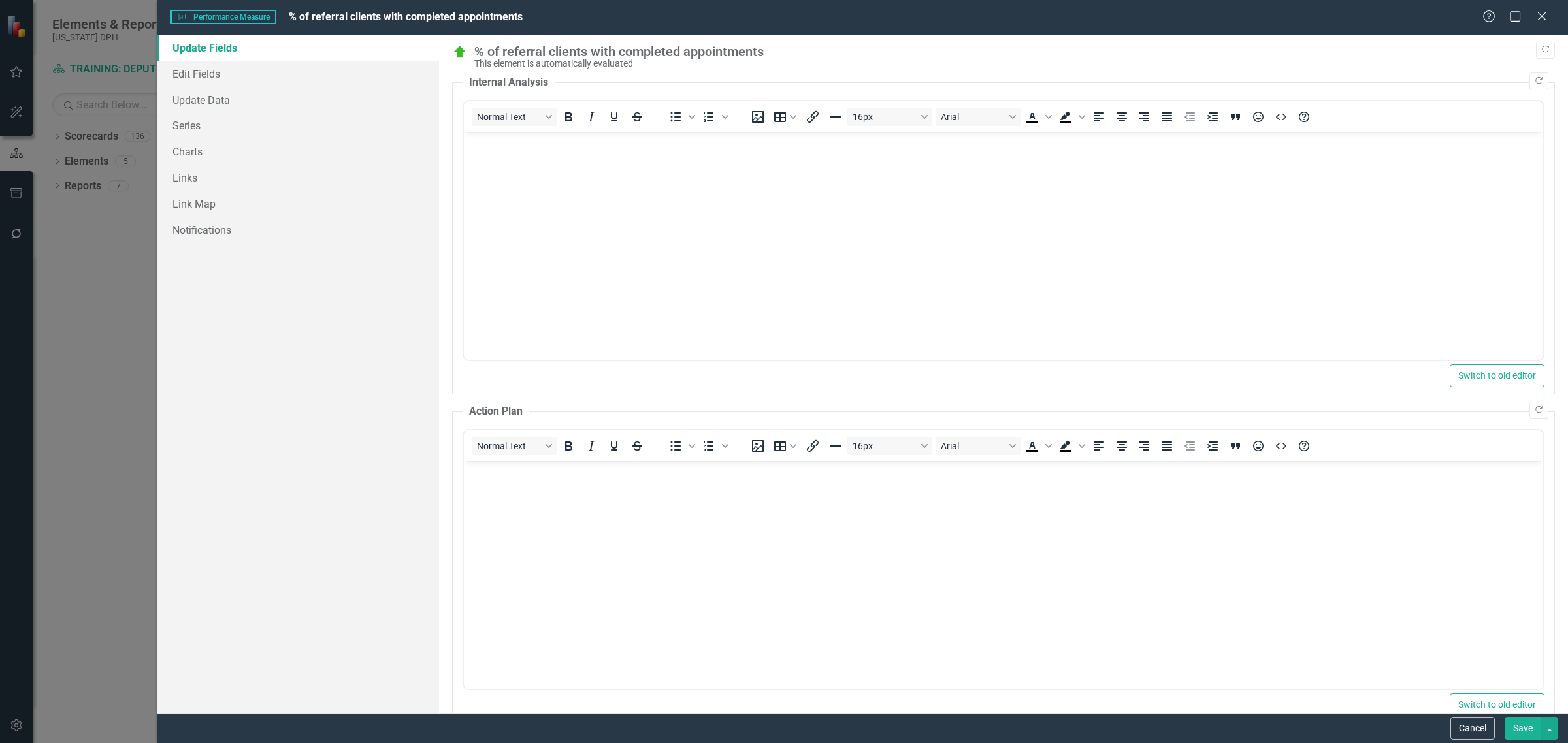
click at [1514, 728] on button "Save" at bounding box center [1523, 728] width 37 height 23
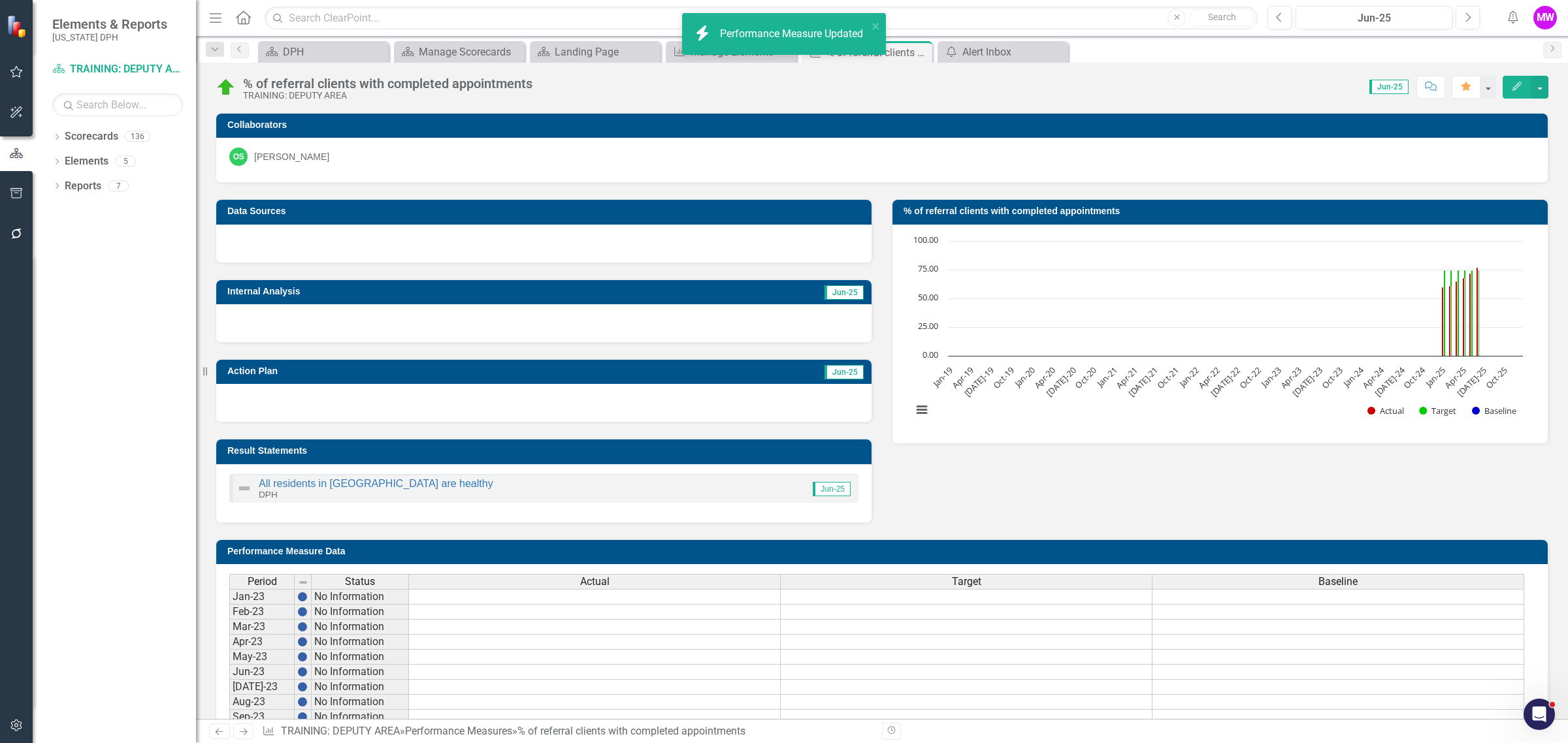
click at [1511, 85] on icon "Edit" at bounding box center [1516, 86] width 12 height 9
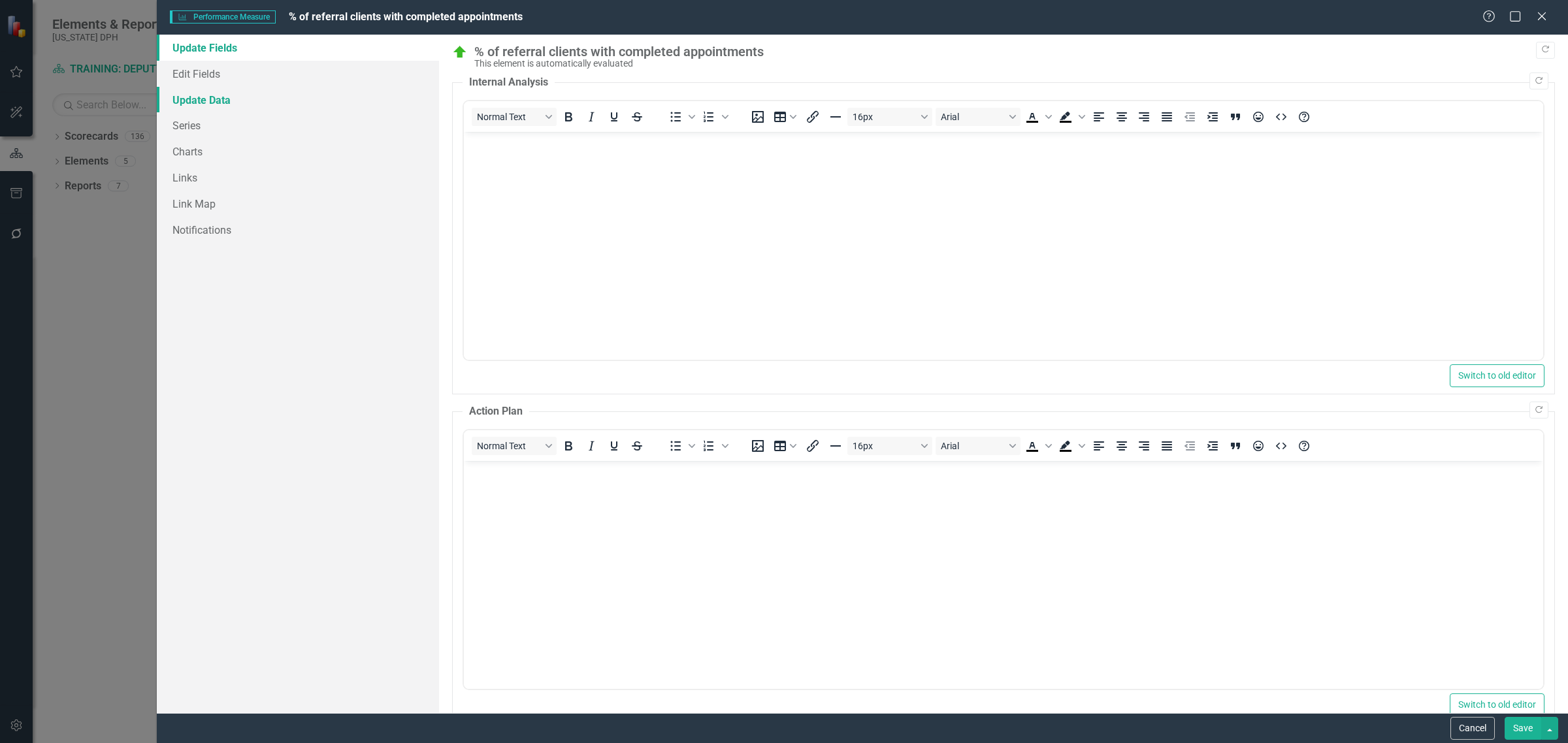
click at [211, 106] on link "Update Data" at bounding box center [298, 99] width 282 height 26
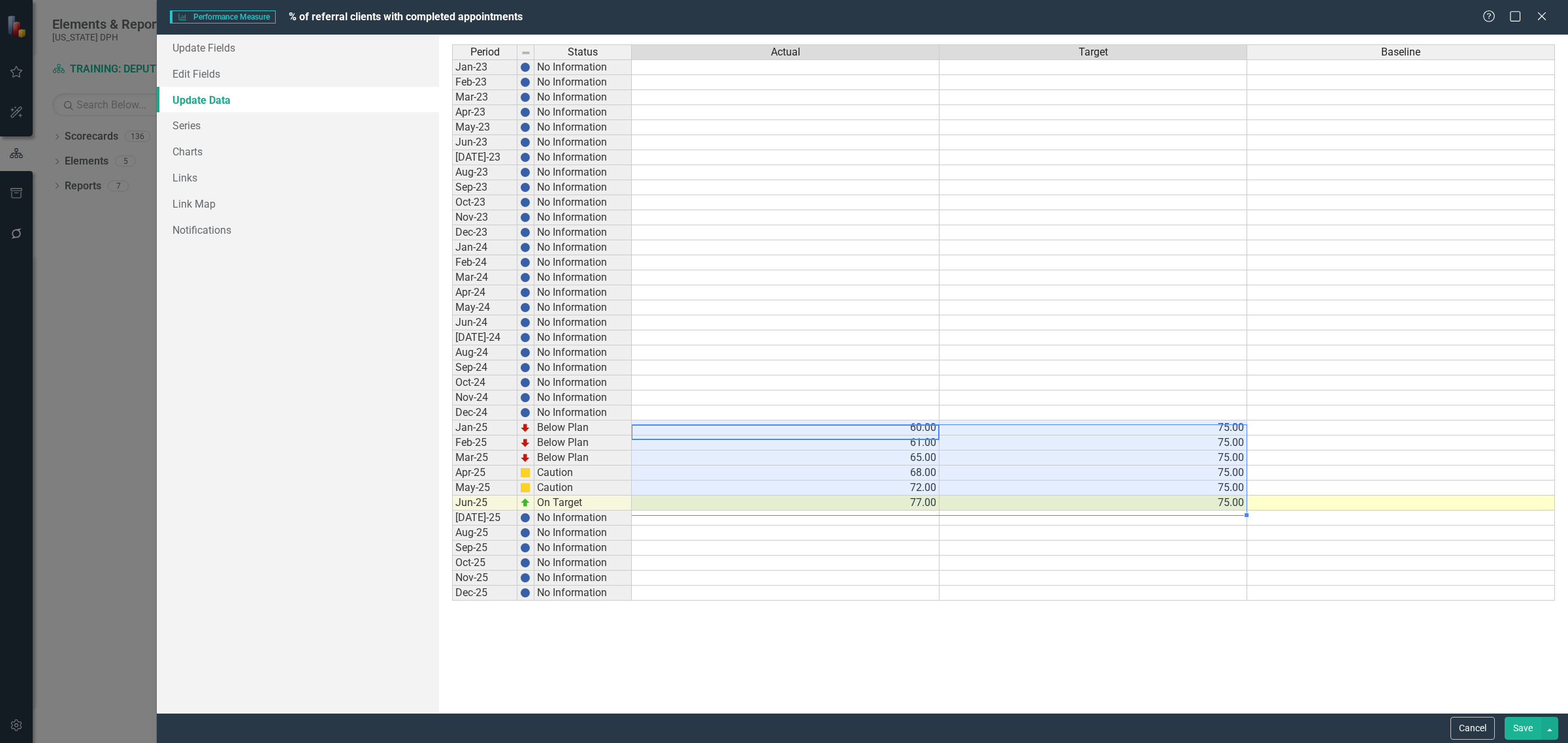
drag, startPoint x: 888, startPoint y: 430, endPoint x: 1004, endPoint y: 505, distance: 138.1
click at [1004, 505] on tbody "Jan-23 No Information Feb-23 No Information Mar-23 No Information Apr-23 No Inf…" at bounding box center [1003, 330] width 1103 height 541
